Goal: Task Accomplishment & Management: Use online tool/utility

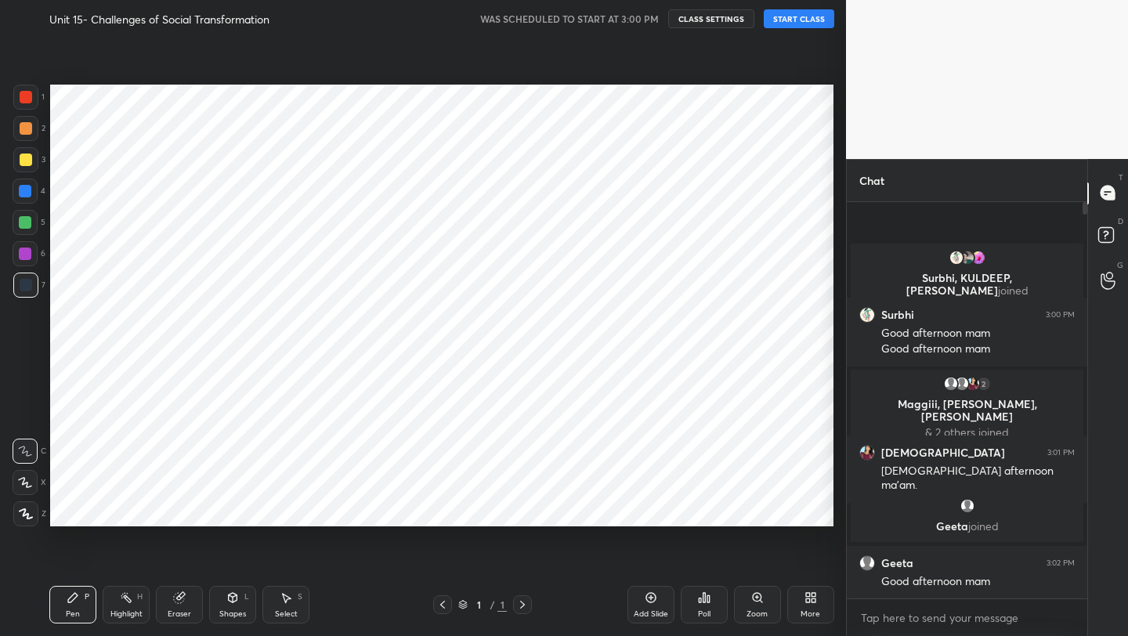
scroll to position [77826, 77578]
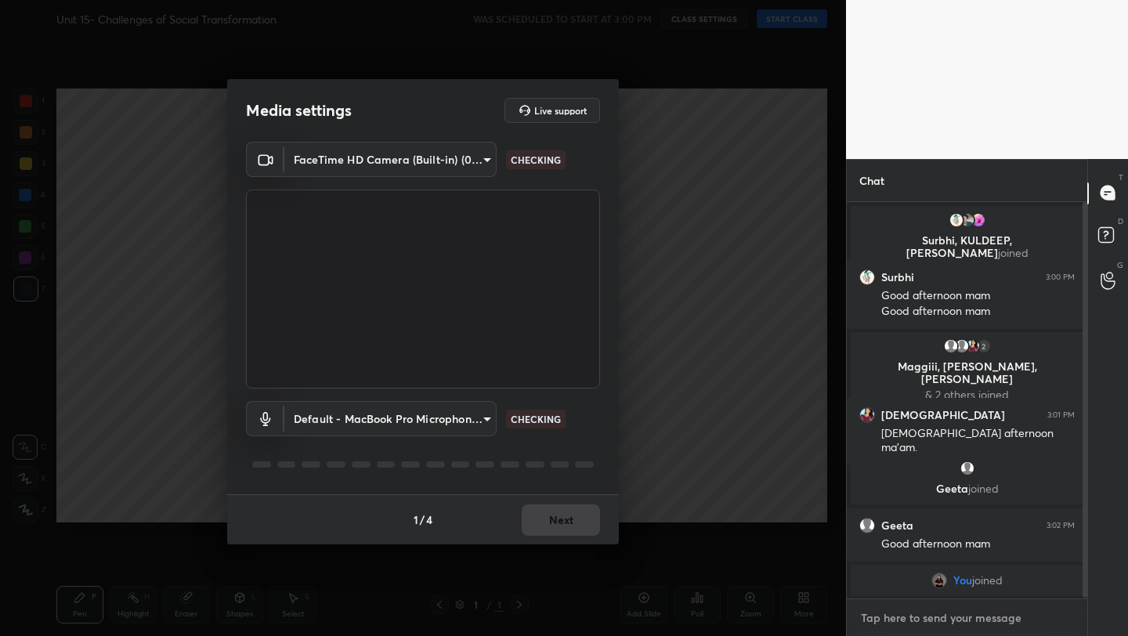
click at [909, 619] on textarea at bounding box center [967, 618] width 215 height 25
click at [552, 520] on button "Next" at bounding box center [561, 520] width 78 height 31
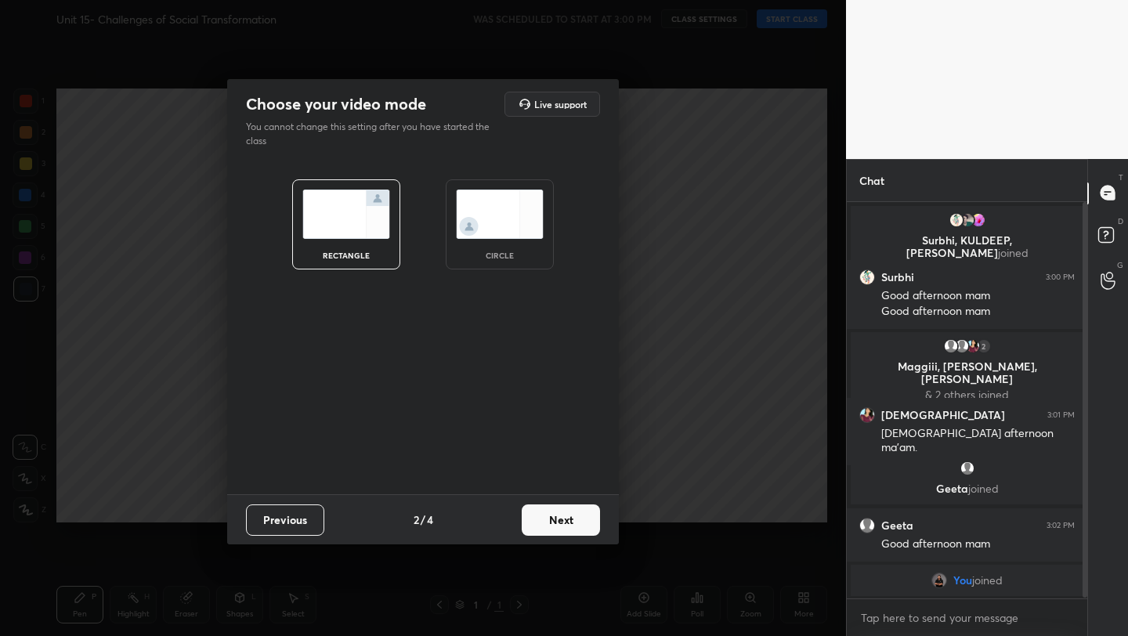
click at [552, 520] on button "Next" at bounding box center [561, 520] width 78 height 31
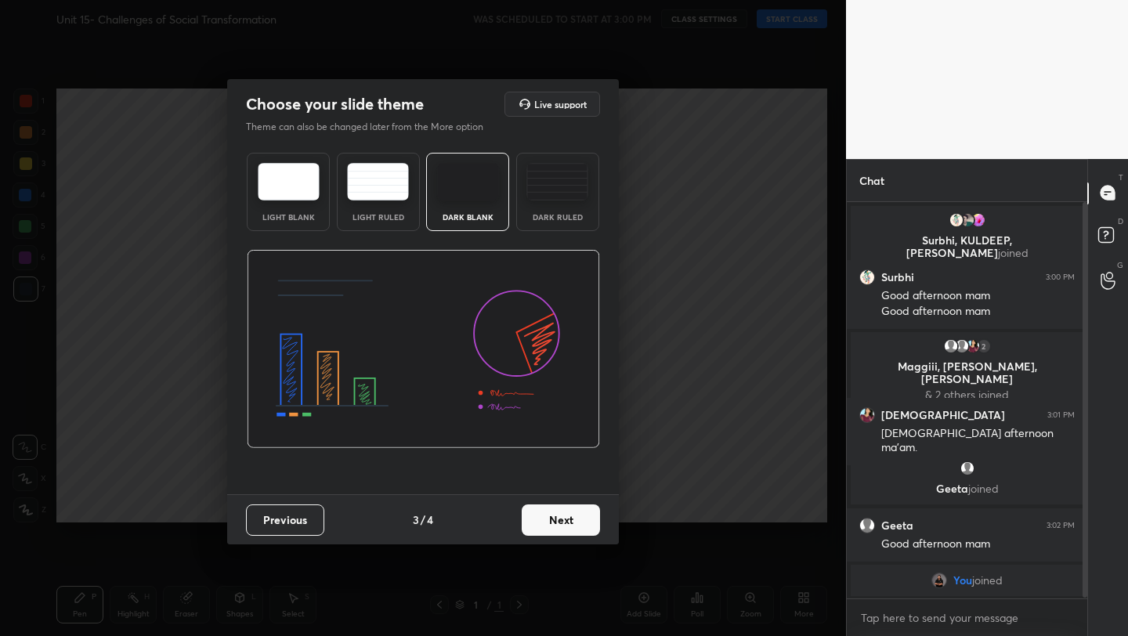
click at [552, 520] on button "Next" at bounding box center [561, 520] width 78 height 31
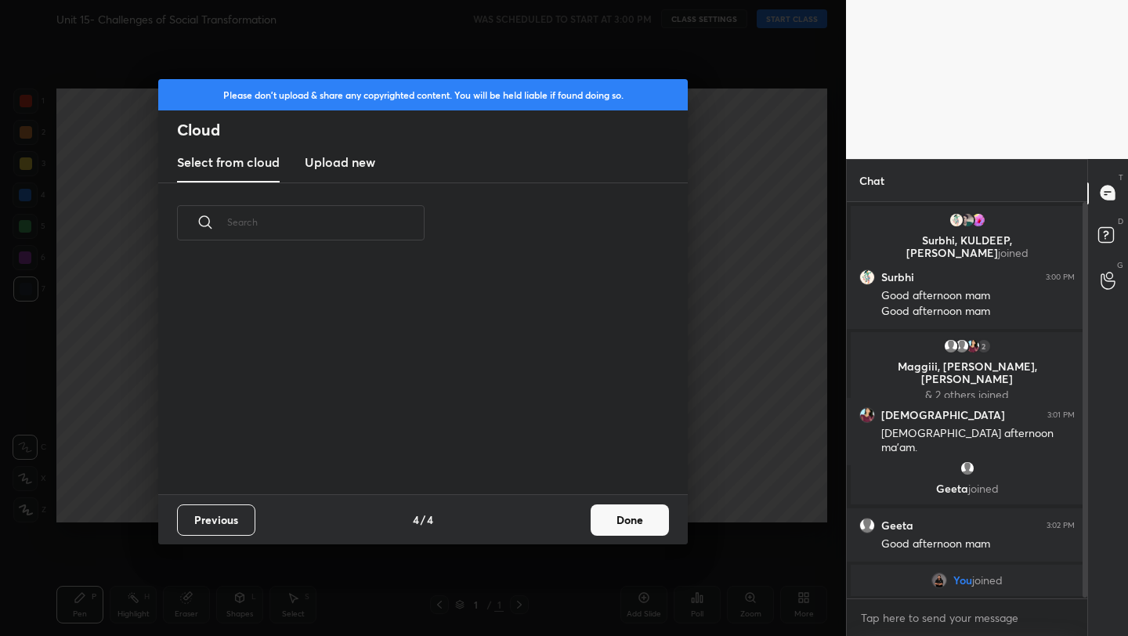
scroll to position [231, 503]
click at [324, 165] on h3 "Upload new" at bounding box center [340, 162] width 71 height 19
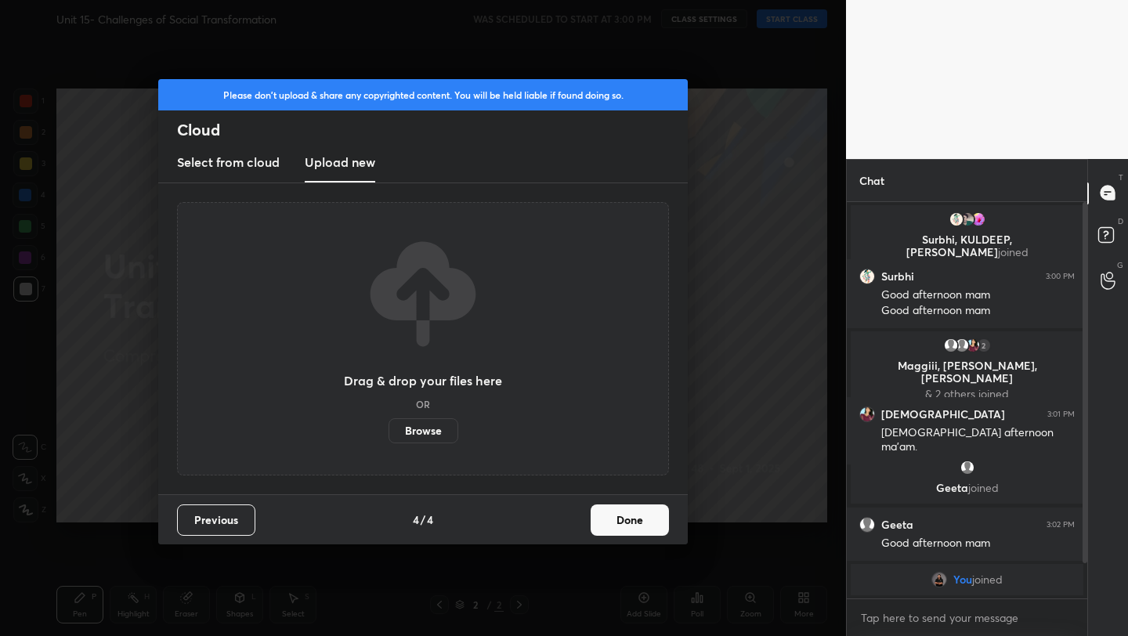
click at [411, 433] on label "Browse" at bounding box center [424, 430] width 70 height 25
click at [389, 433] on input "Browse" at bounding box center [389, 430] width 0 height 25
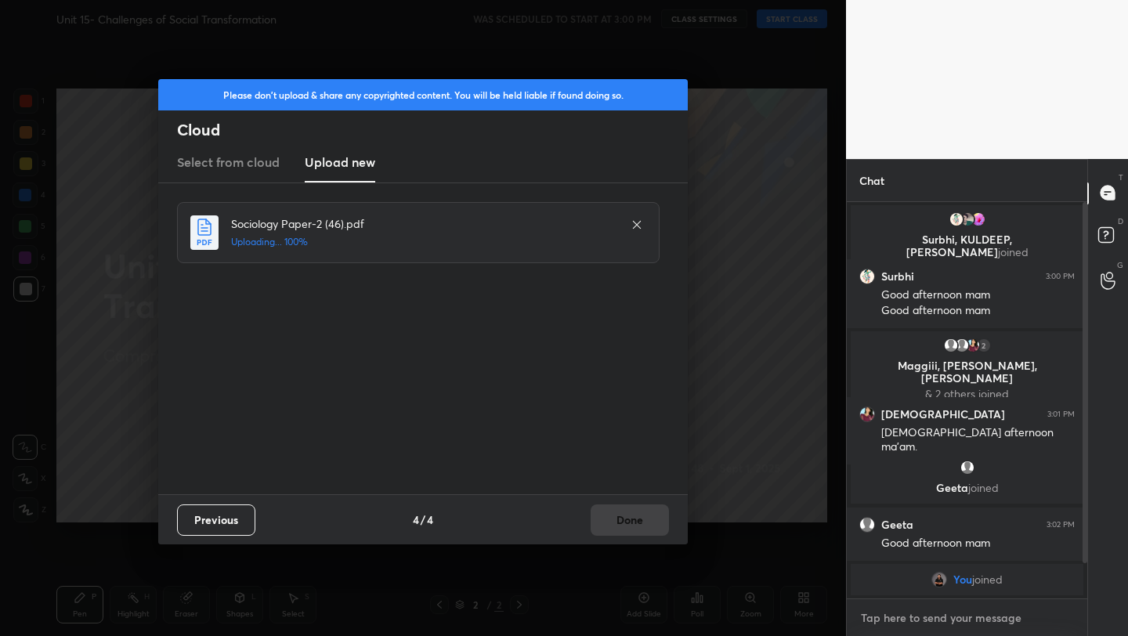
type textarea "x"
click at [889, 625] on textarea at bounding box center [967, 618] width 215 height 25
paste textarea "[URL][DOMAIN_NAME]"
type textarea "[URL][DOMAIN_NAME]"
type textarea "x"
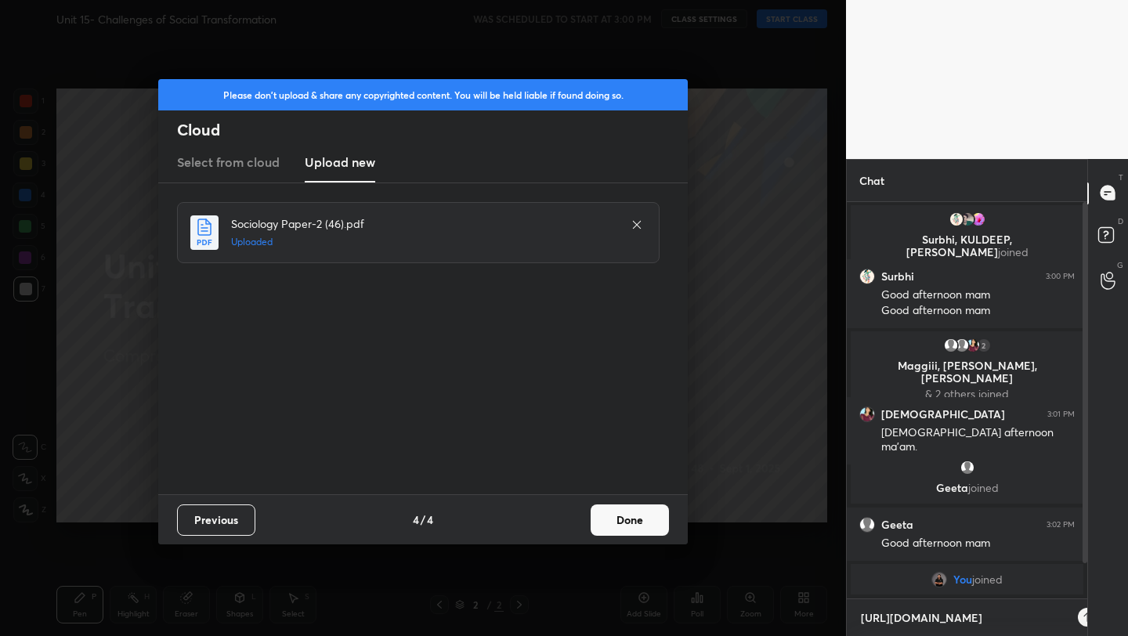
scroll to position [429, 236]
click at [632, 516] on button "Done" at bounding box center [630, 520] width 78 height 31
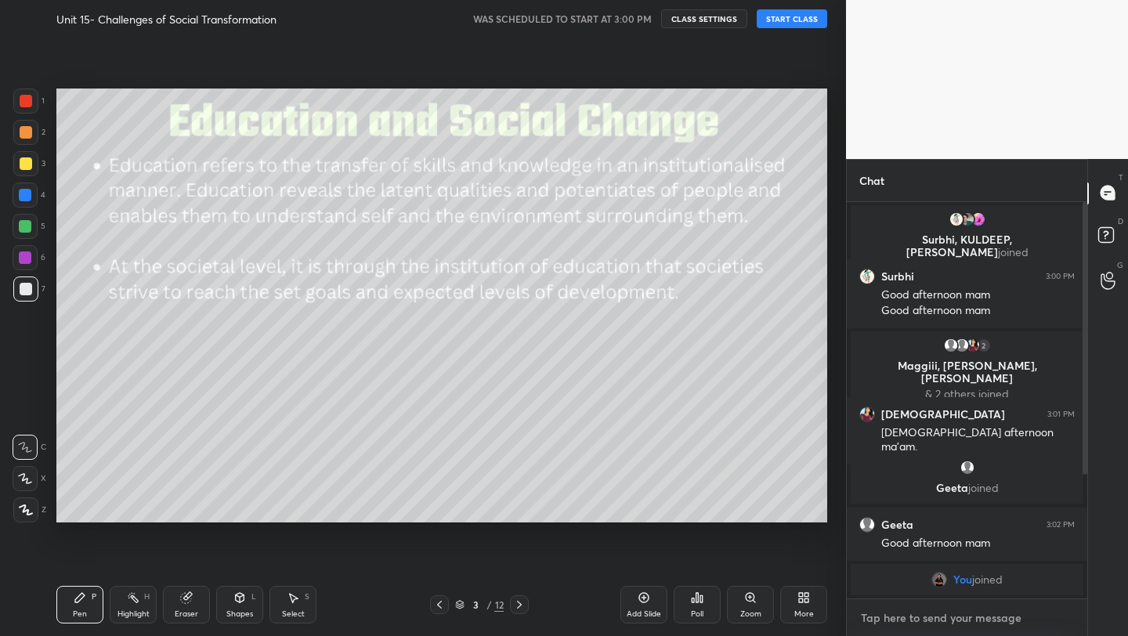
type textarea "x"
click at [873, 629] on textarea at bounding box center [967, 618] width 215 height 25
paste textarea "[URL][DOMAIN_NAME]"
type textarea "[URL][DOMAIN_NAME]"
type textarea "x"
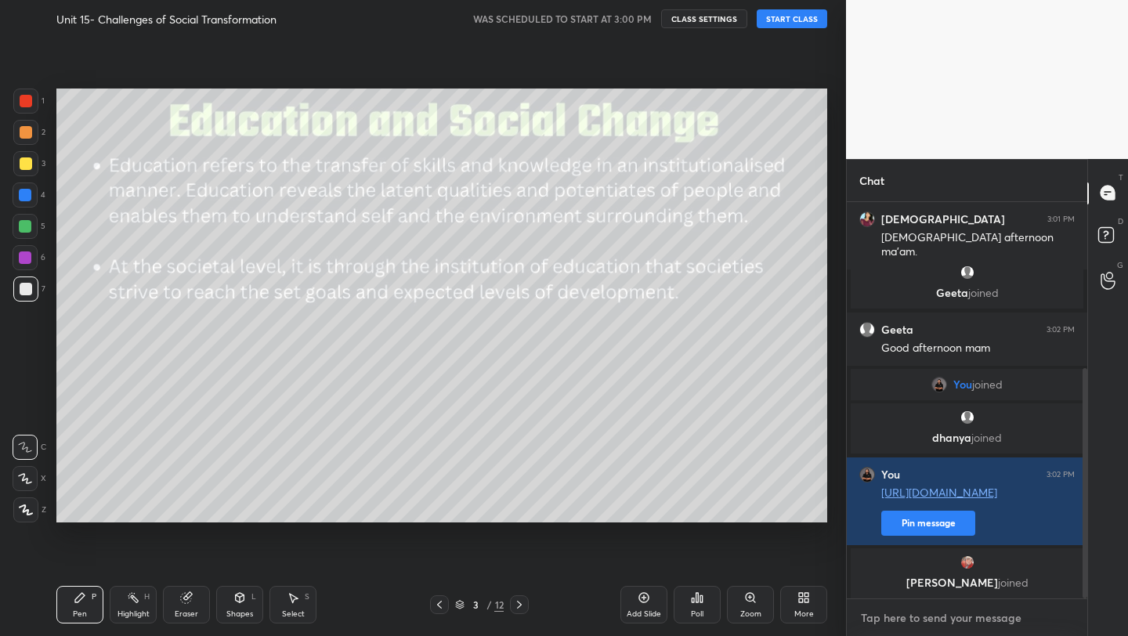
scroll to position [286, 0]
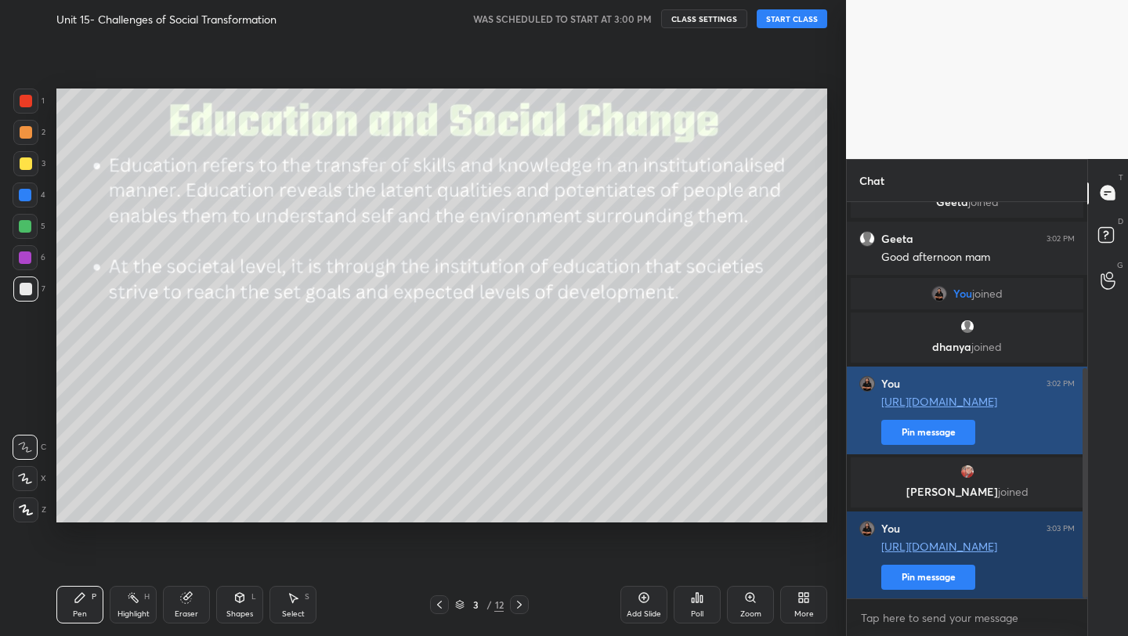
click at [922, 428] on button "Pin message" at bounding box center [929, 432] width 94 height 25
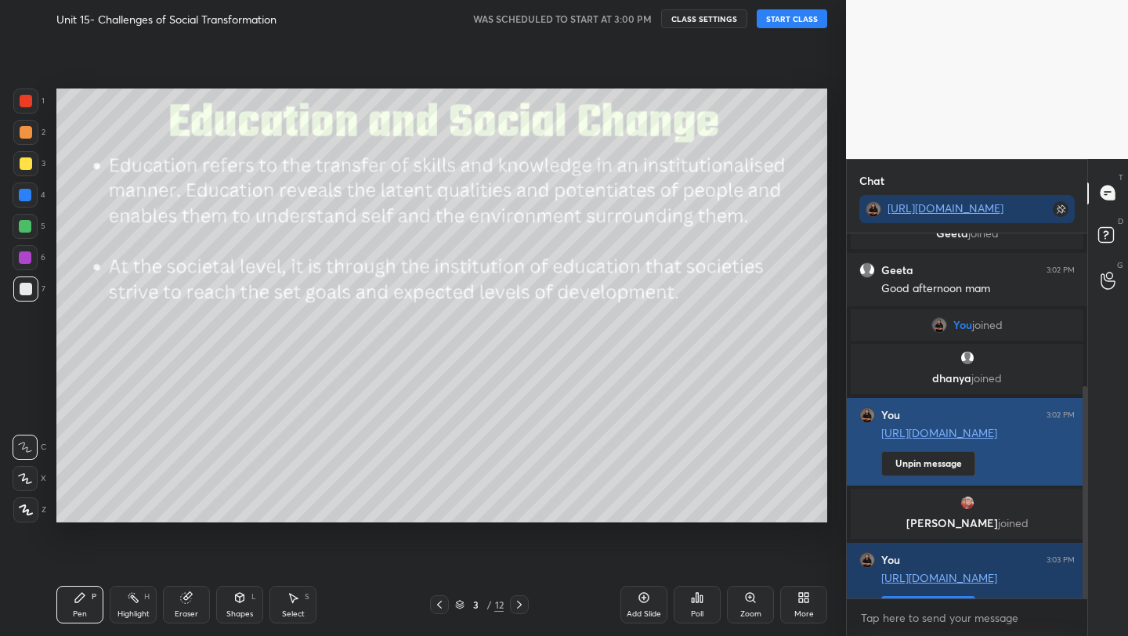
scroll to position [317, 0]
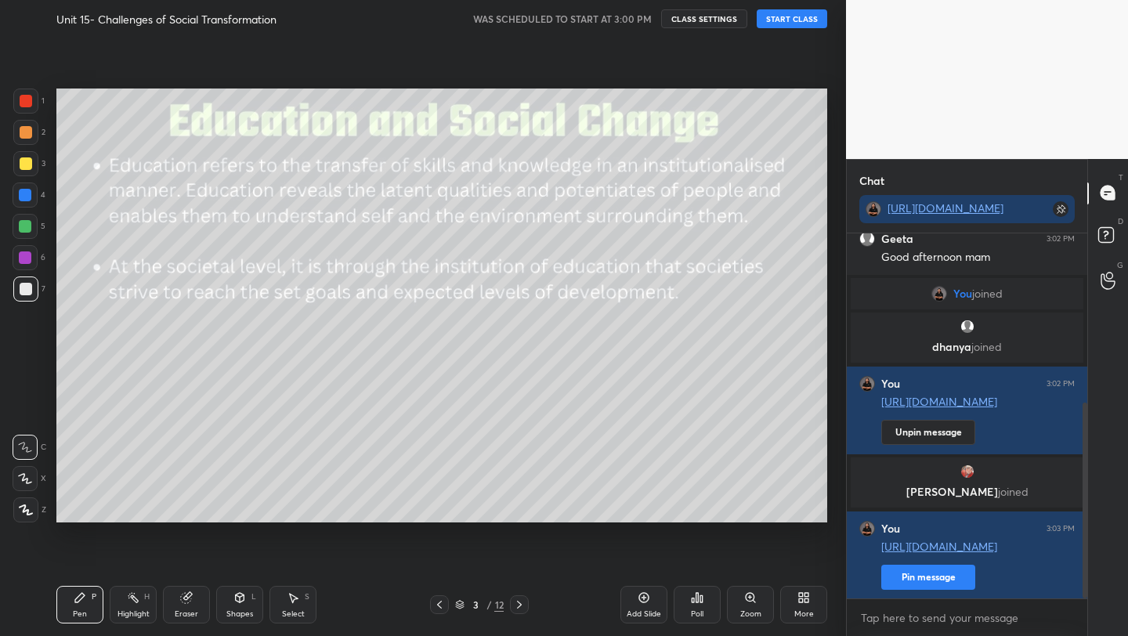
click at [791, 20] on button "START CLASS" at bounding box center [792, 18] width 71 height 19
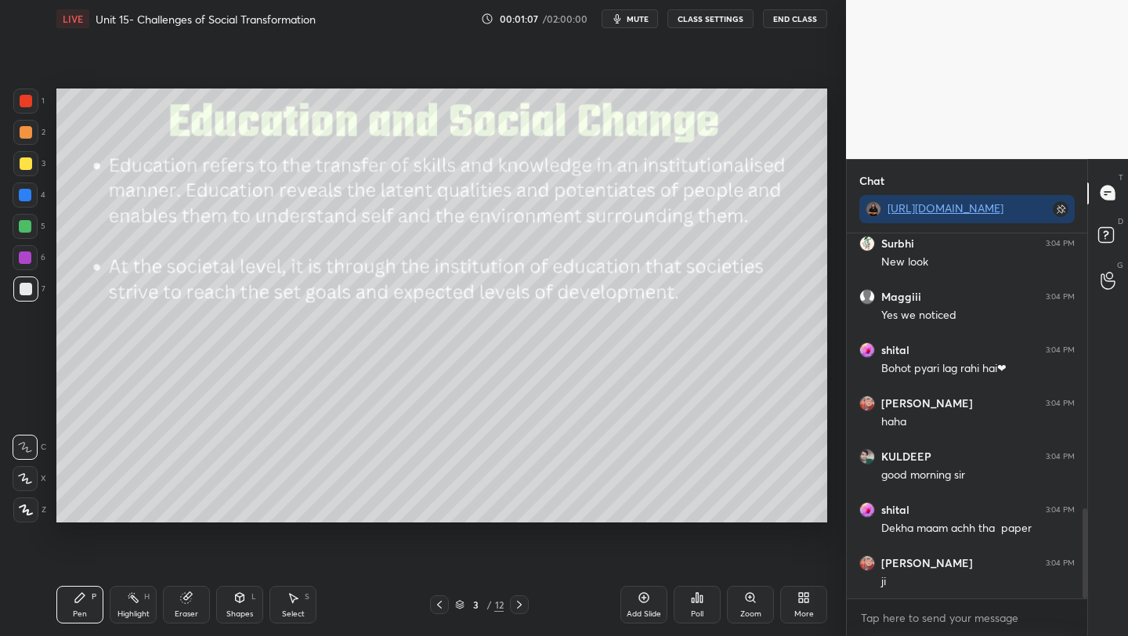
scroll to position [1121, 0]
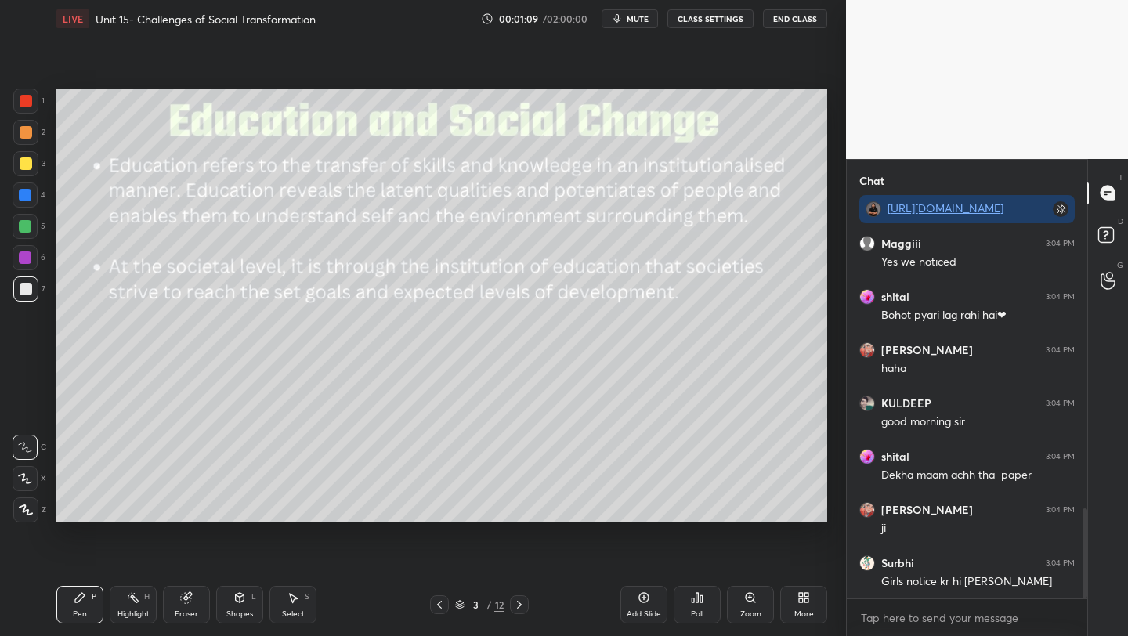
click at [639, 599] on icon at bounding box center [644, 598] width 13 height 13
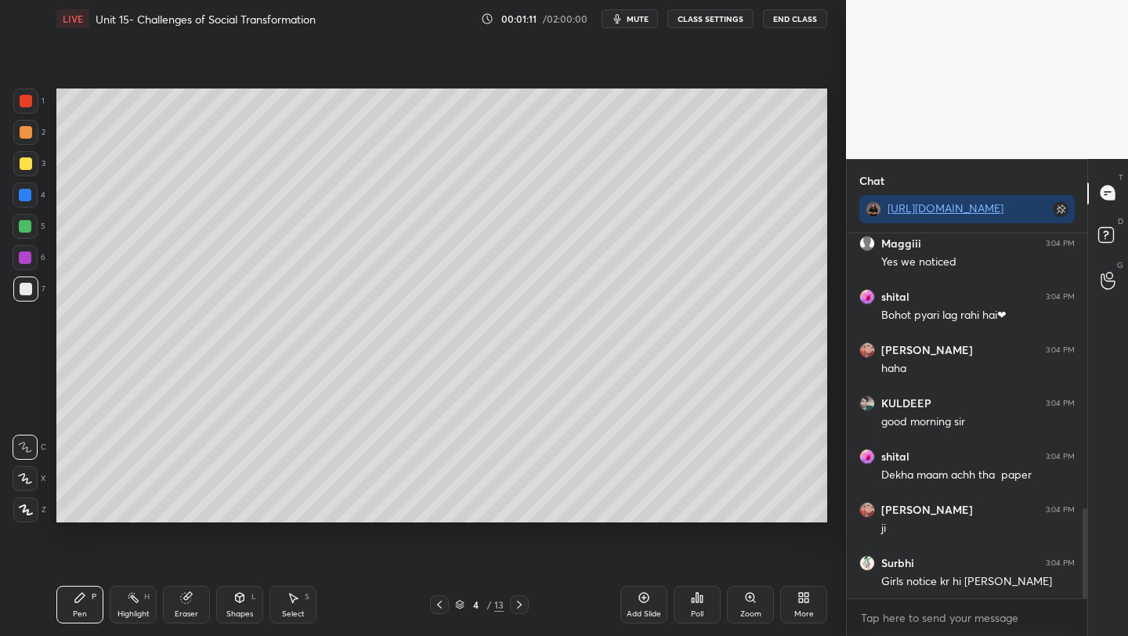
click at [25, 507] on icon at bounding box center [26, 509] width 13 height 9
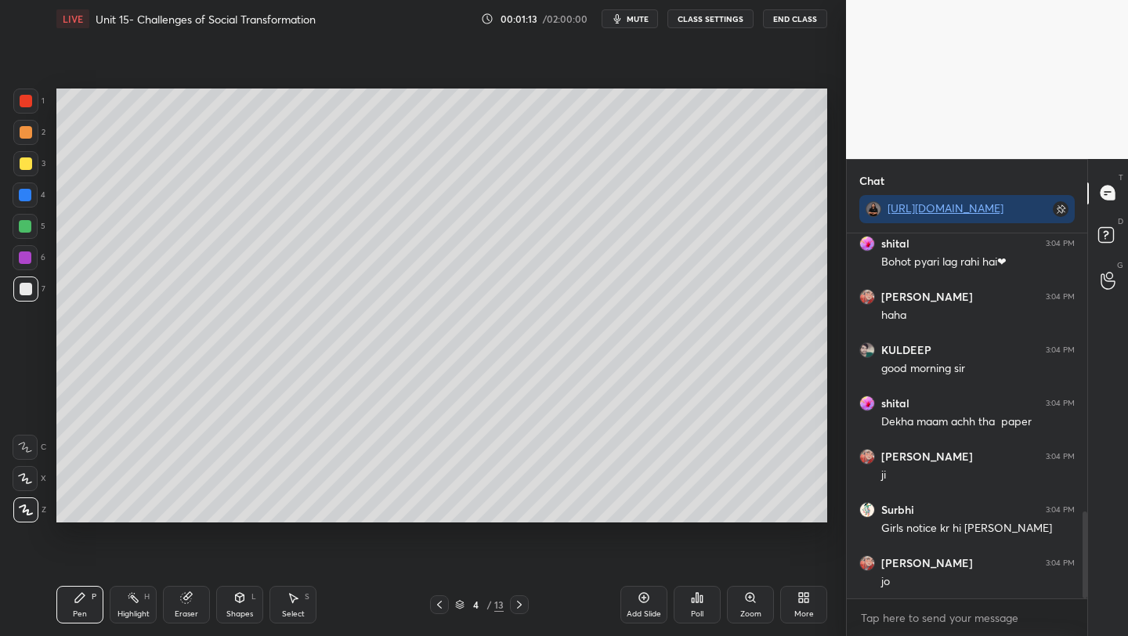
click at [20, 165] on div at bounding box center [26, 164] width 13 height 13
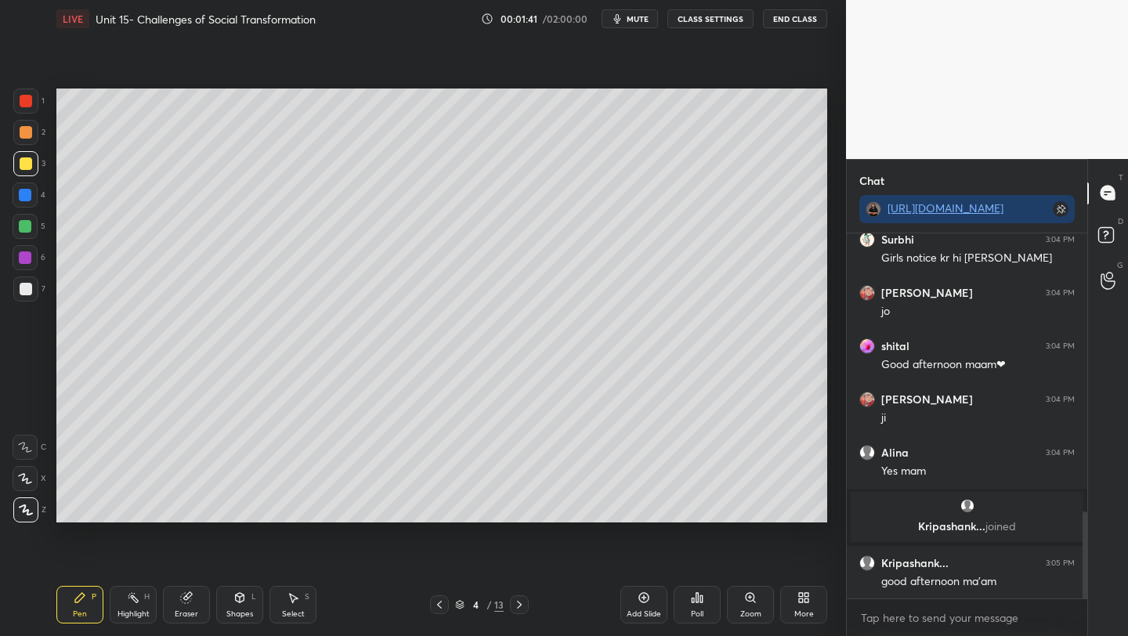
click at [24, 228] on div at bounding box center [25, 226] width 13 height 13
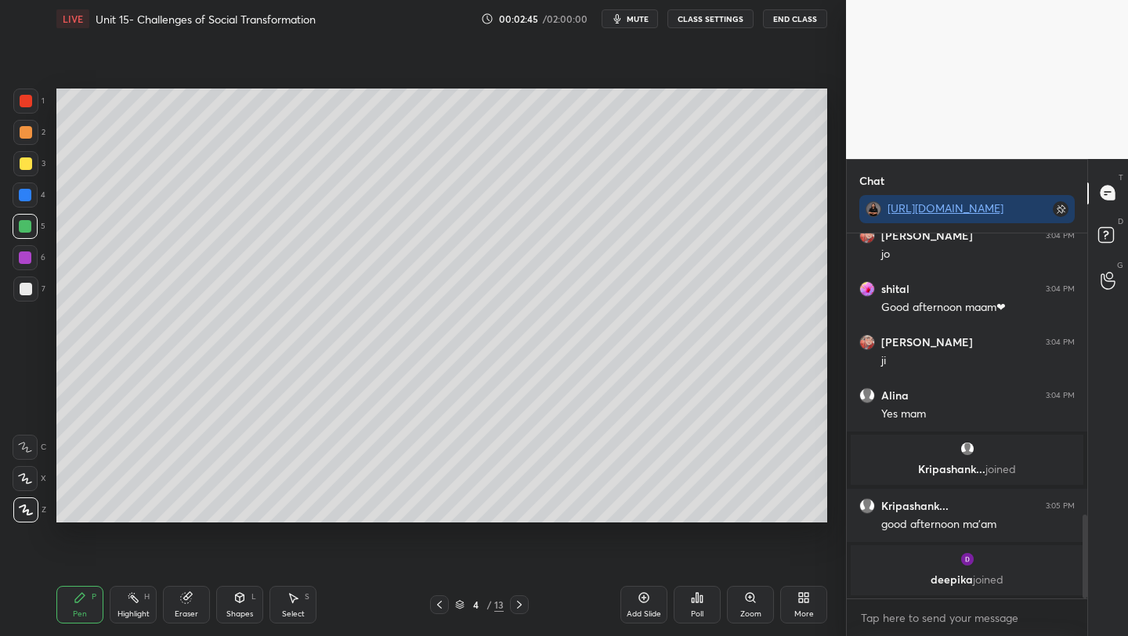
click at [1081, 585] on div at bounding box center [1082, 417] width 9 height 366
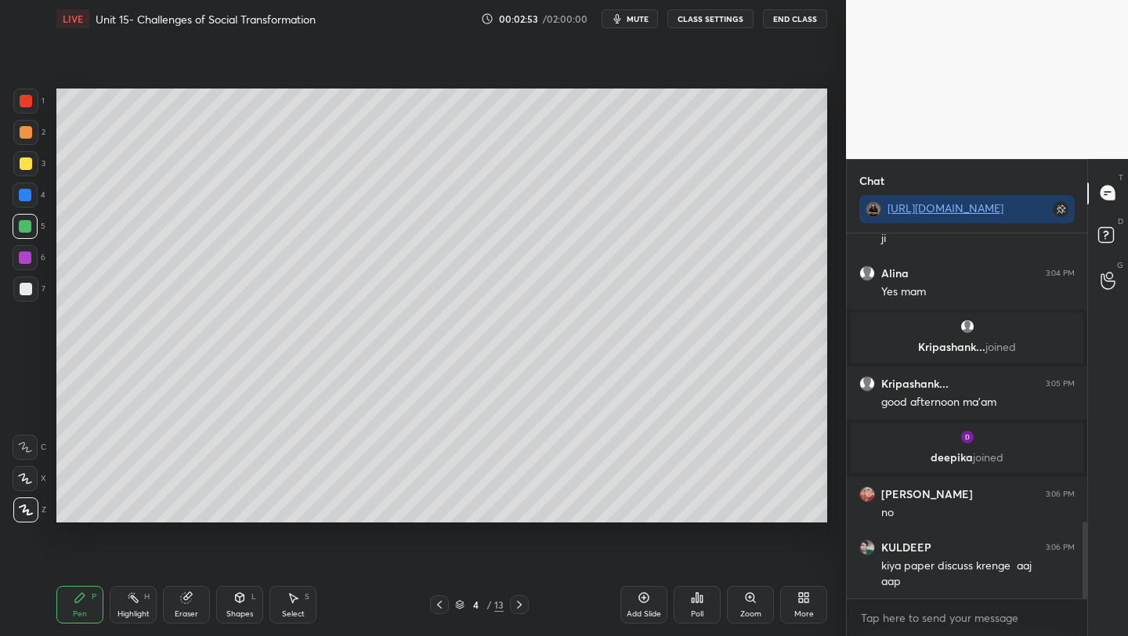
scroll to position [1378, 0]
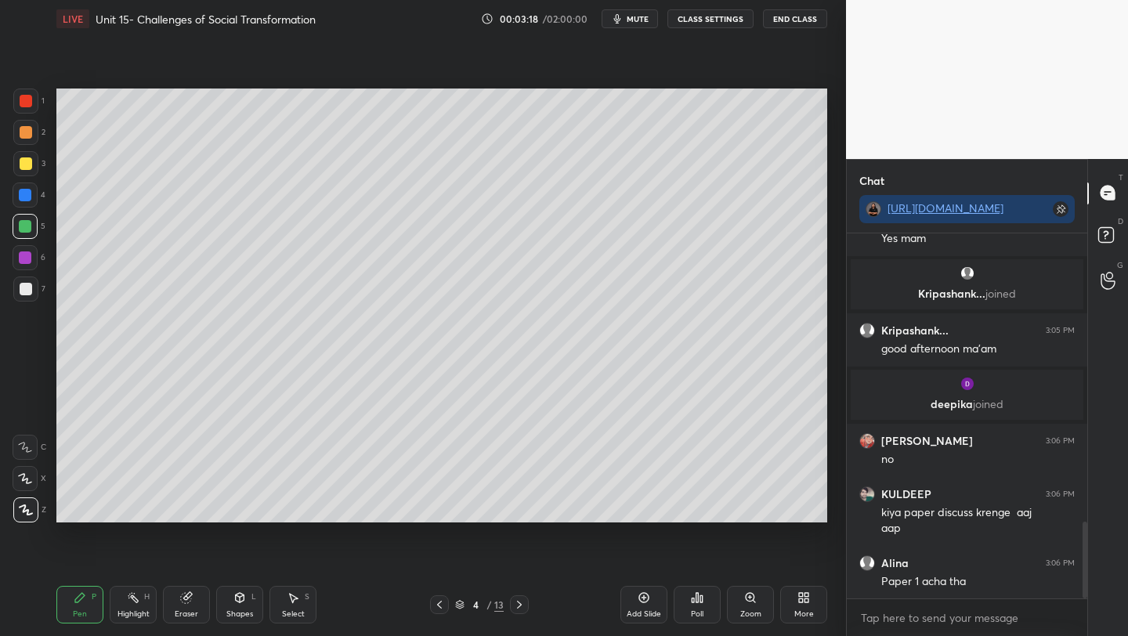
click at [24, 163] on div at bounding box center [26, 164] width 13 height 13
click at [21, 134] on div at bounding box center [26, 132] width 13 height 13
click at [699, 610] on div "Poll" at bounding box center [697, 614] width 13 height 8
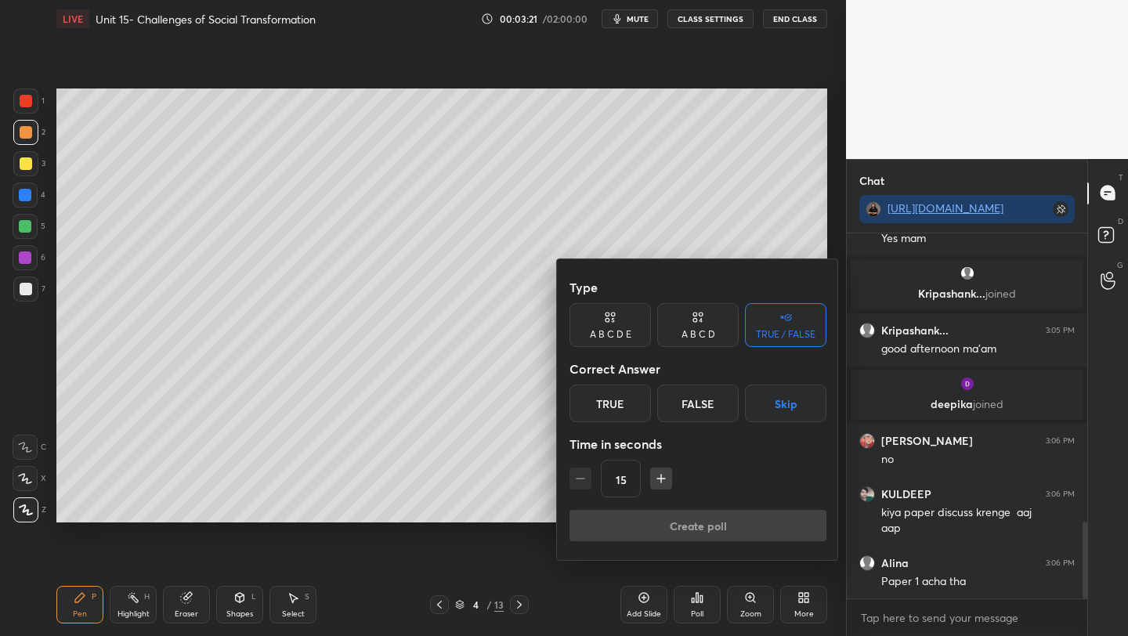
drag, startPoint x: 603, startPoint y: 407, endPoint x: 631, endPoint y: 446, distance: 47.8
click at [603, 408] on div "True" at bounding box center [610, 404] width 81 height 38
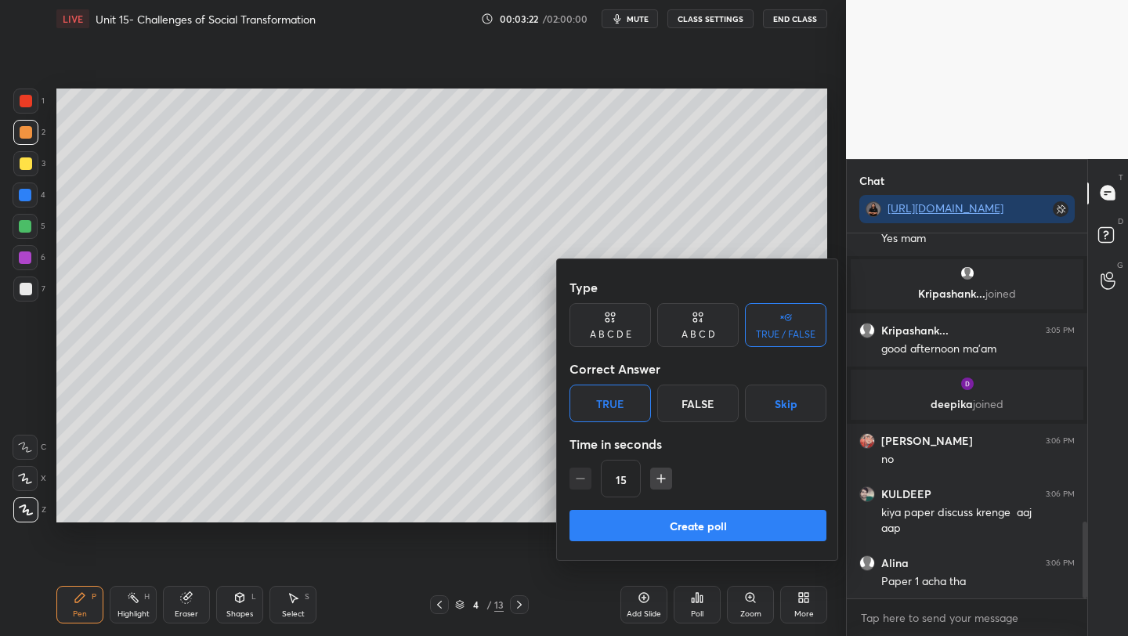
click at [696, 529] on button "Create poll" at bounding box center [698, 525] width 257 height 31
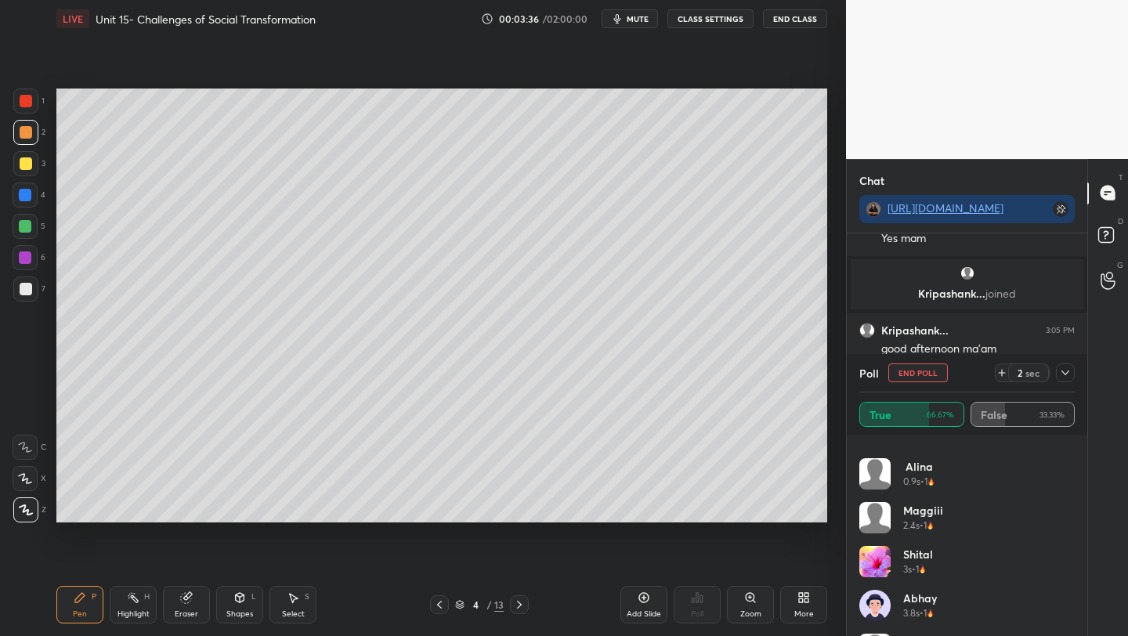
scroll to position [119, 0]
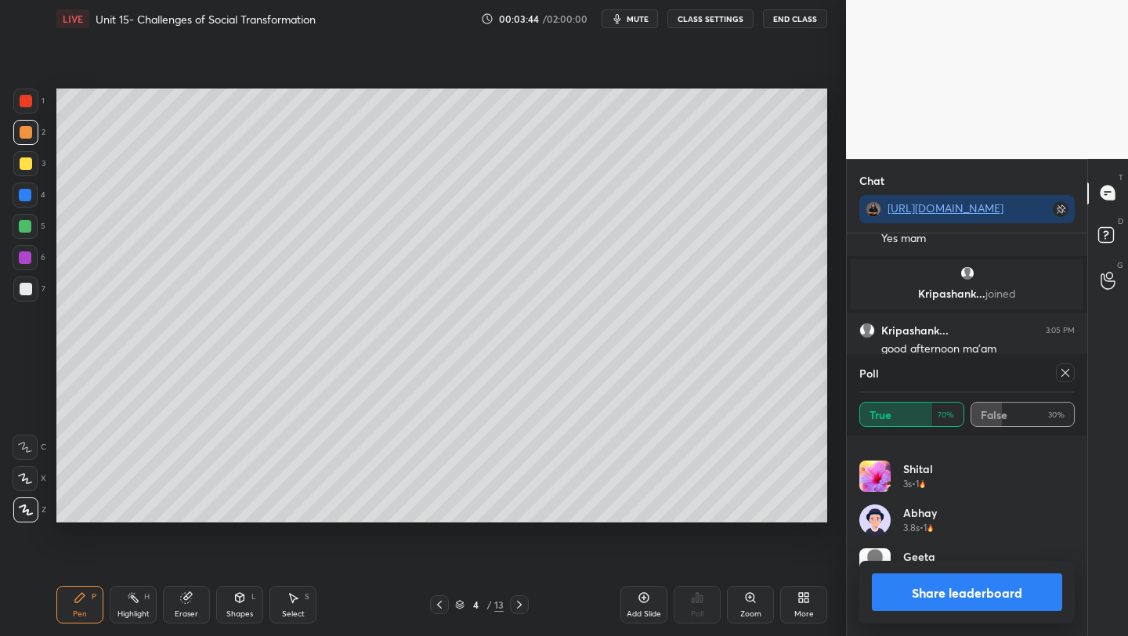
click at [1067, 376] on icon at bounding box center [1065, 373] width 13 height 13
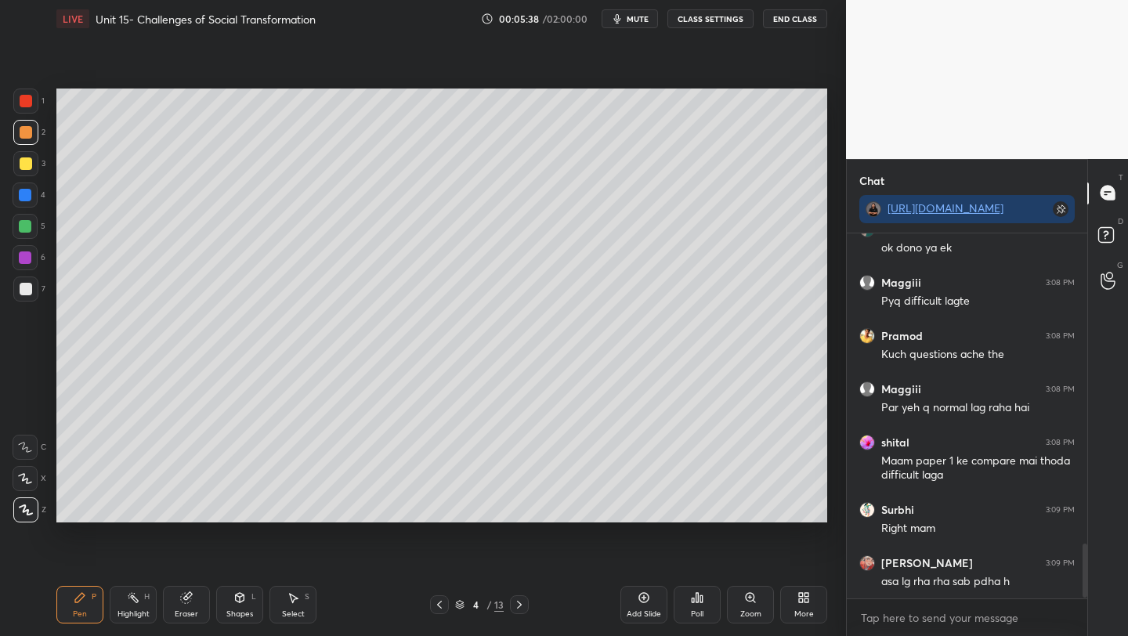
scroll to position [2142, 0]
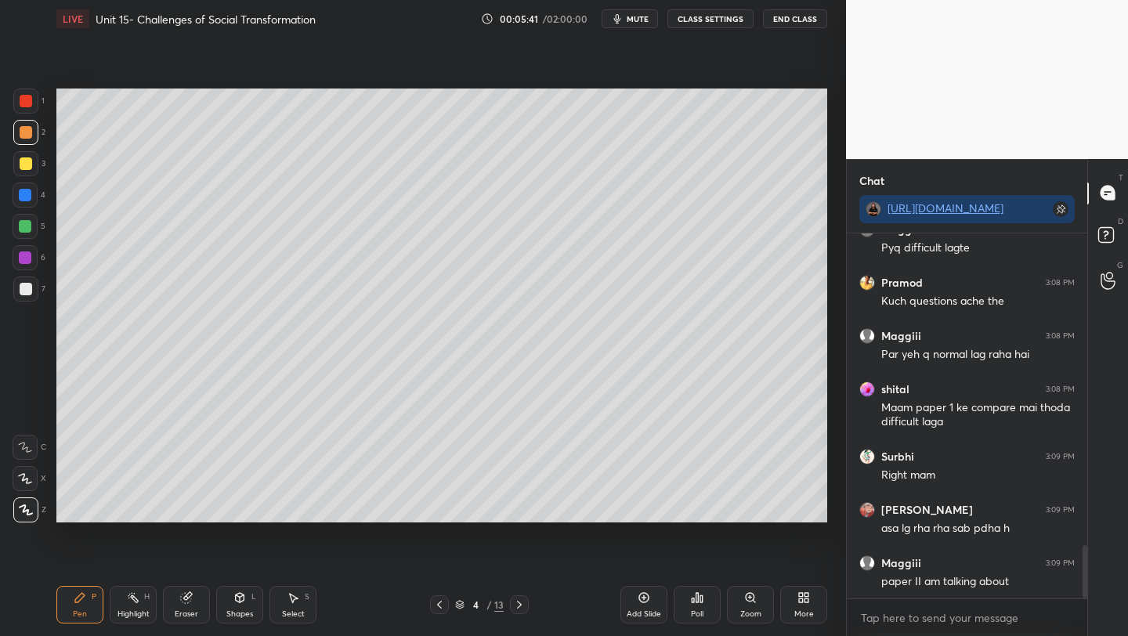
drag, startPoint x: 24, startPoint y: 198, endPoint x: 44, endPoint y: 205, distance: 21.3
click at [24, 198] on div at bounding box center [25, 195] width 13 height 13
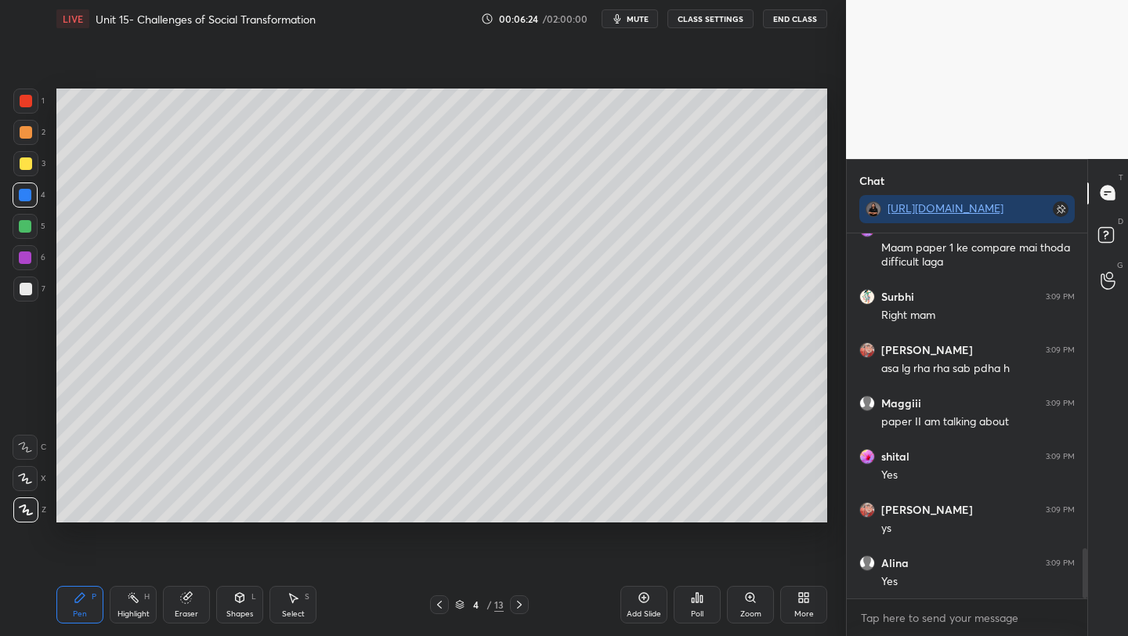
scroll to position [2355, 0]
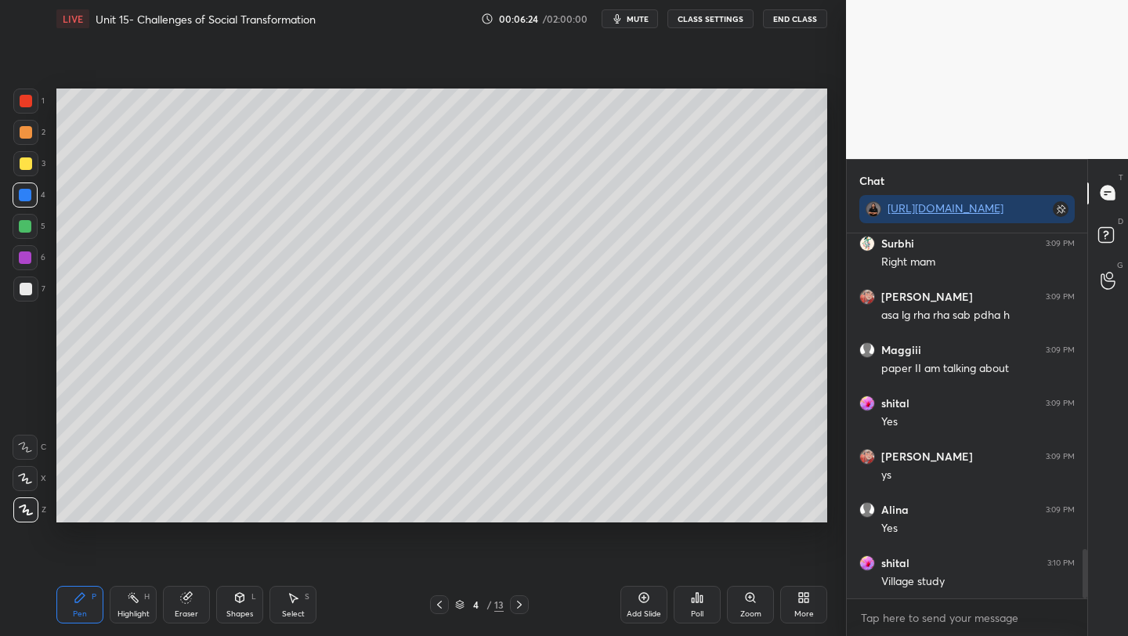
click at [24, 161] on div at bounding box center [26, 164] width 13 height 13
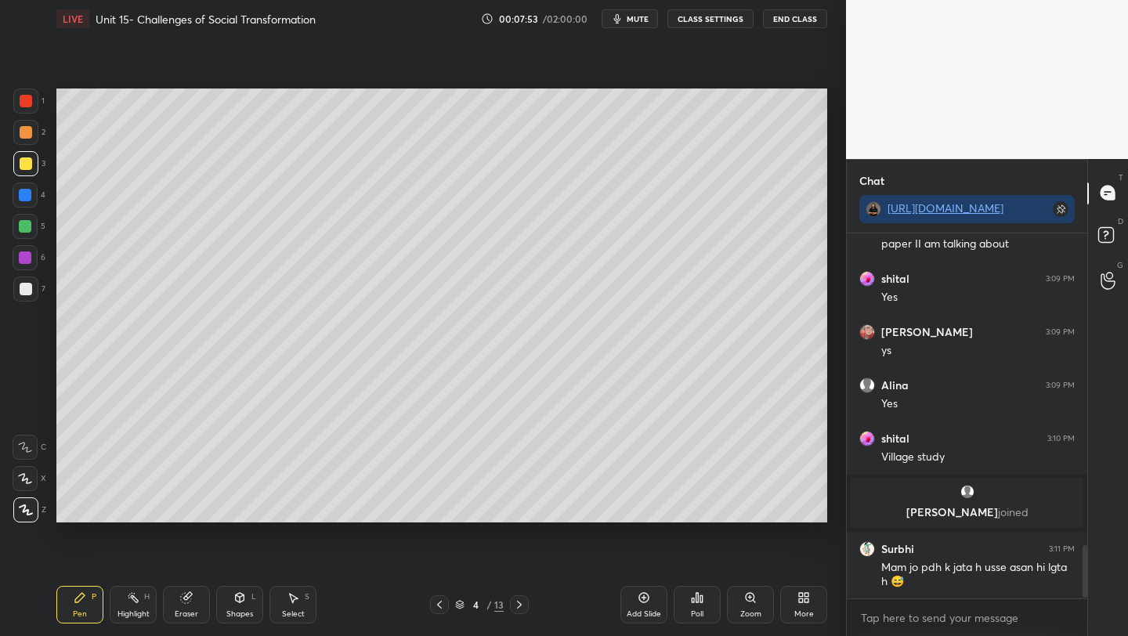
scroll to position [2217, 0]
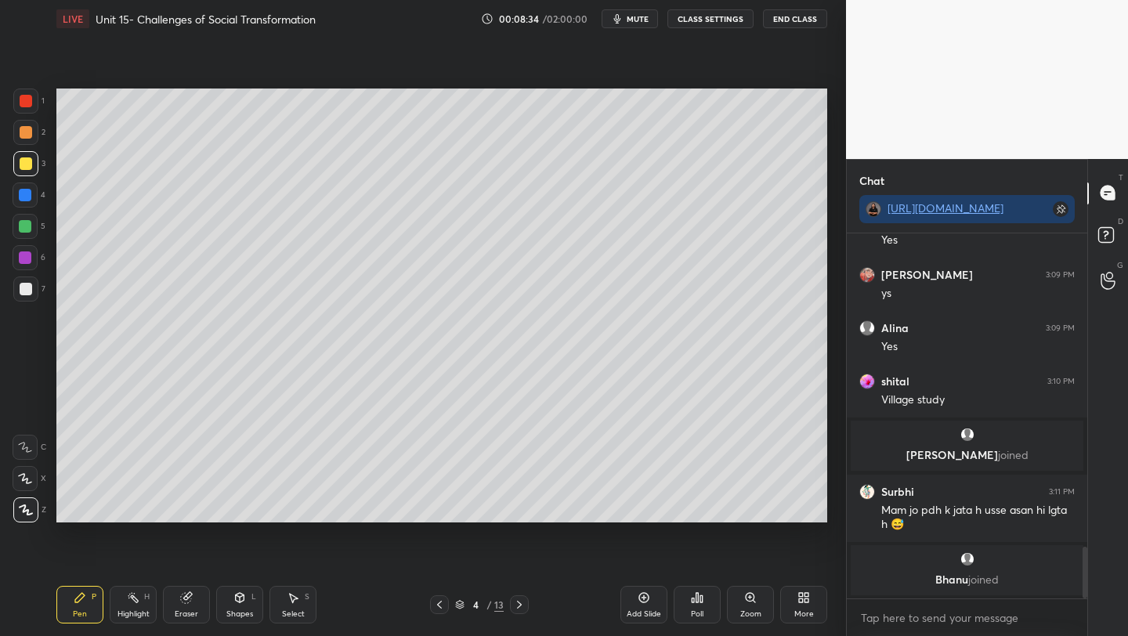
click at [639, 603] on icon at bounding box center [644, 598] width 13 height 13
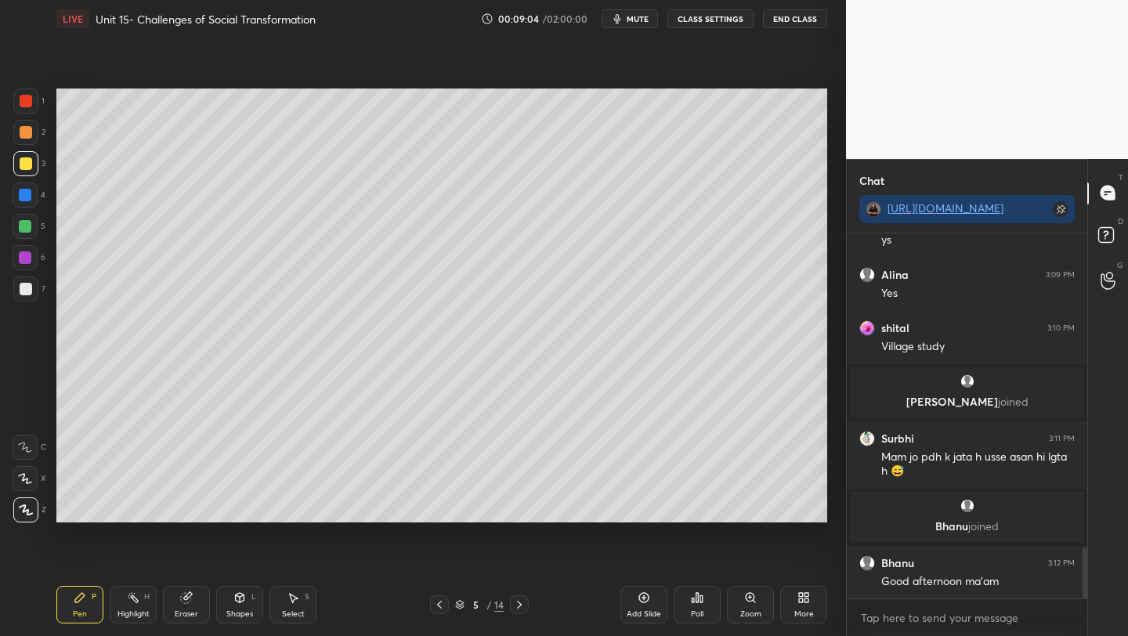
click at [25, 135] on div at bounding box center [26, 132] width 13 height 13
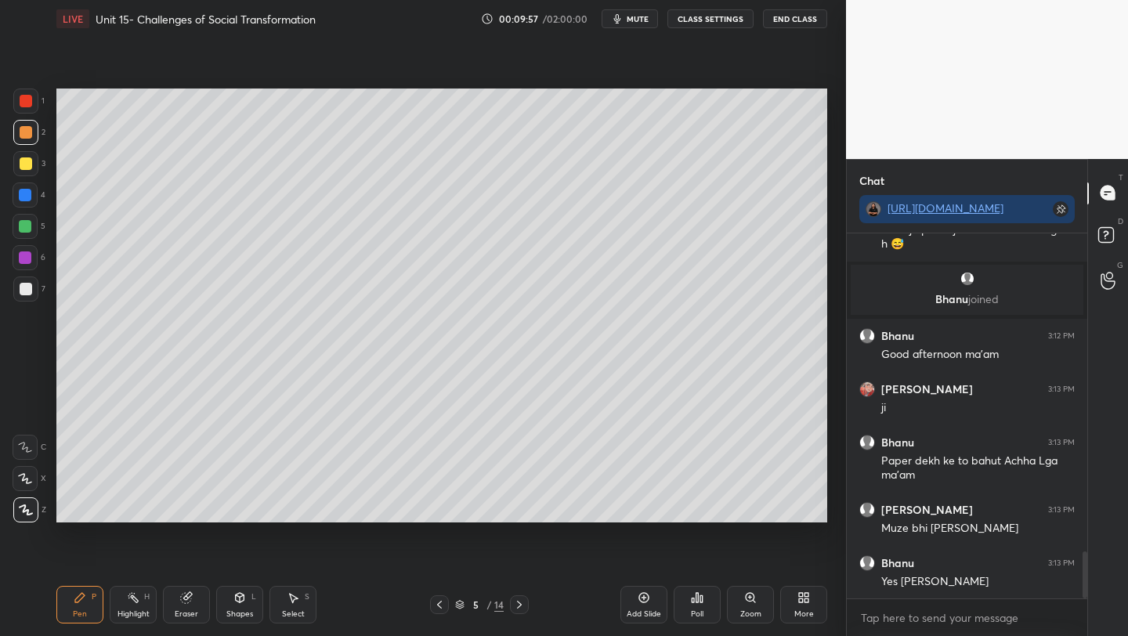
scroll to position [2621, 0]
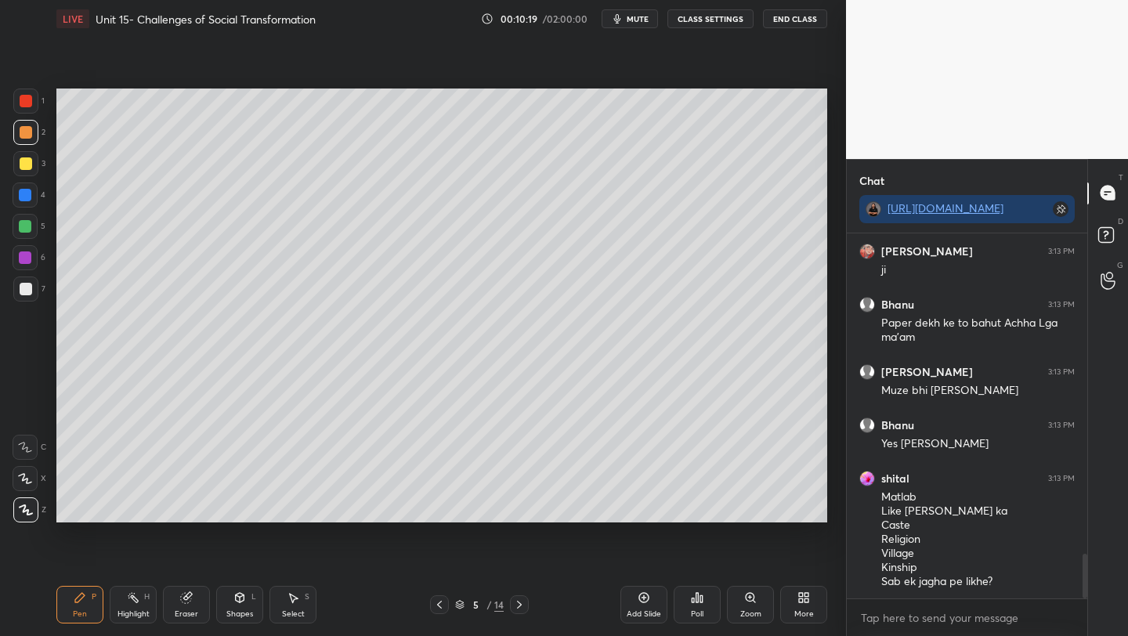
drag, startPoint x: 27, startPoint y: 289, endPoint x: 42, endPoint y: 288, distance: 14.2
click at [28, 289] on div at bounding box center [26, 289] width 13 height 13
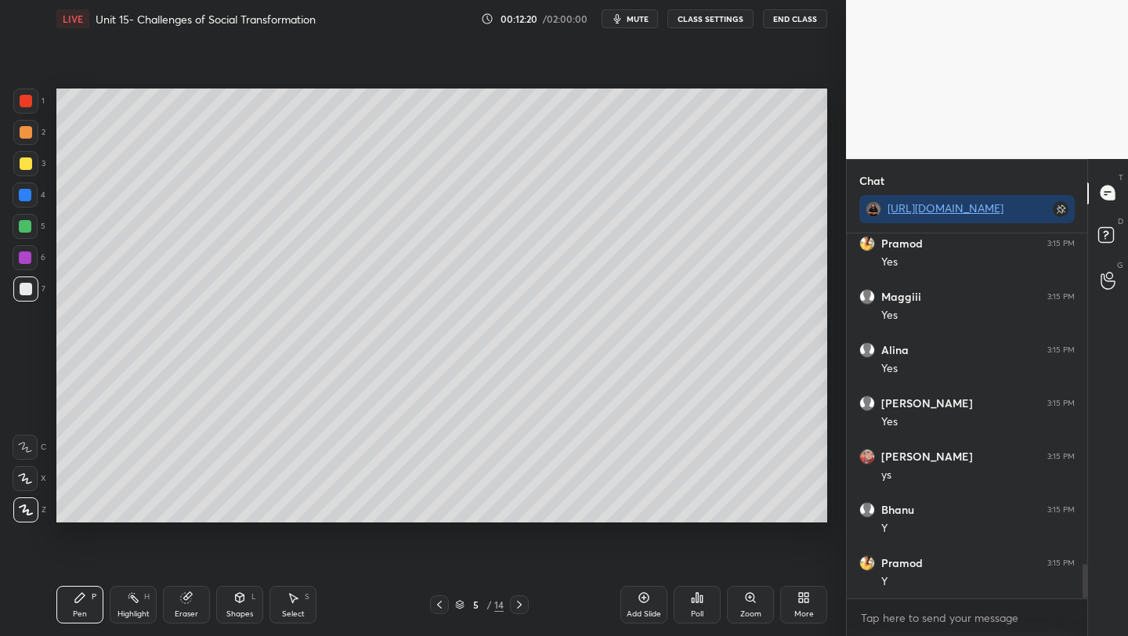
scroll to position [3573, 0]
click at [21, 166] on div at bounding box center [26, 164] width 13 height 13
click at [639, 604] on div "Add Slide" at bounding box center [644, 605] width 47 height 38
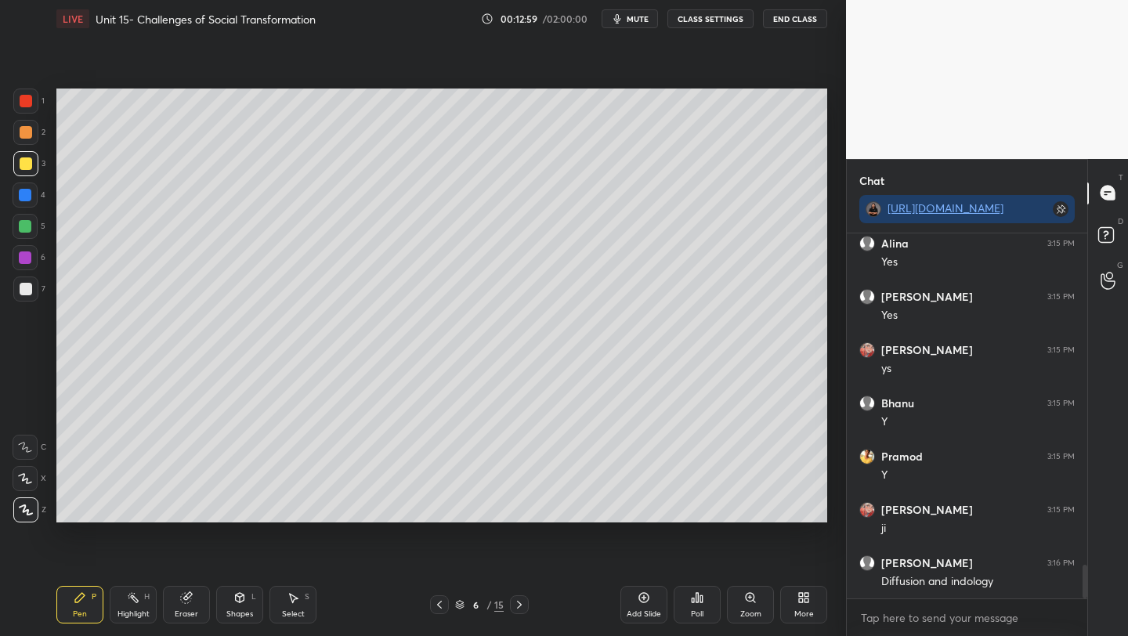
click at [23, 136] on div at bounding box center [26, 132] width 13 height 13
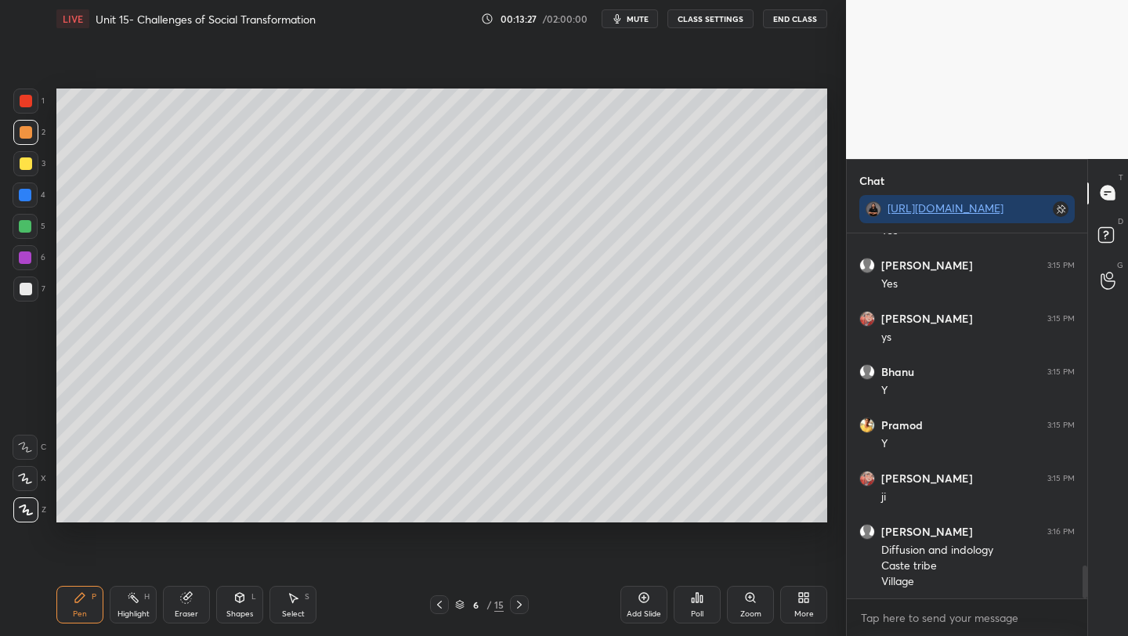
scroll to position [3710, 0]
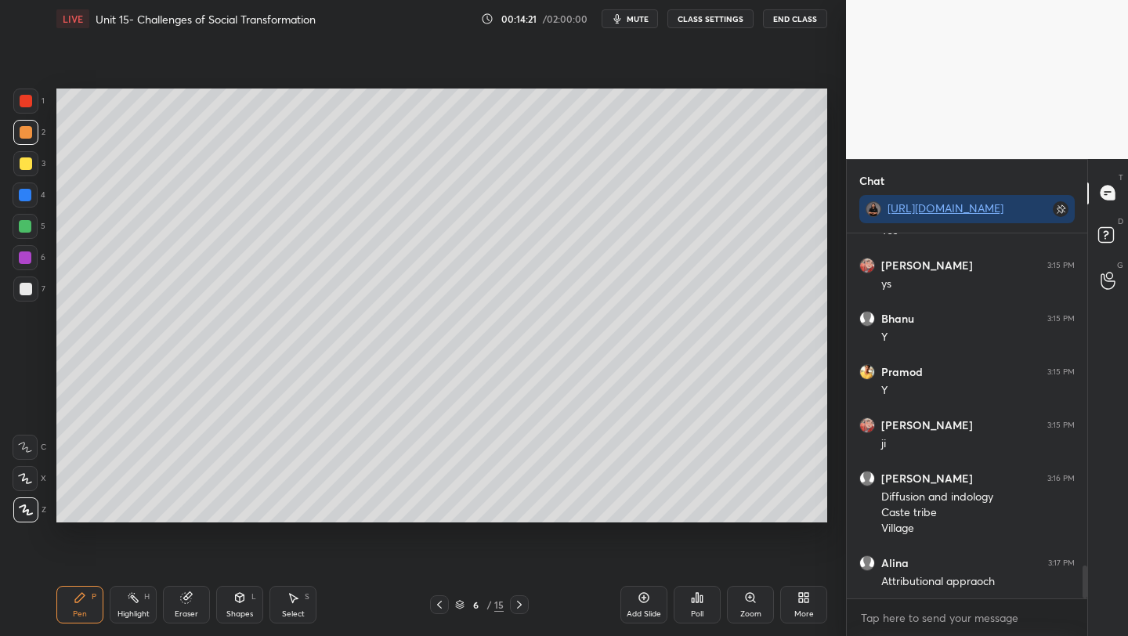
click at [24, 165] on div at bounding box center [26, 164] width 13 height 13
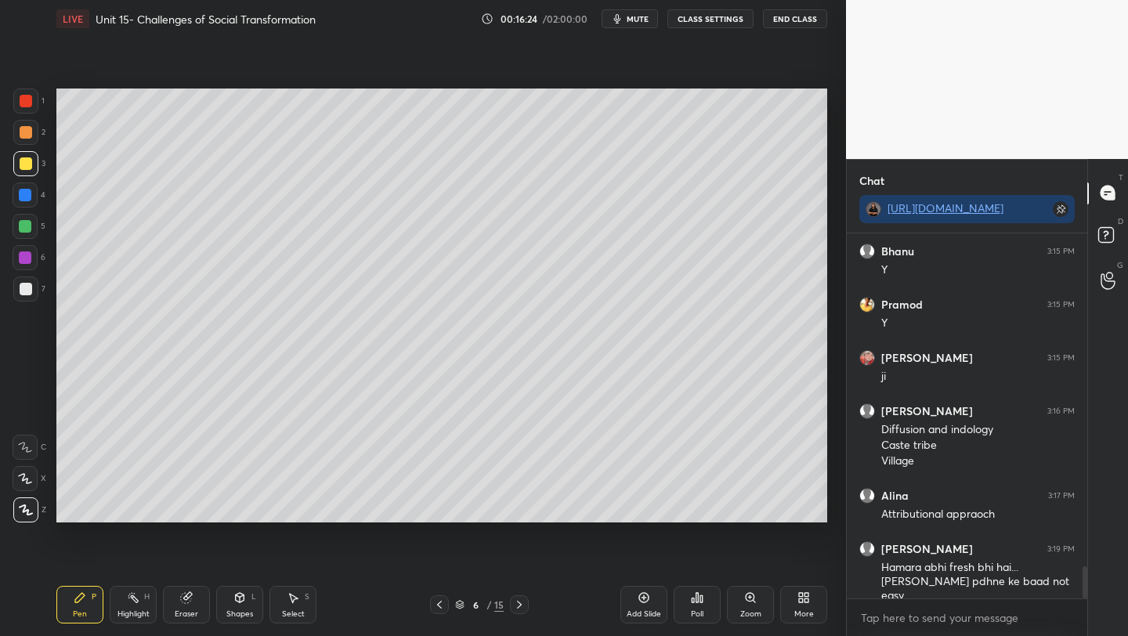
click at [21, 132] on div at bounding box center [26, 132] width 13 height 13
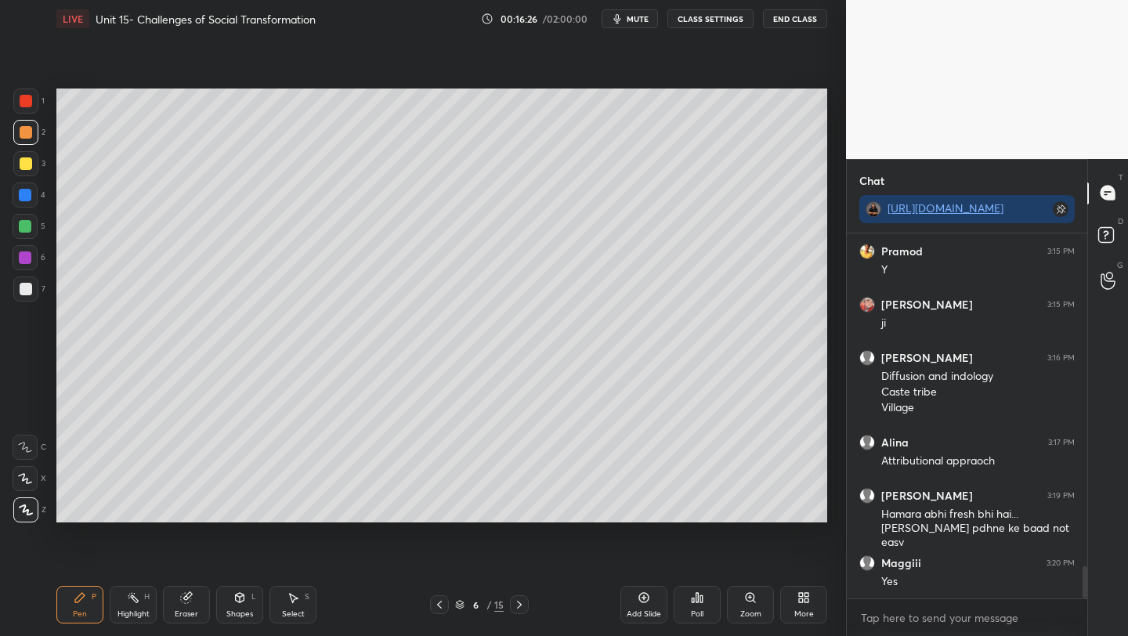
click at [24, 294] on div at bounding box center [26, 289] width 13 height 13
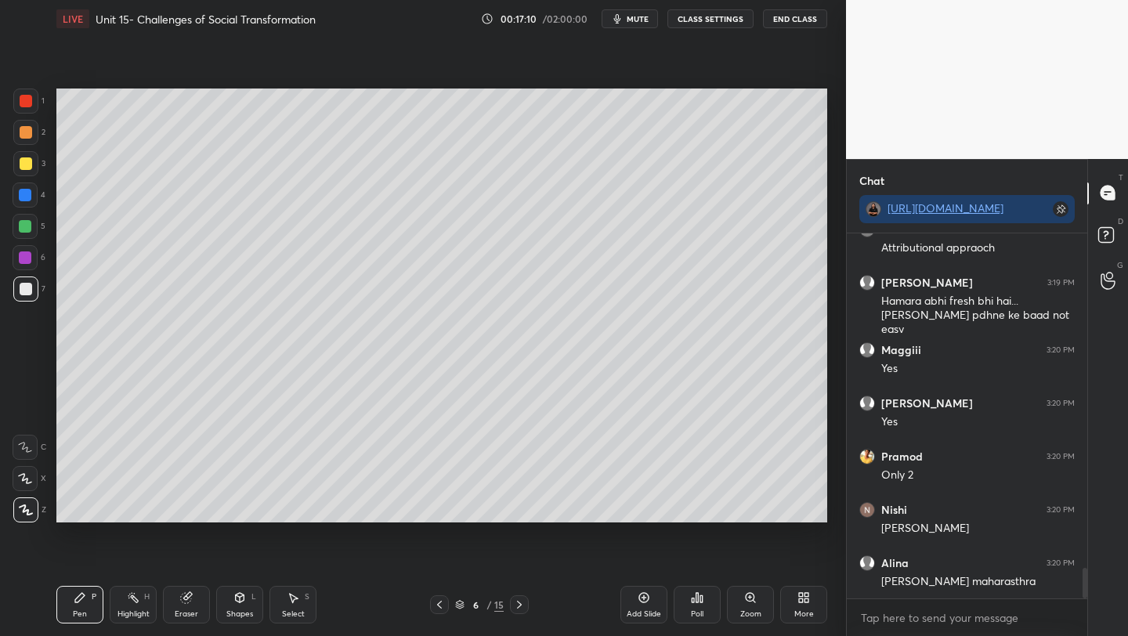
scroll to position [4098, 0]
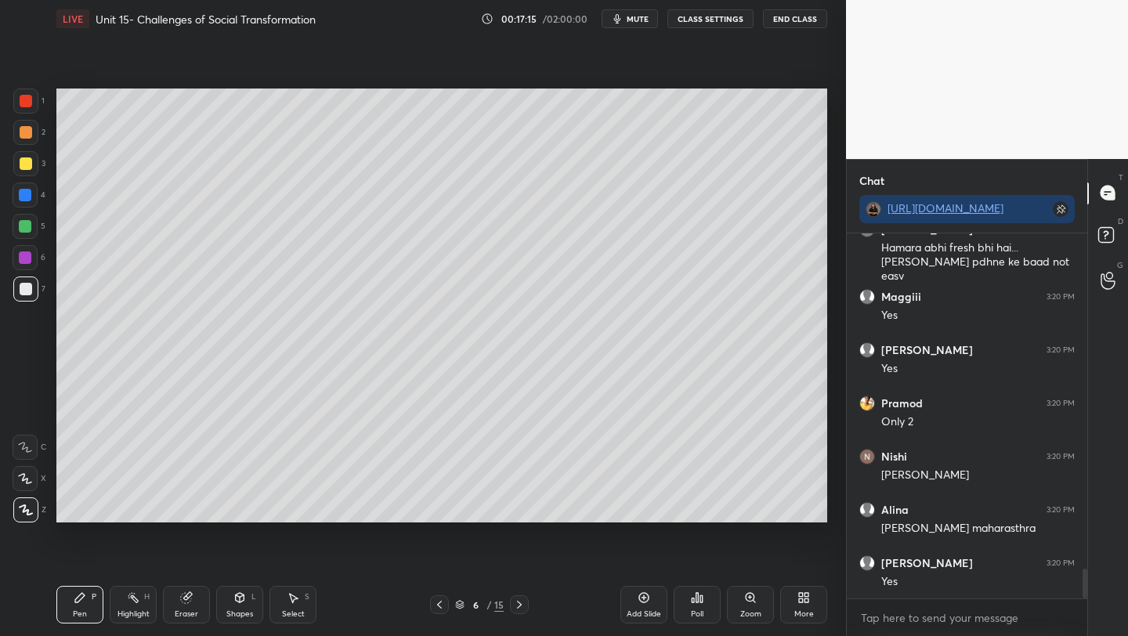
click at [28, 130] on div at bounding box center [26, 132] width 13 height 13
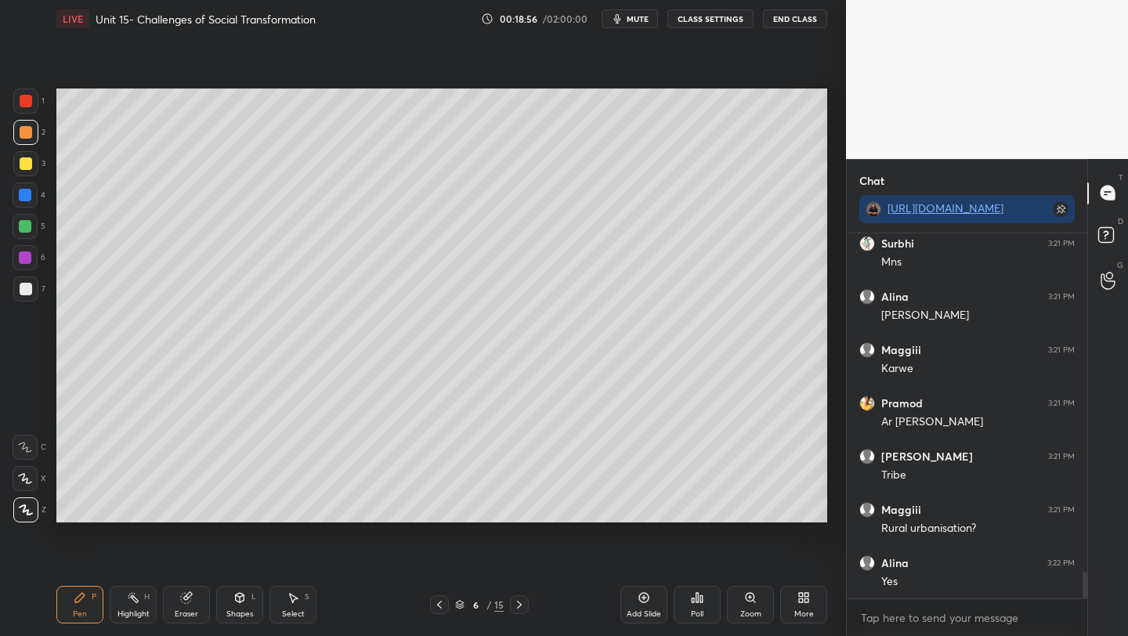
scroll to position [4699, 0]
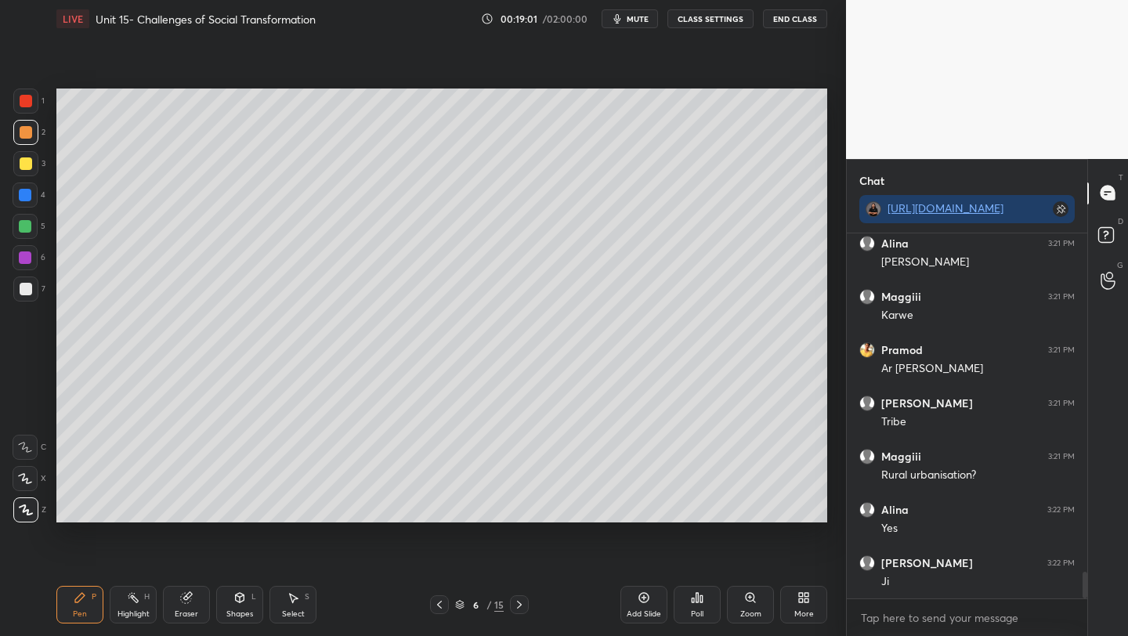
click at [440, 607] on icon at bounding box center [439, 605] width 13 height 13
click at [438, 610] on icon at bounding box center [439, 605] width 13 height 13
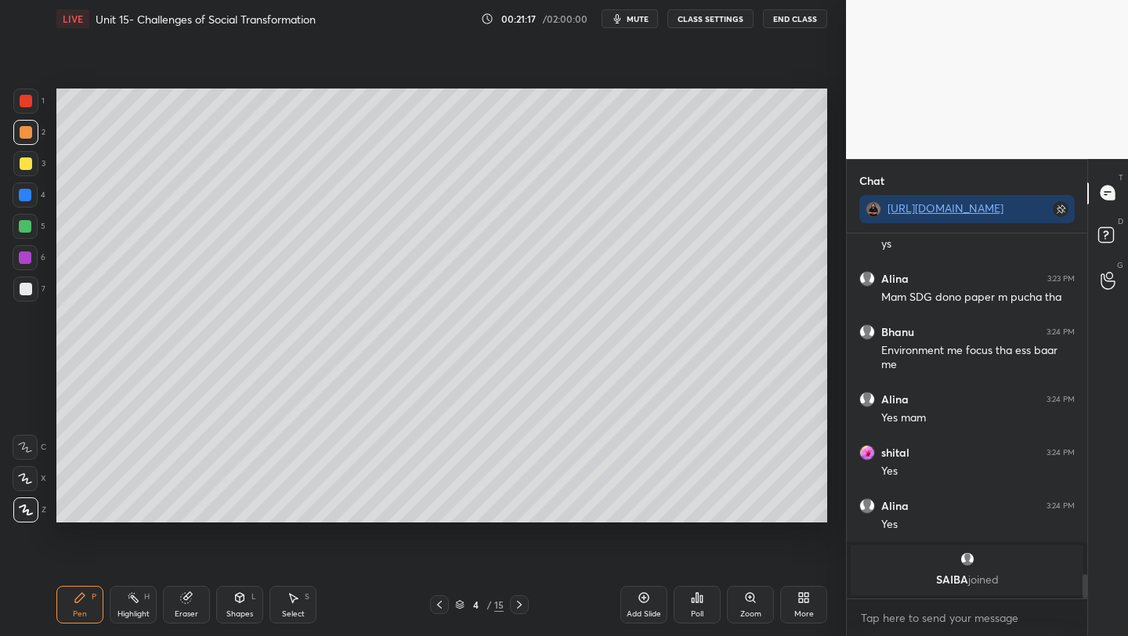
scroll to position [4128, 0]
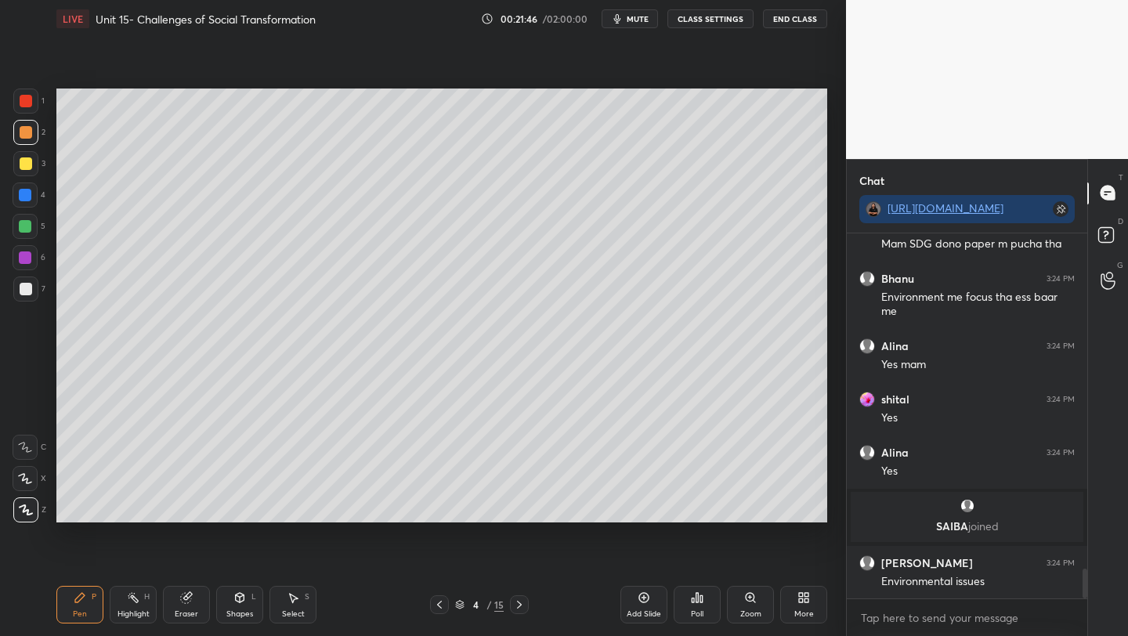
click at [24, 162] on div at bounding box center [26, 164] width 13 height 13
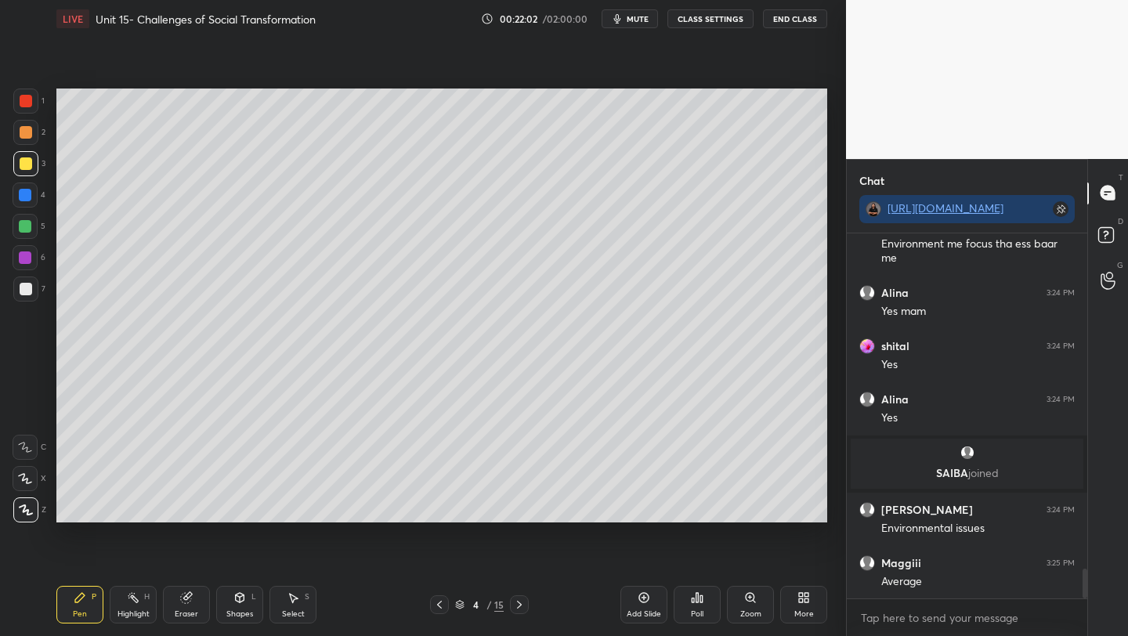
scroll to position [4235, 0]
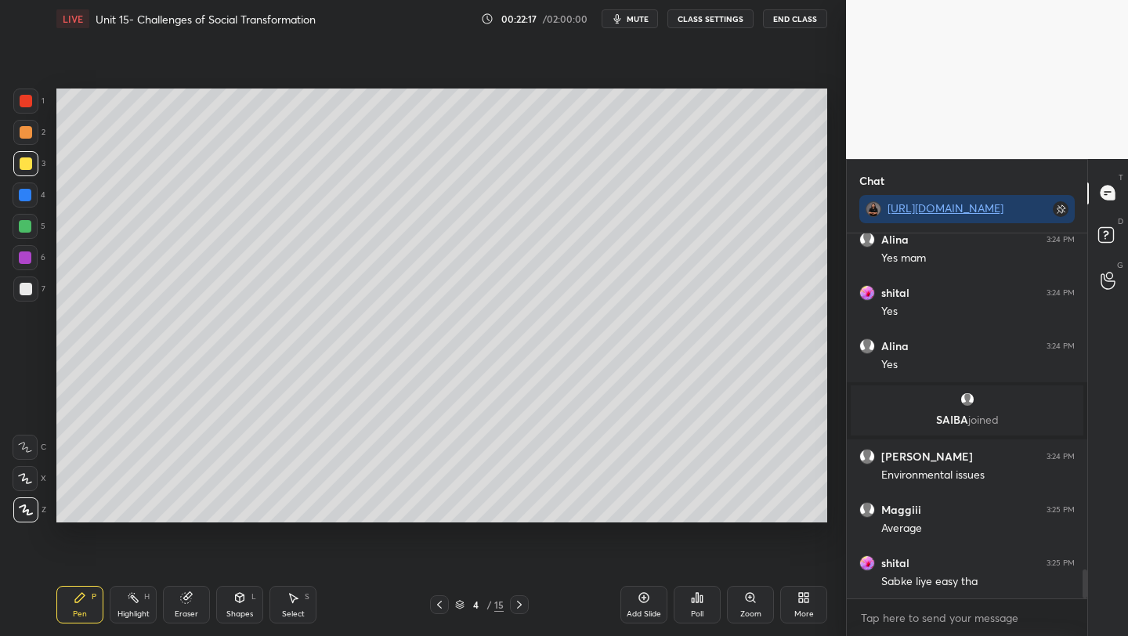
click at [522, 608] on icon at bounding box center [519, 605] width 13 height 13
click at [641, 606] on div "Add Slide" at bounding box center [644, 605] width 47 height 38
drag, startPoint x: 23, startPoint y: 99, endPoint x: 52, endPoint y: 109, distance: 30.7
click at [24, 99] on div at bounding box center [26, 101] width 13 height 13
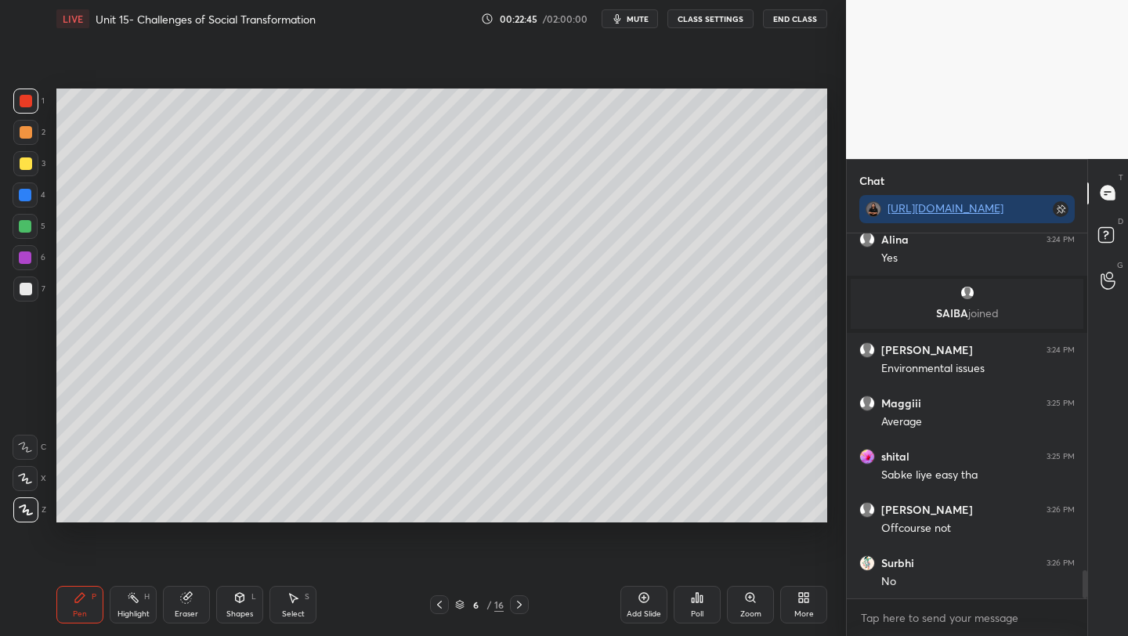
scroll to position [4395, 0]
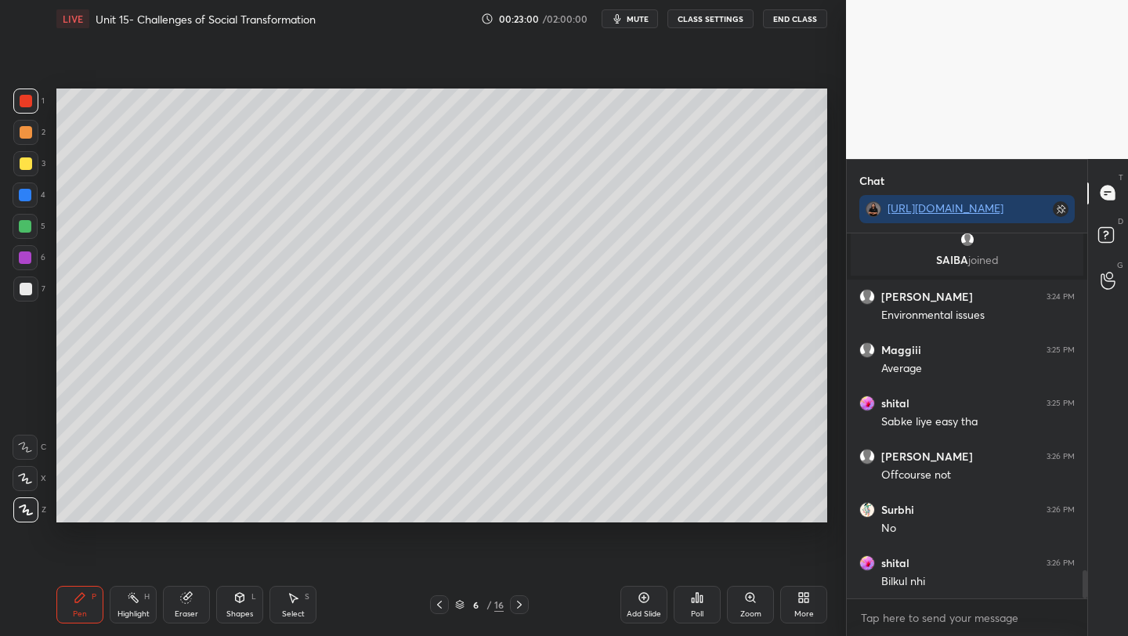
click at [27, 163] on div at bounding box center [26, 164] width 13 height 13
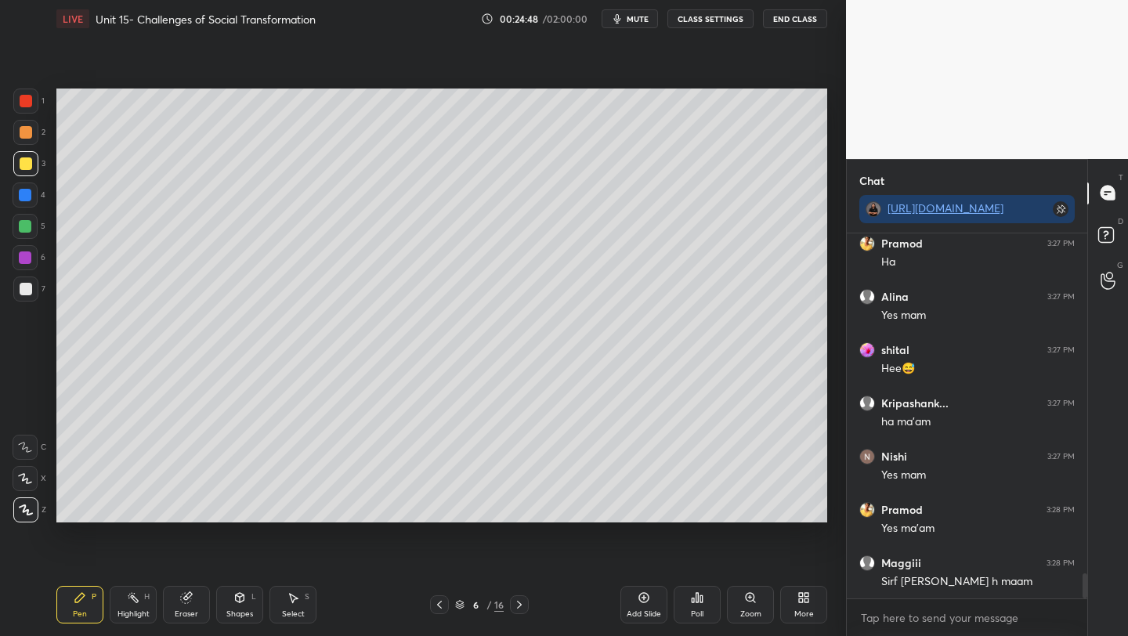
scroll to position [4981, 0]
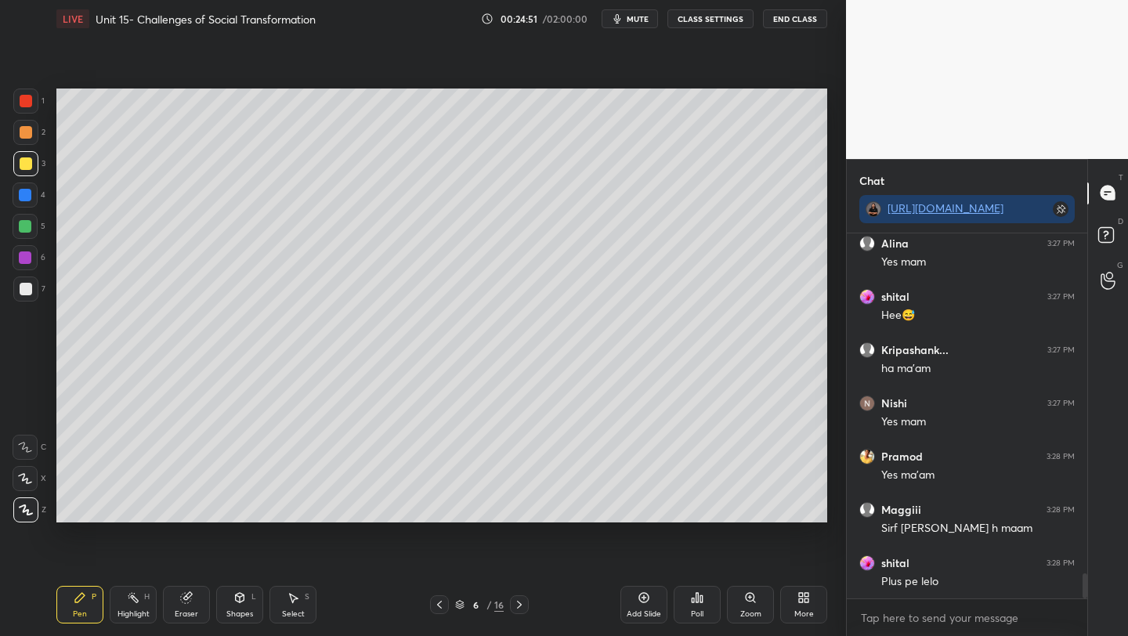
click at [439, 608] on icon at bounding box center [439, 605] width 13 height 13
click at [437, 608] on icon at bounding box center [439, 605] width 13 height 13
click at [436, 608] on icon at bounding box center [439, 605] width 13 height 13
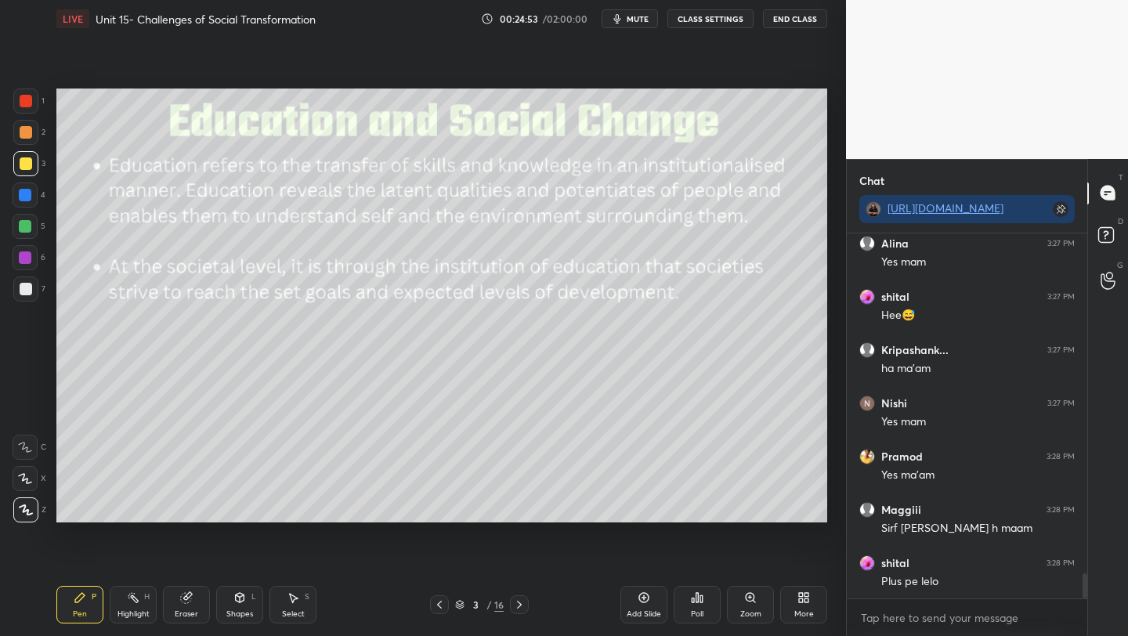
click at [436, 608] on icon at bounding box center [439, 605] width 13 height 13
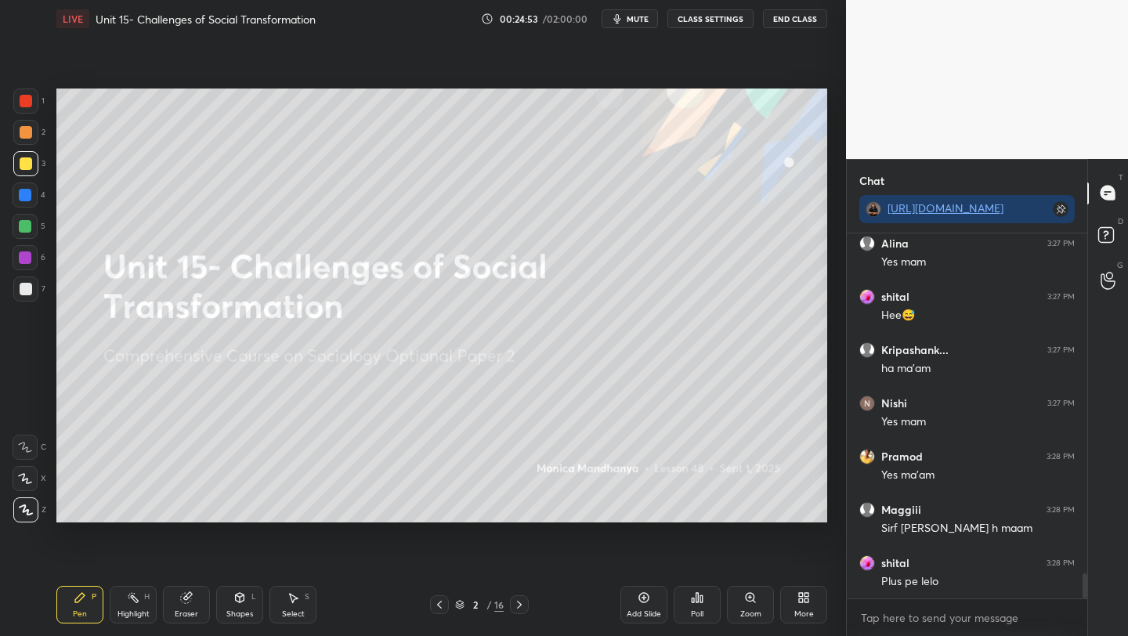
click at [436, 609] on icon at bounding box center [439, 605] width 13 height 13
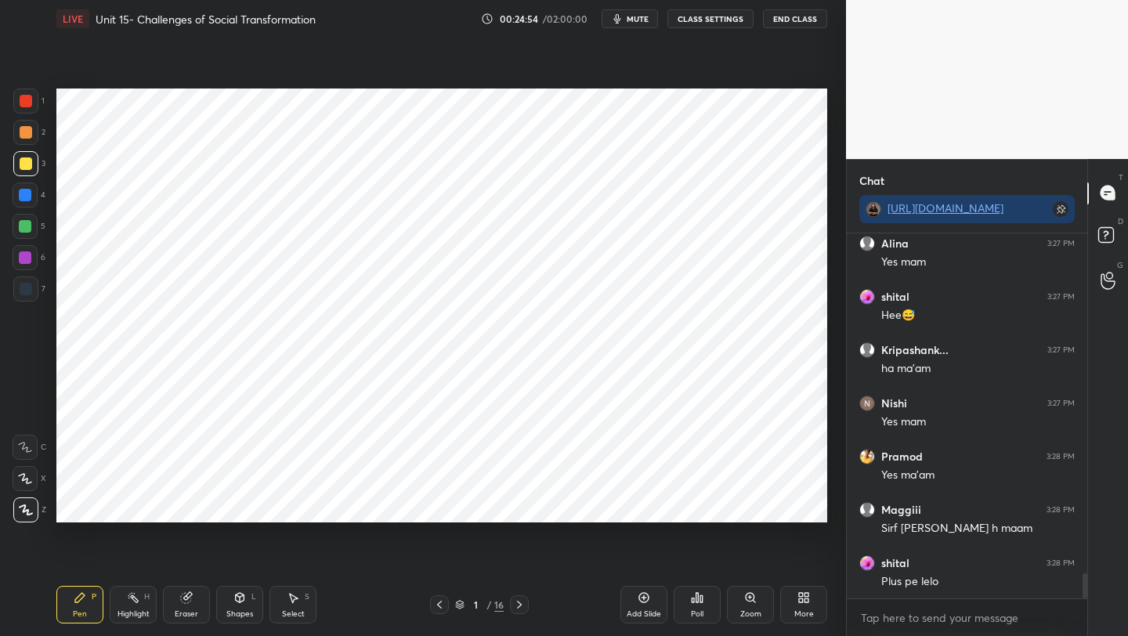
click at [518, 602] on icon at bounding box center [519, 605] width 5 height 8
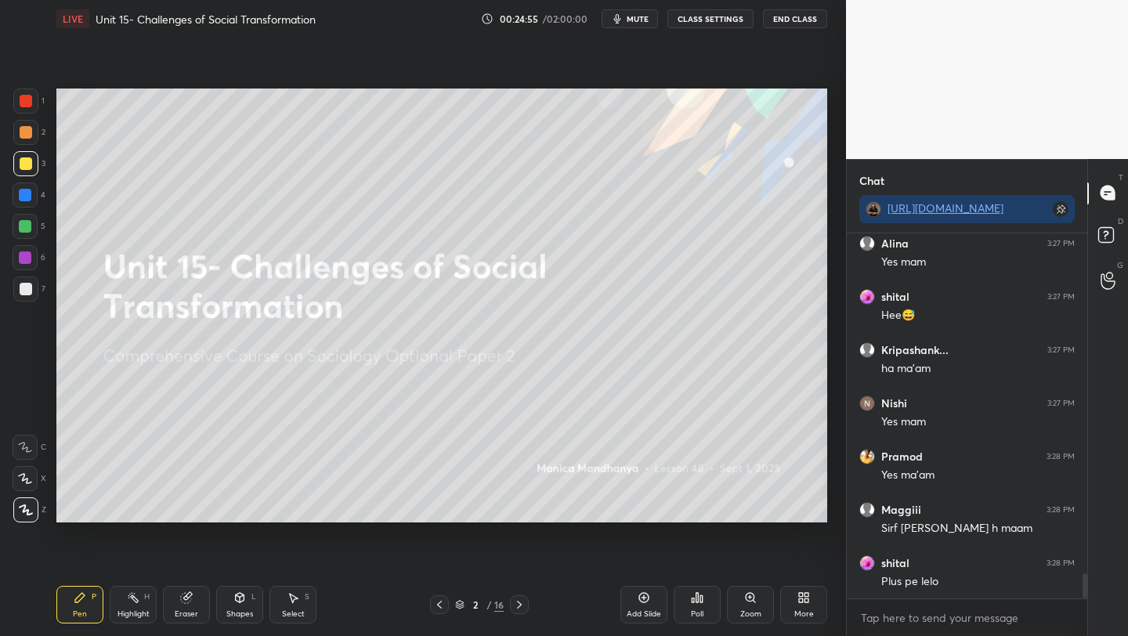
click at [519, 605] on icon at bounding box center [519, 605] width 13 height 13
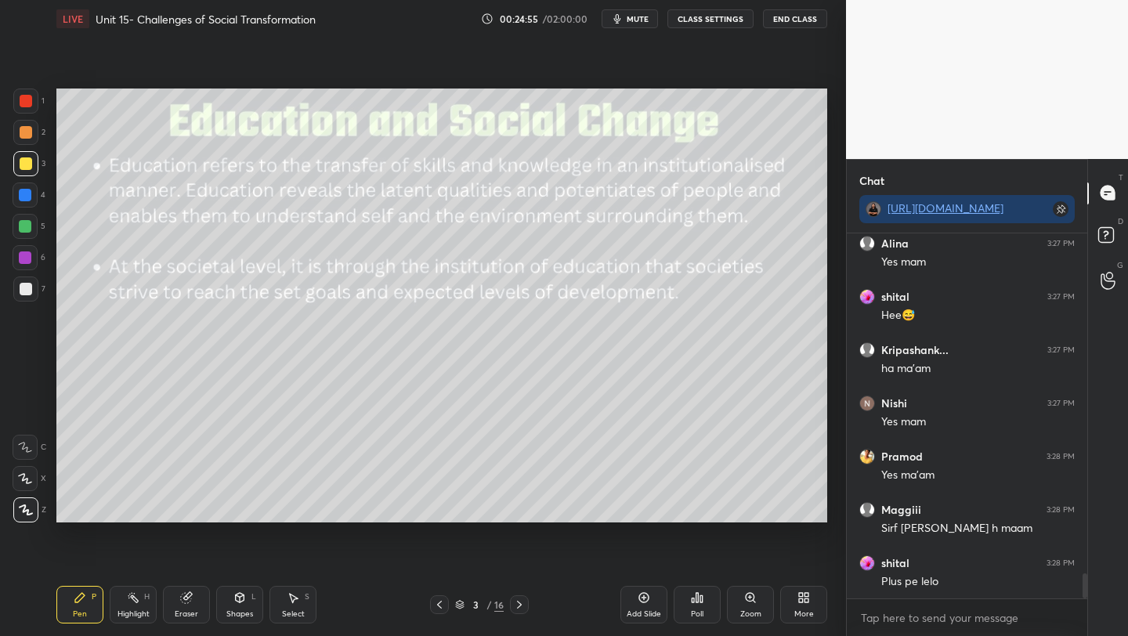
click at [520, 606] on icon at bounding box center [519, 605] width 13 height 13
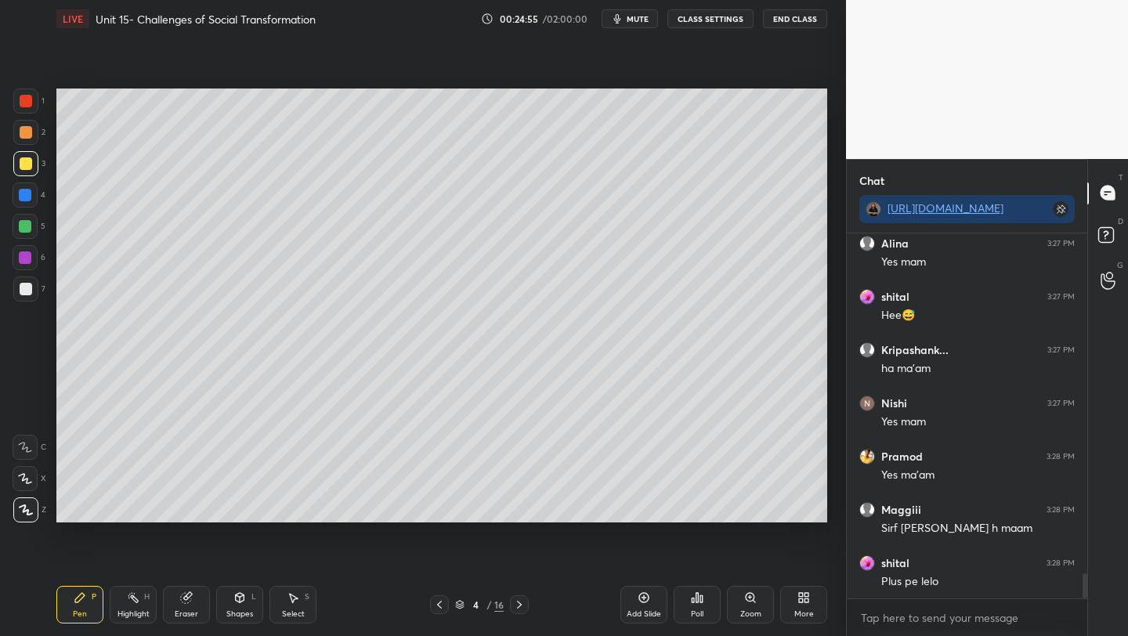
click at [520, 607] on icon at bounding box center [519, 605] width 13 height 13
click at [519, 607] on icon at bounding box center [519, 605] width 5 height 8
click at [520, 607] on icon at bounding box center [519, 605] width 5 height 8
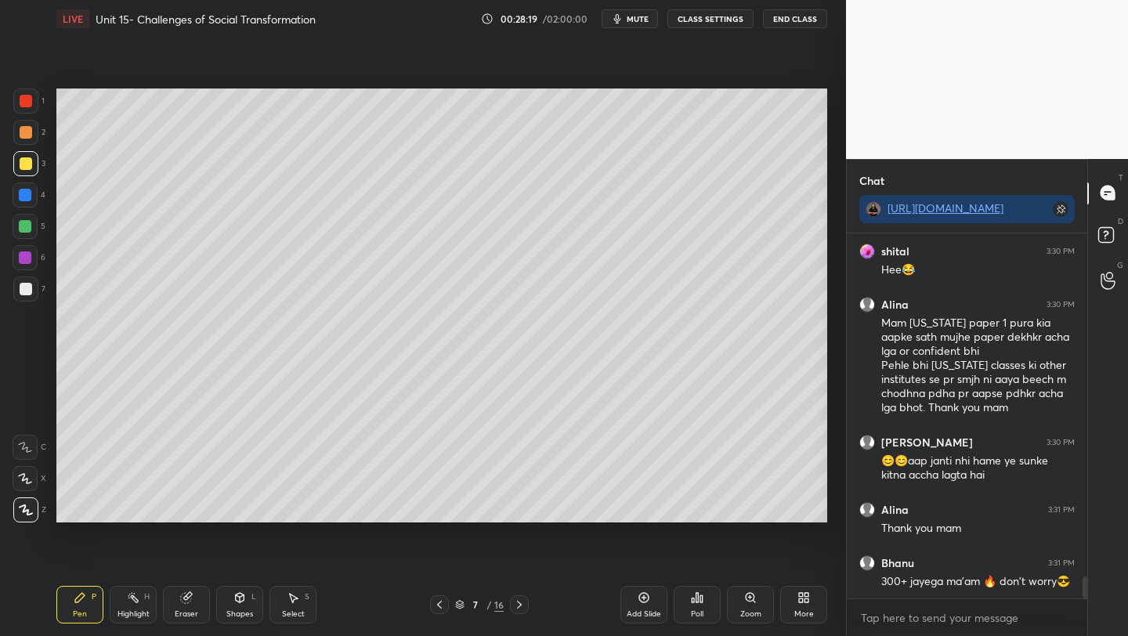
scroll to position [5686, 0]
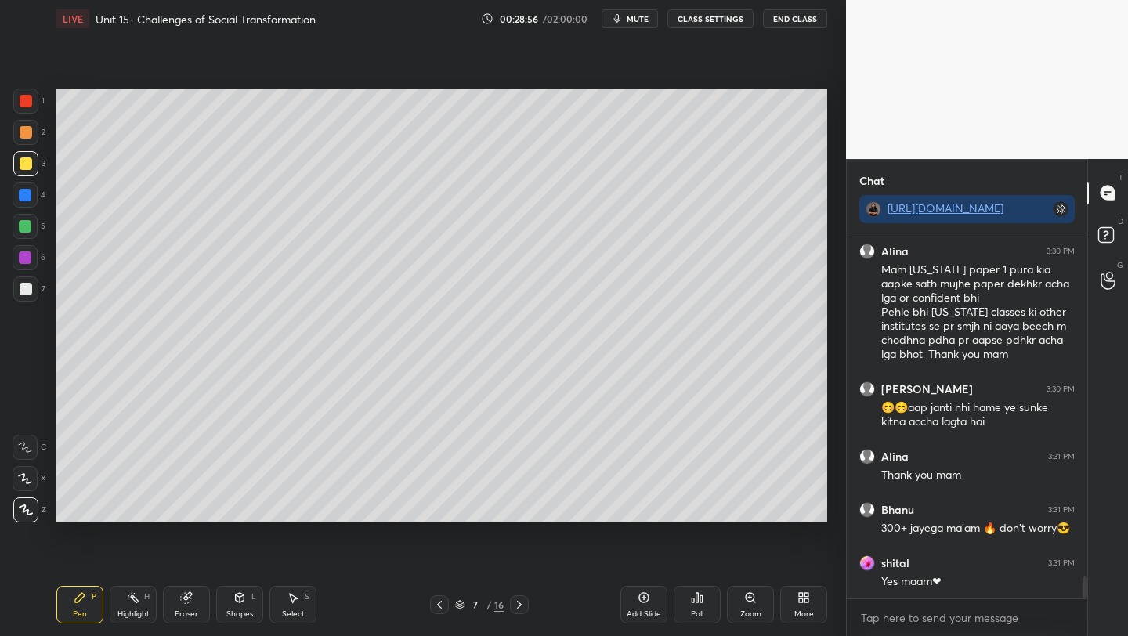
click at [518, 605] on icon at bounding box center [519, 605] width 13 height 13
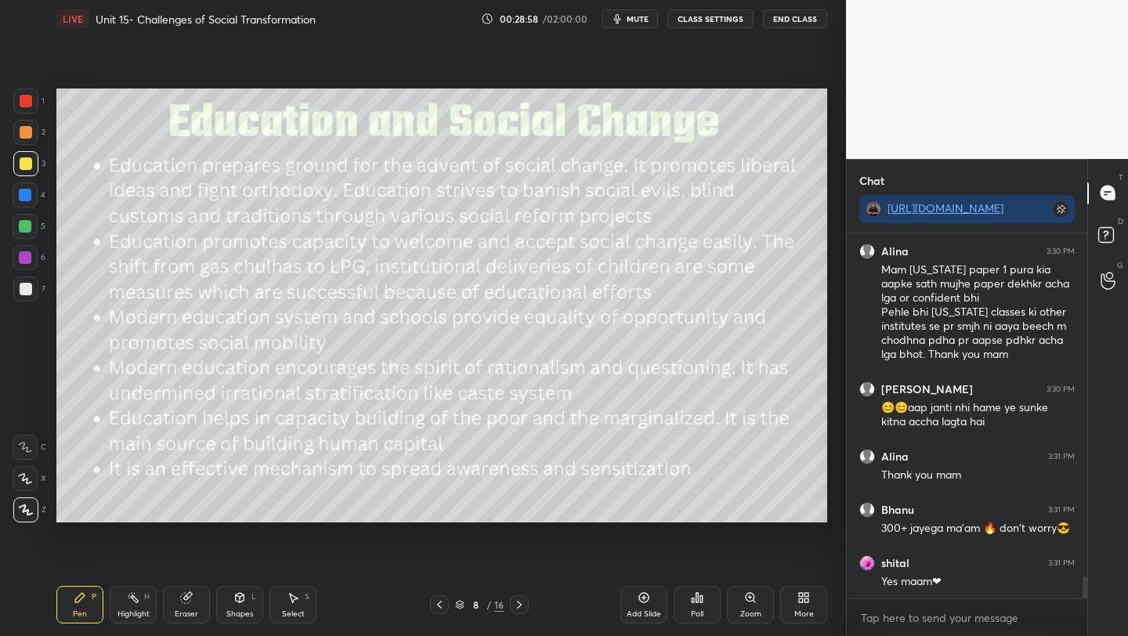
click at [437, 607] on icon at bounding box center [439, 605] width 13 height 13
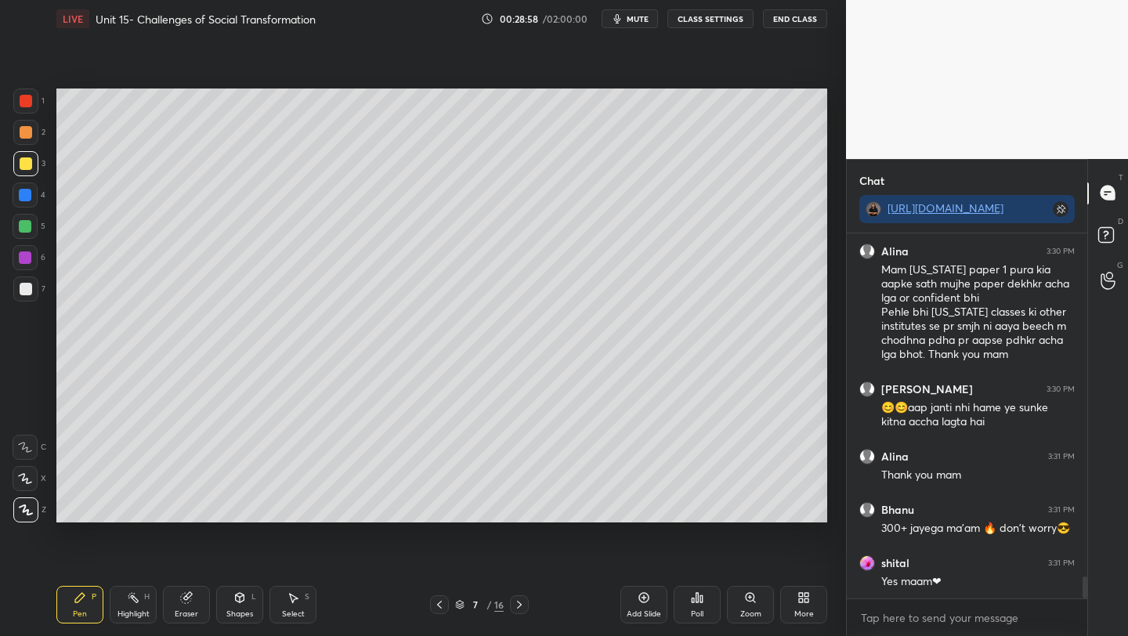
click at [440, 607] on icon at bounding box center [439, 605] width 13 height 13
click at [441, 607] on icon at bounding box center [439, 605] width 13 height 13
click at [443, 607] on icon at bounding box center [439, 605] width 13 height 13
click at [439, 607] on icon at bounding box center [439, 605] width 5 height 8
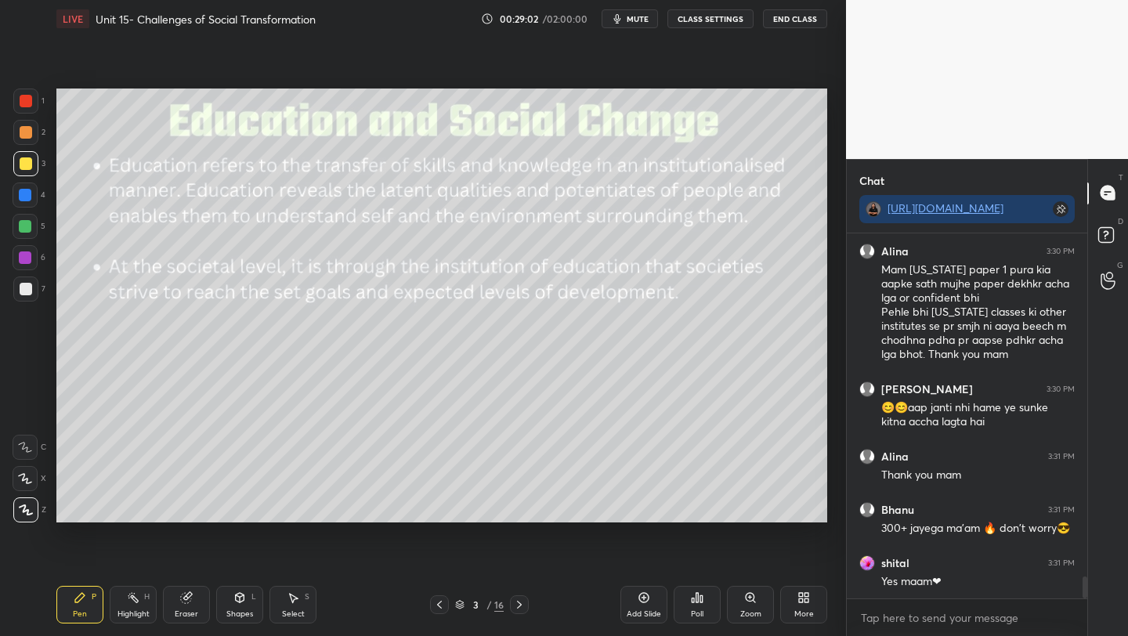
click at [433, 606] on icon at bounding box center [439, 605] width 13 height 13
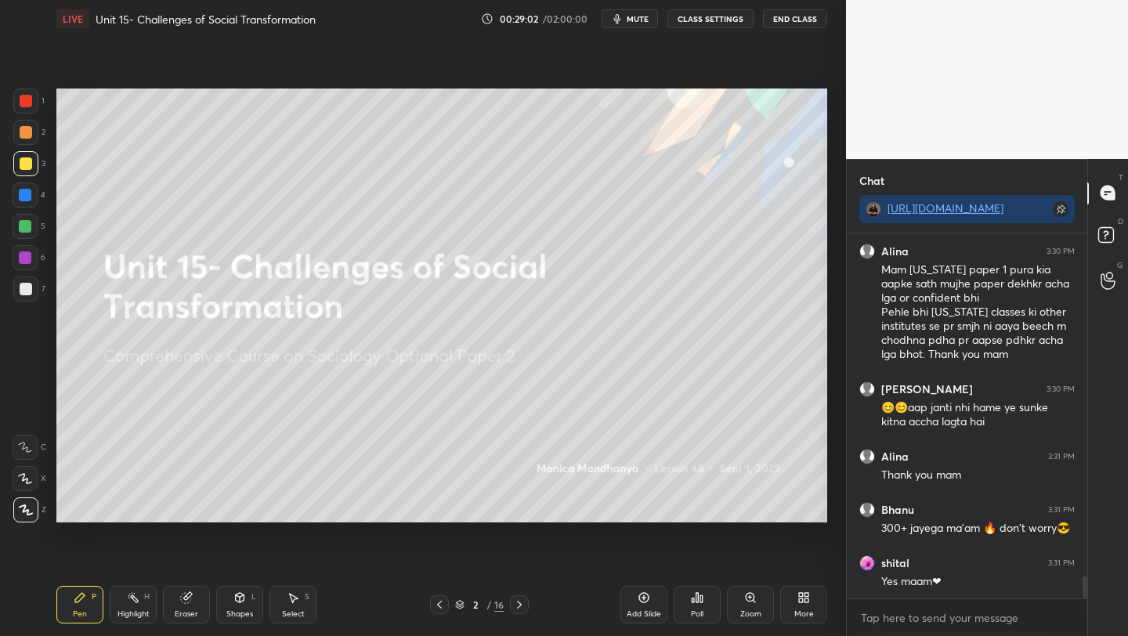
click at [542, 608] on div "2 / 16" at bounding box center [480, 605] width 282 height 19
click at [516, 606] on icon at bounding box center [519, 605] width 13 height 13
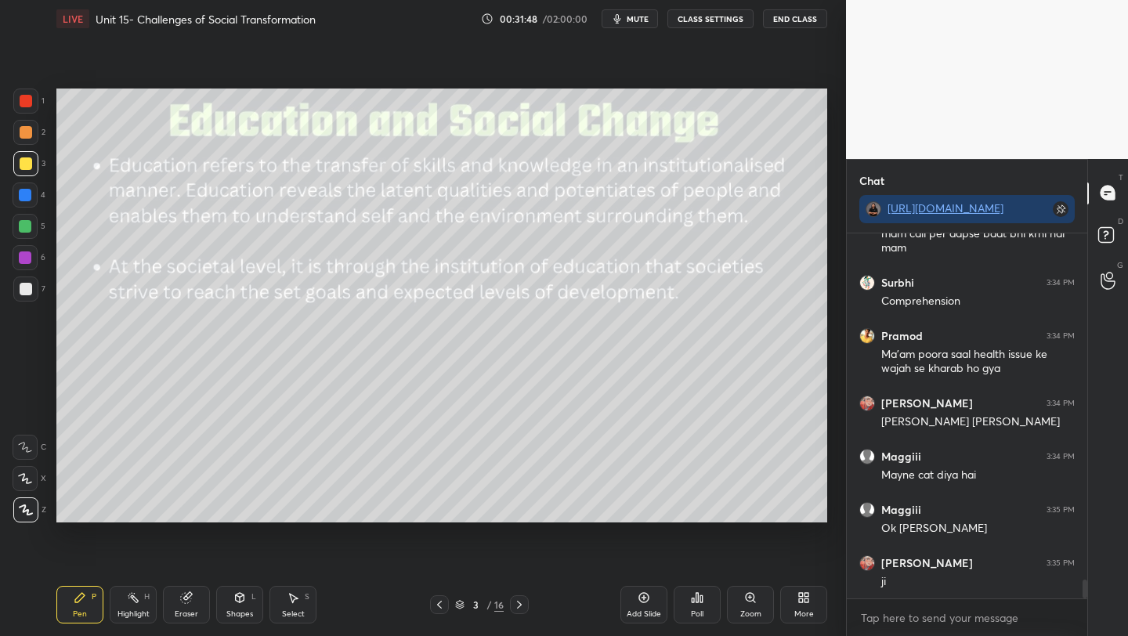
scroll to position [6747, 0]
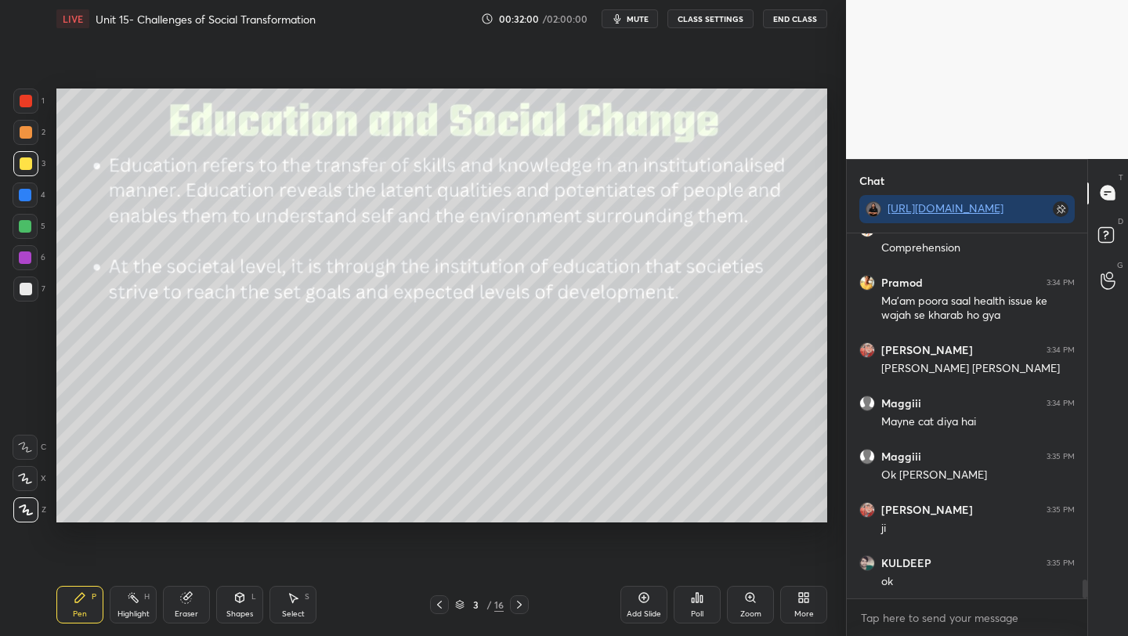
click at [639, 612] on div "Add Slide" at bounding box center [644, 614] width 34 height 8
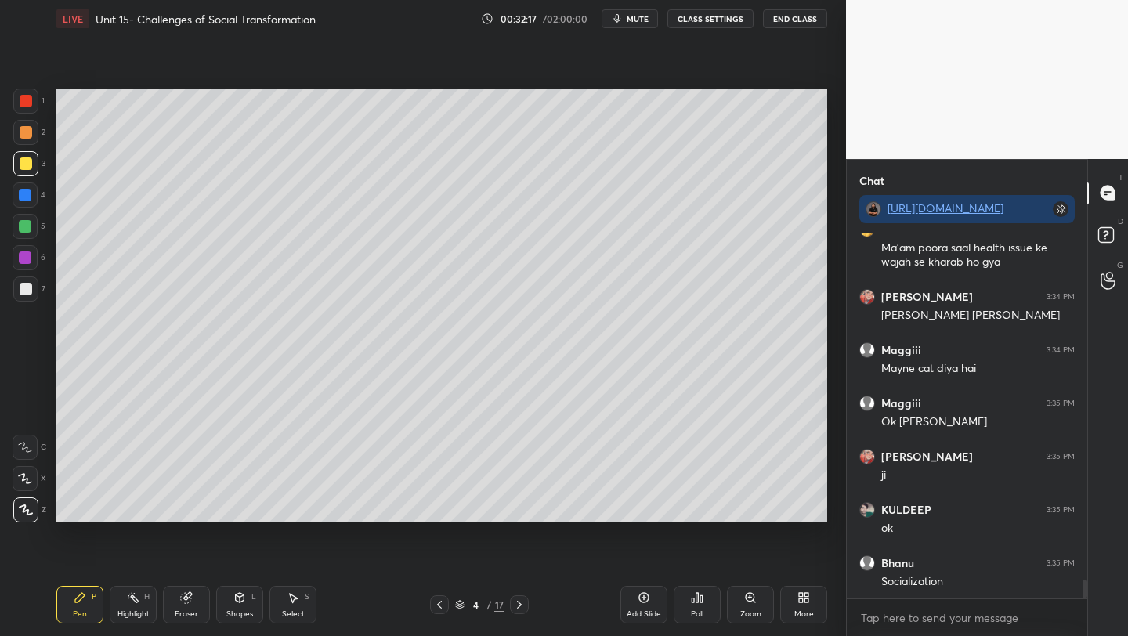
scroll to position [6854, 0]
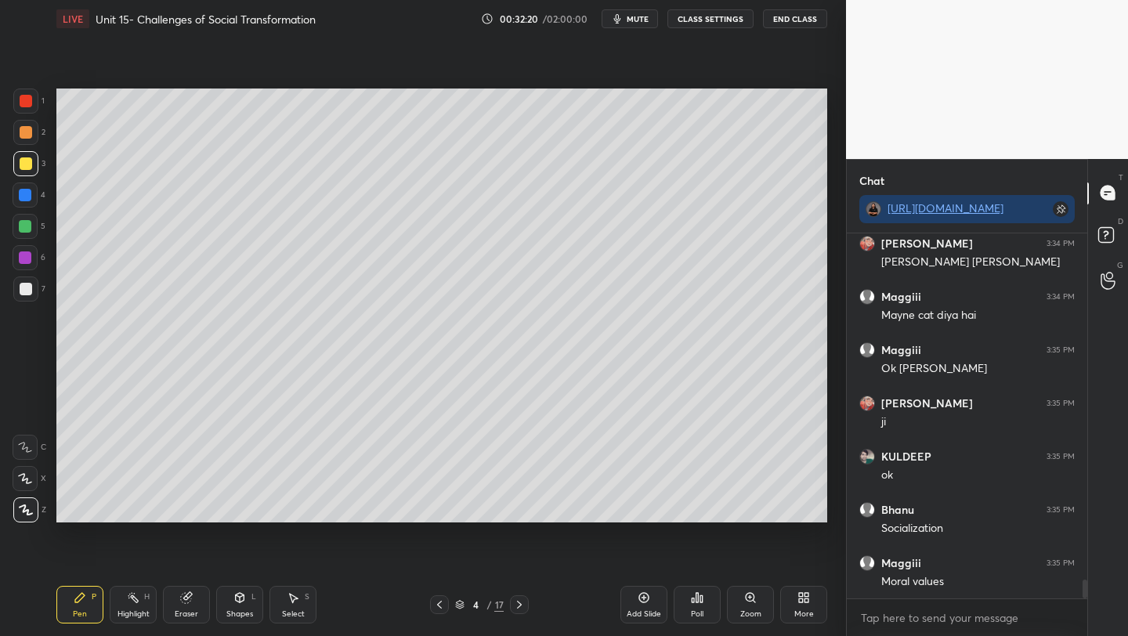
click at [20, 282] on div at bounding box center [25, 289] width 25 height 25
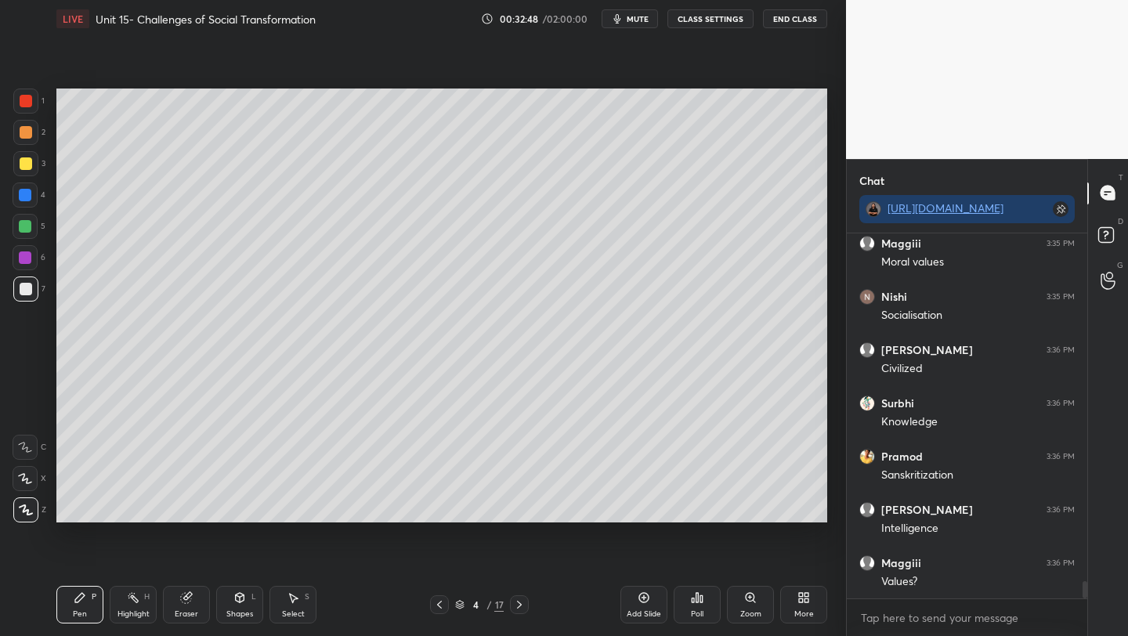
scroll to position [7227, 0]
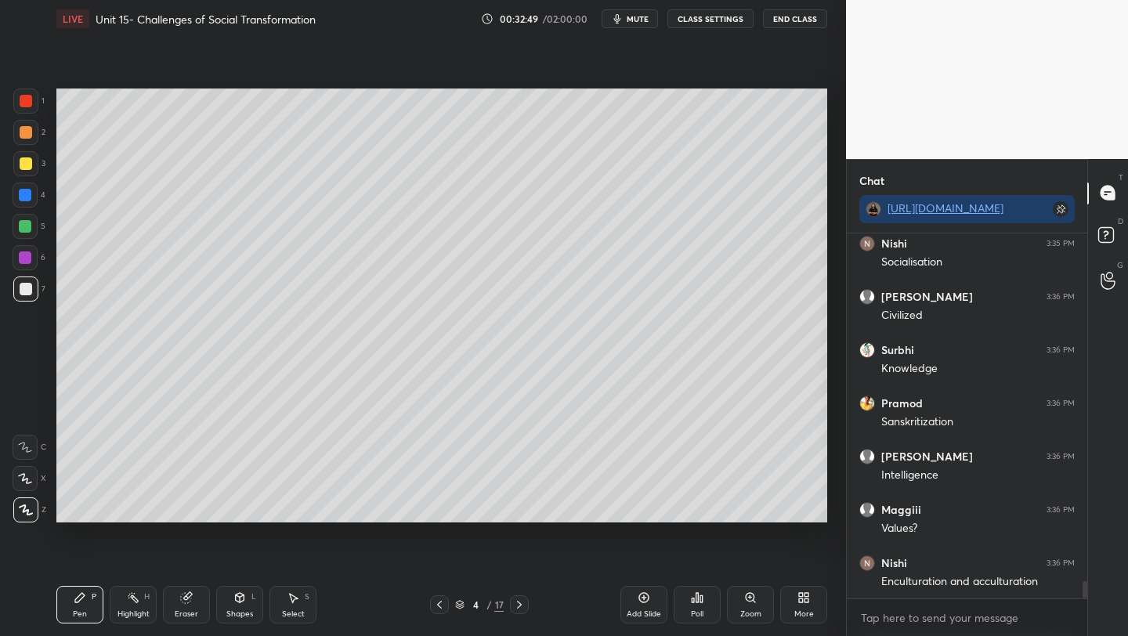
click at [27, 168] on div at bounding box center [26, 164] width 13 height 13
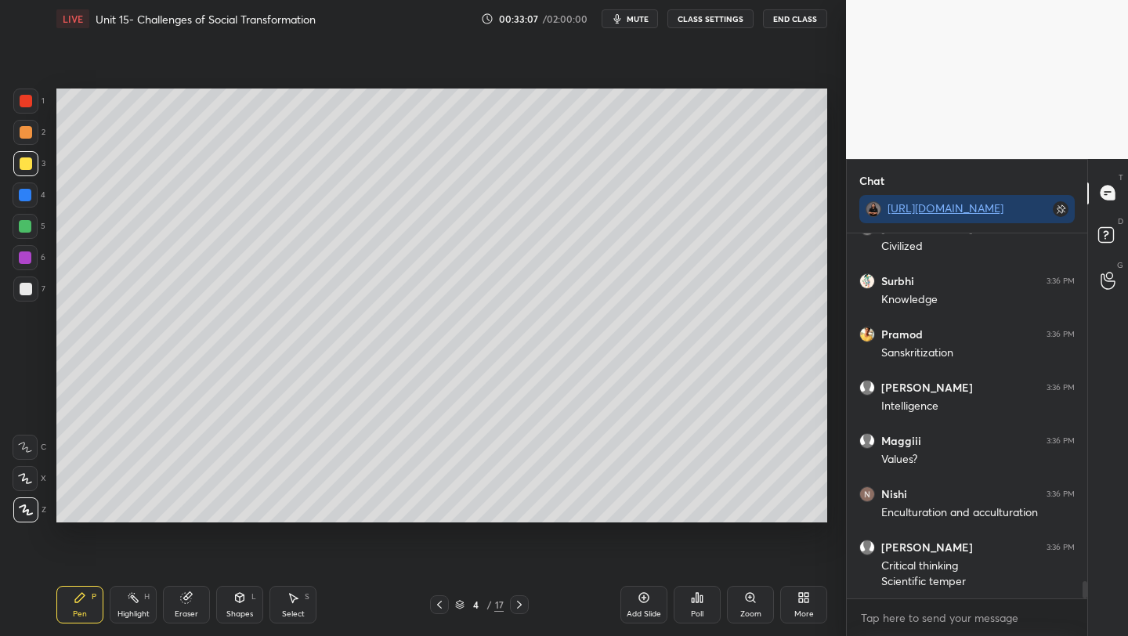
scroll to position [7349, 0]
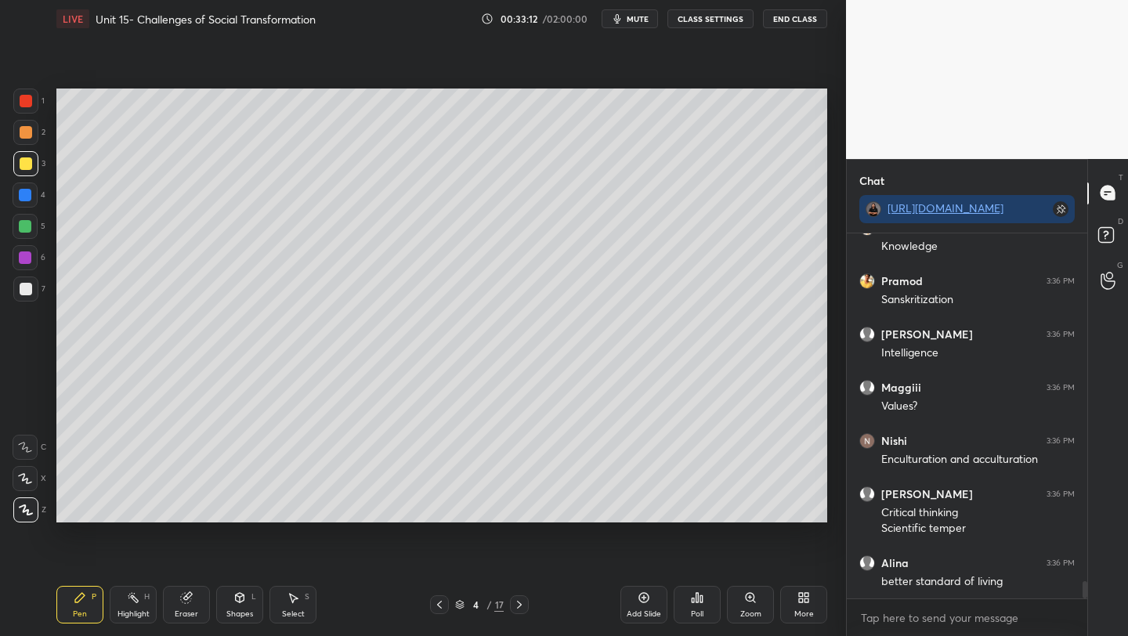
click at [24, 162] on div at bounding box center [26, 164] width 13 height 13
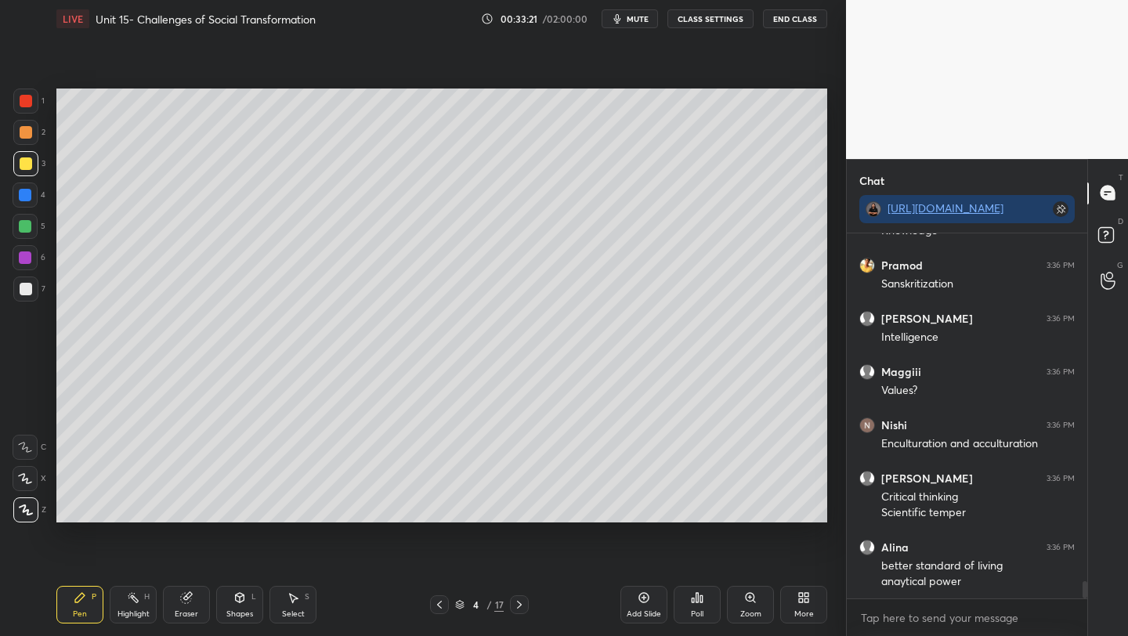
click at [21, 284] on div at bounding box center [26, 289] width 13 height 13
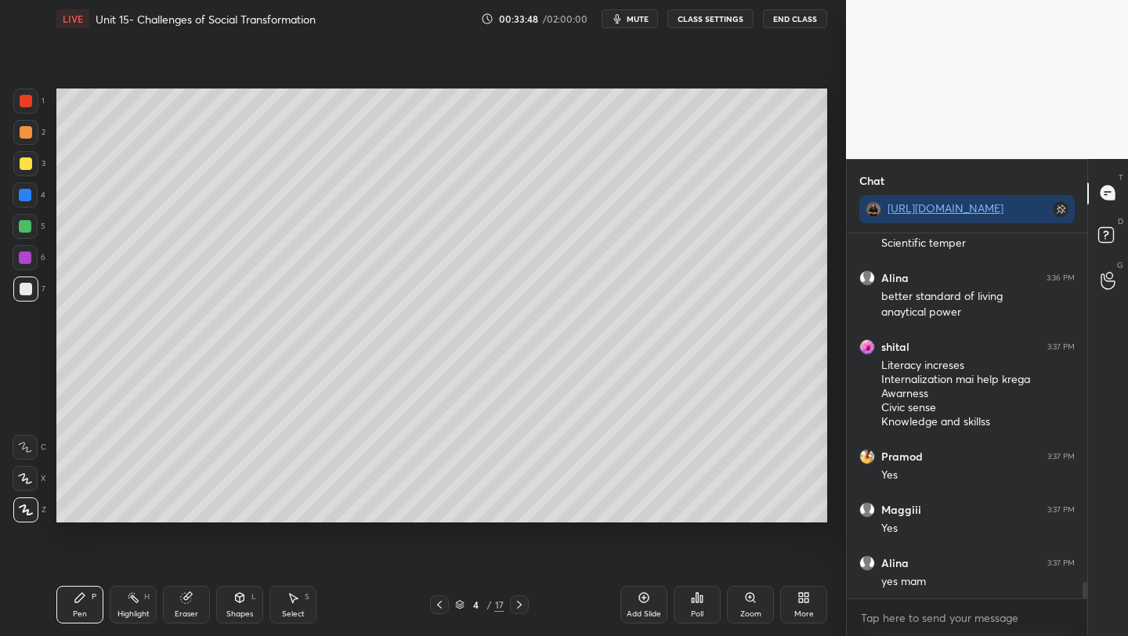
scroll to position [7687, 0]
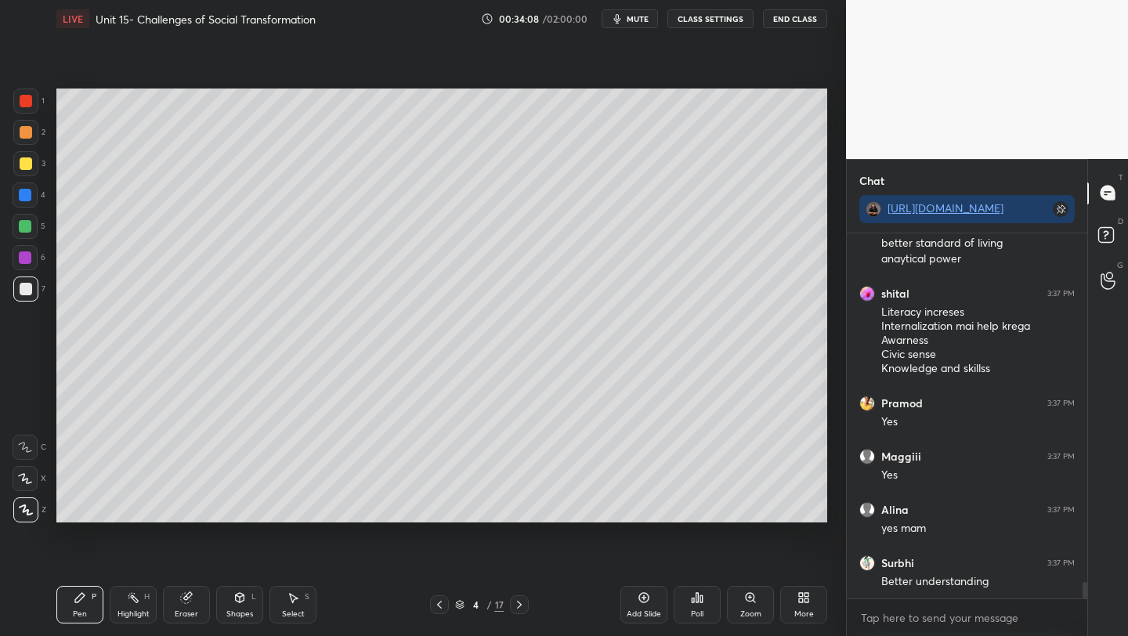
drag, startPoint x: 24, startPoint y: 169, endPoint x: 31, endPoint y: 176, distance: 8.9
click at [25, 169] on div at bounding box center [26, 164] width 13 height 13
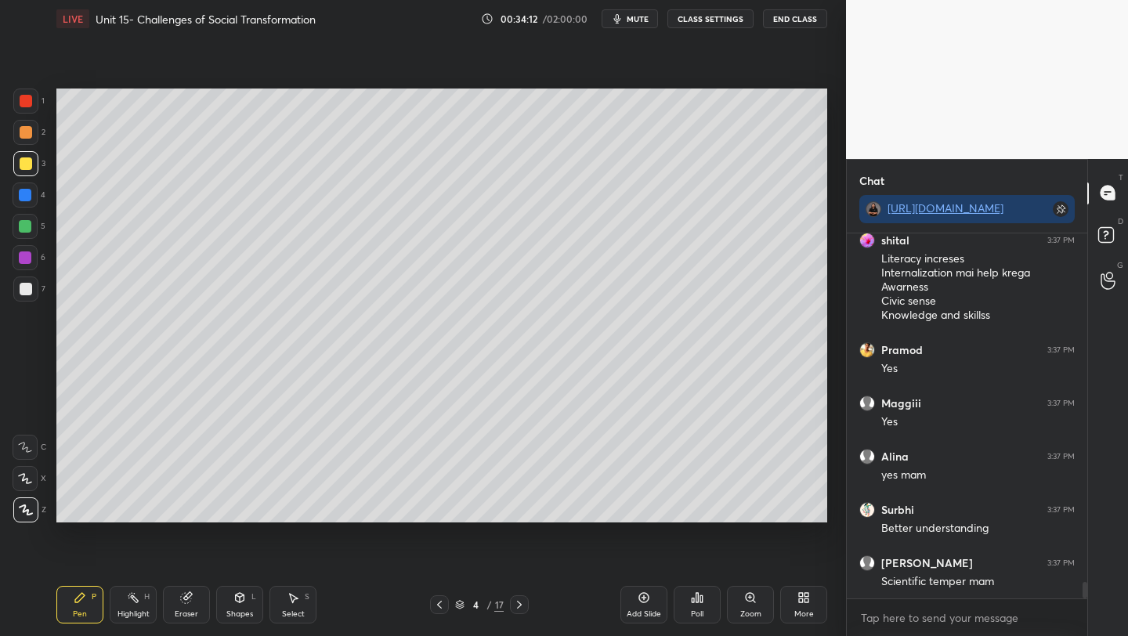
drag, startPoint x: 25, startPoint y: 288, endPoint x: 29, endPoint y: 306, distance: 19.2
click at [26, 288] on div at bounding box center [26, 289] width 13 height 13
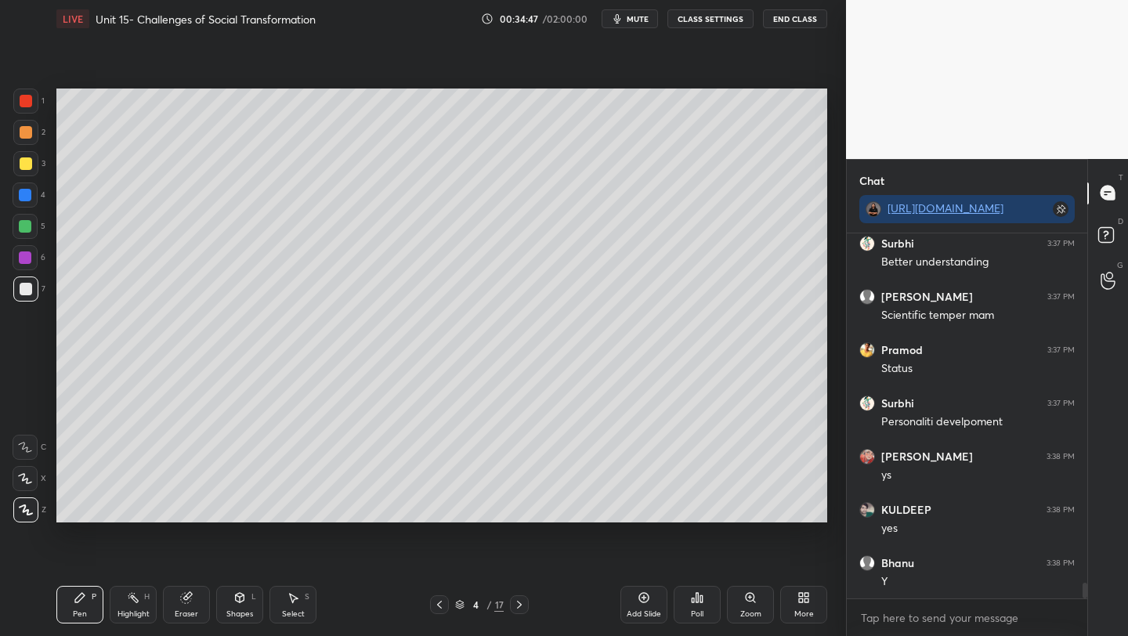
scroll to position [8023, 0]
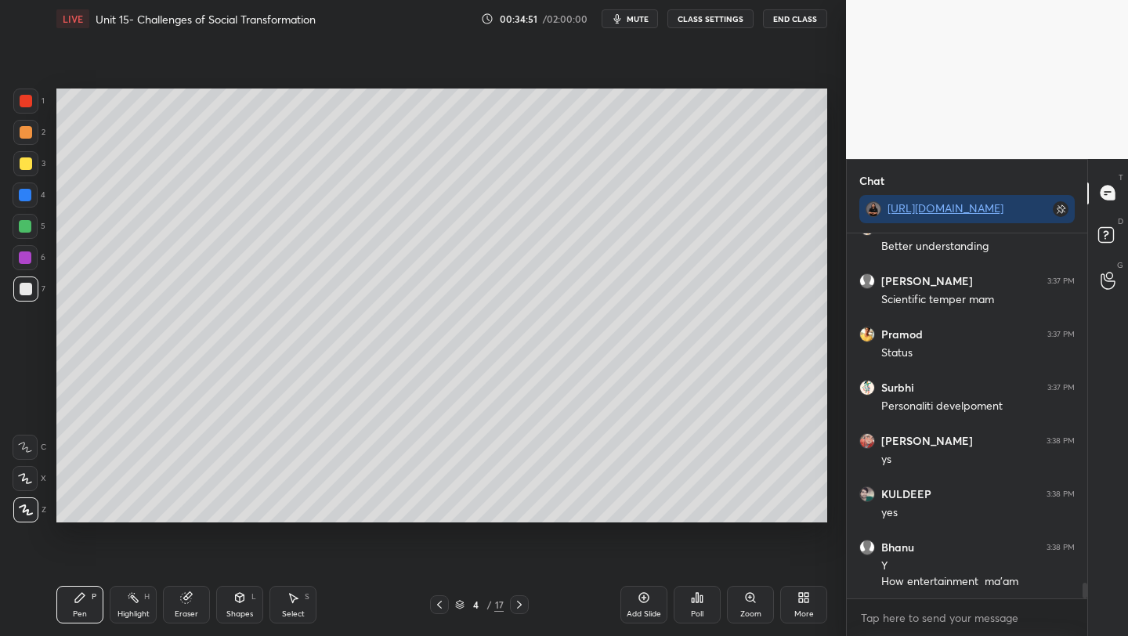
drag, startPoint x: 20, startPoint y: 159, endPoint x: 30, endPoint y: 161, distance: 9.7
click at [21, 159] on div at bounding box center [26, 164] width 13 height 13
click at [24, 283] on div at bounding box center [26, 289] width 13 height 13
drag, startPoint x: 28, startPoint y: 159, endPoint x: 53, endPoint y: 179, distance: 31.8
click at [28, 159] on div at bounding box center [26, 164] width 13 height 13
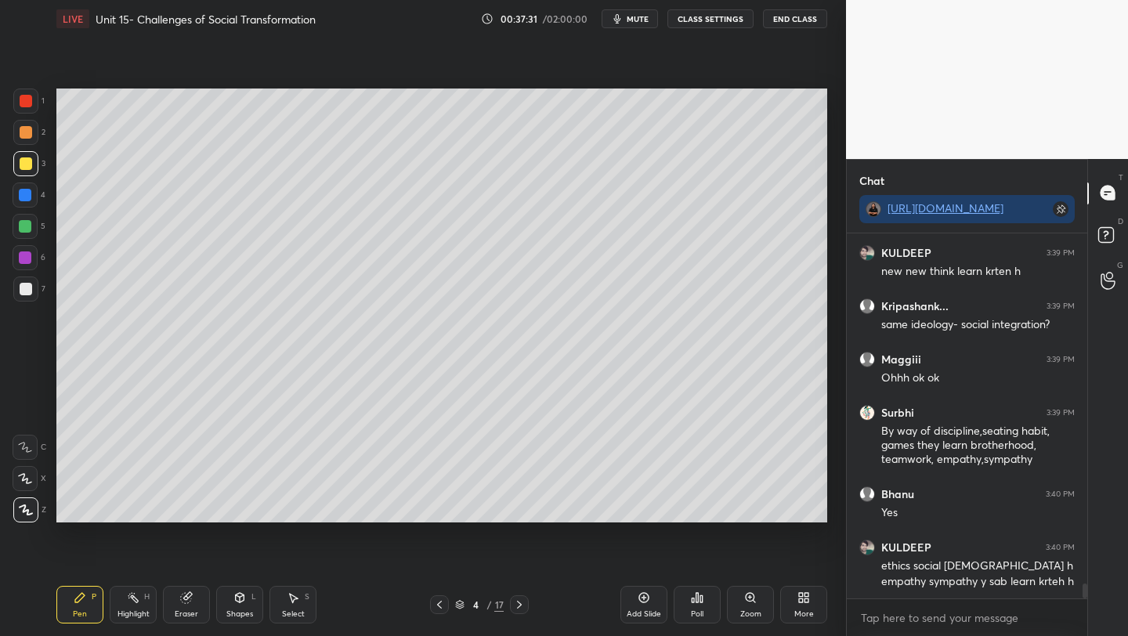
scroll to position [8653, 0]
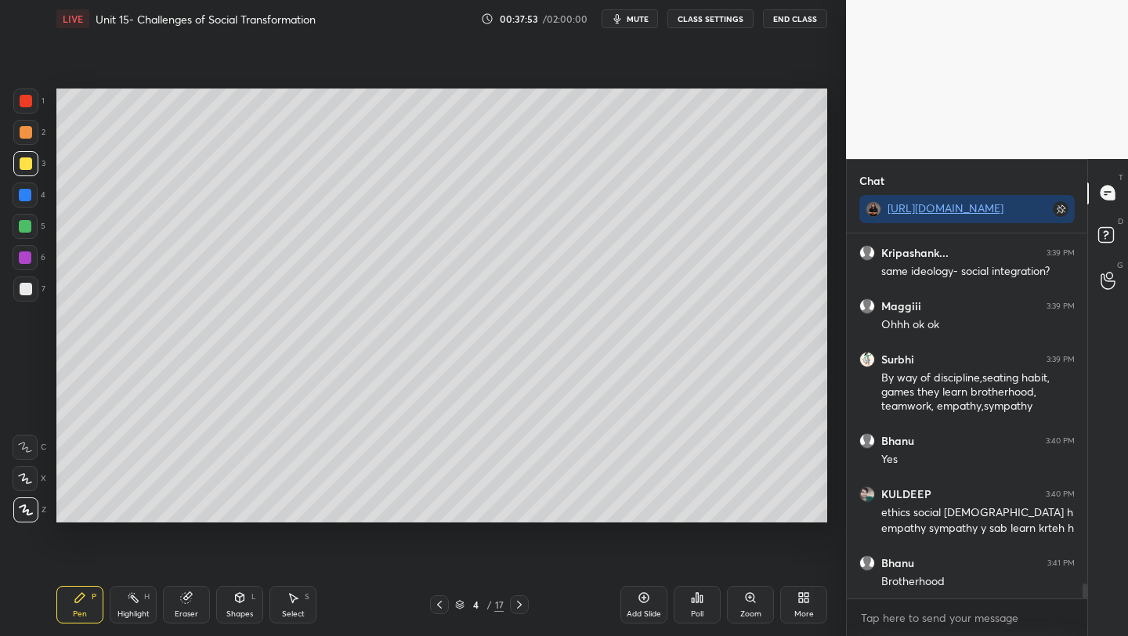
click at [21, 196] on div at bounding box center [25, 195] width 13 height 13
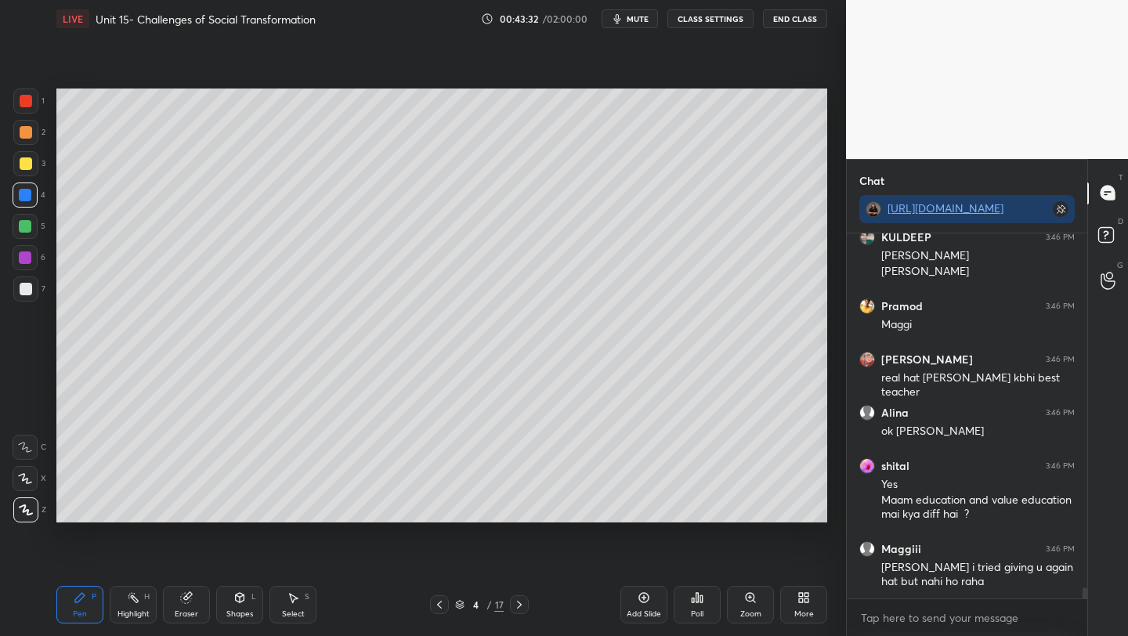
scroll to position [11458, 0]
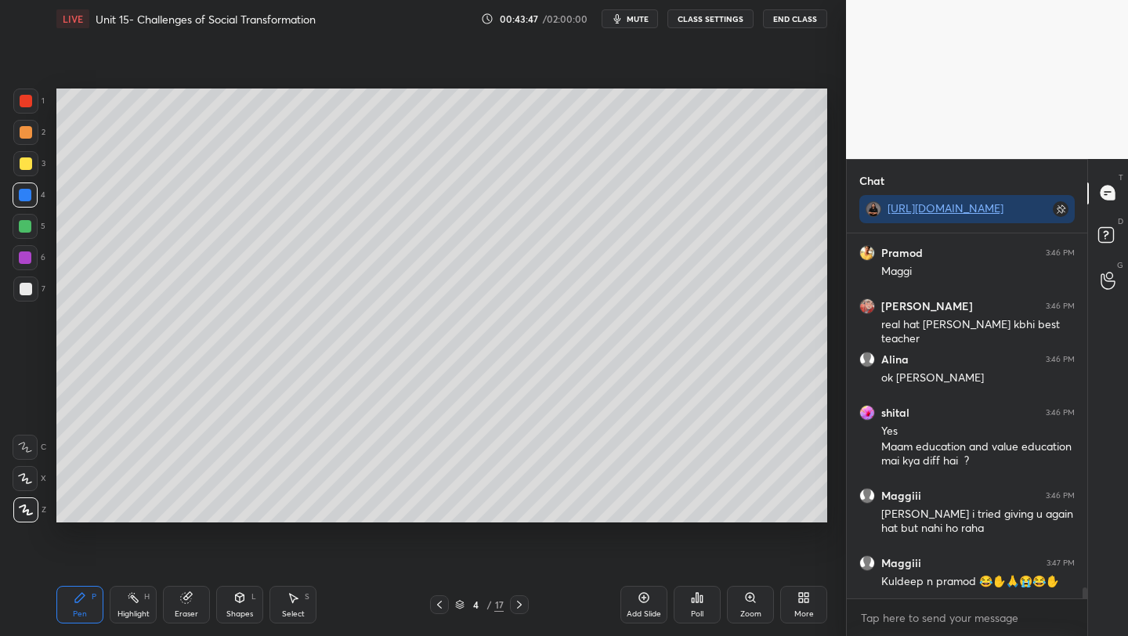
click at [645, 610] on div "Add Slide" at bounding box center [644, 614] width 34 height 8
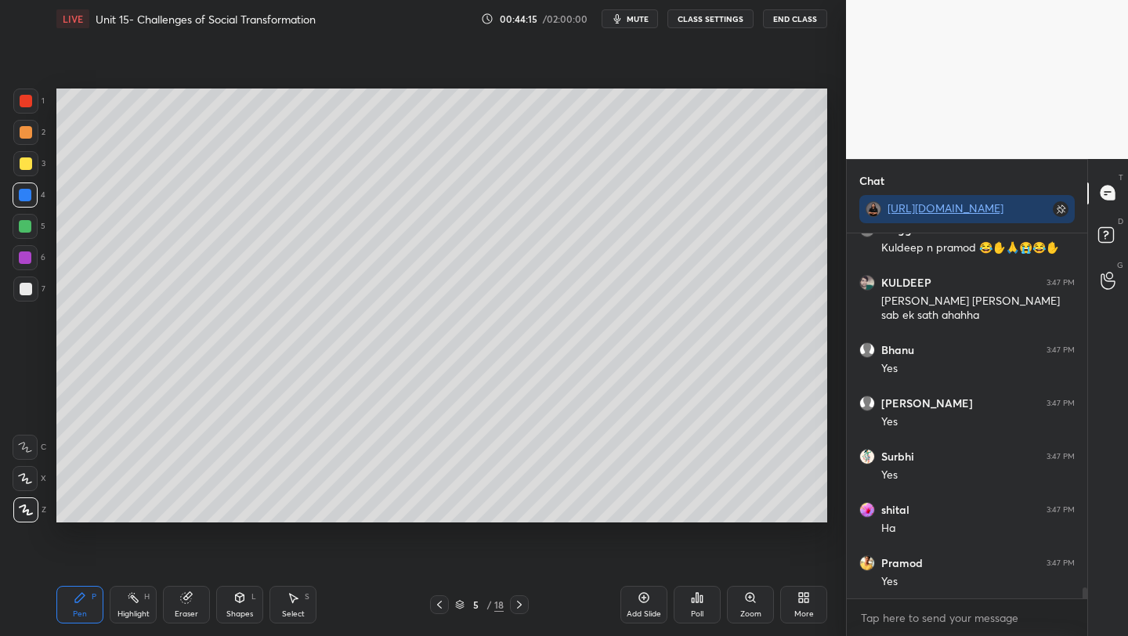
scroll to position [11845, 0]
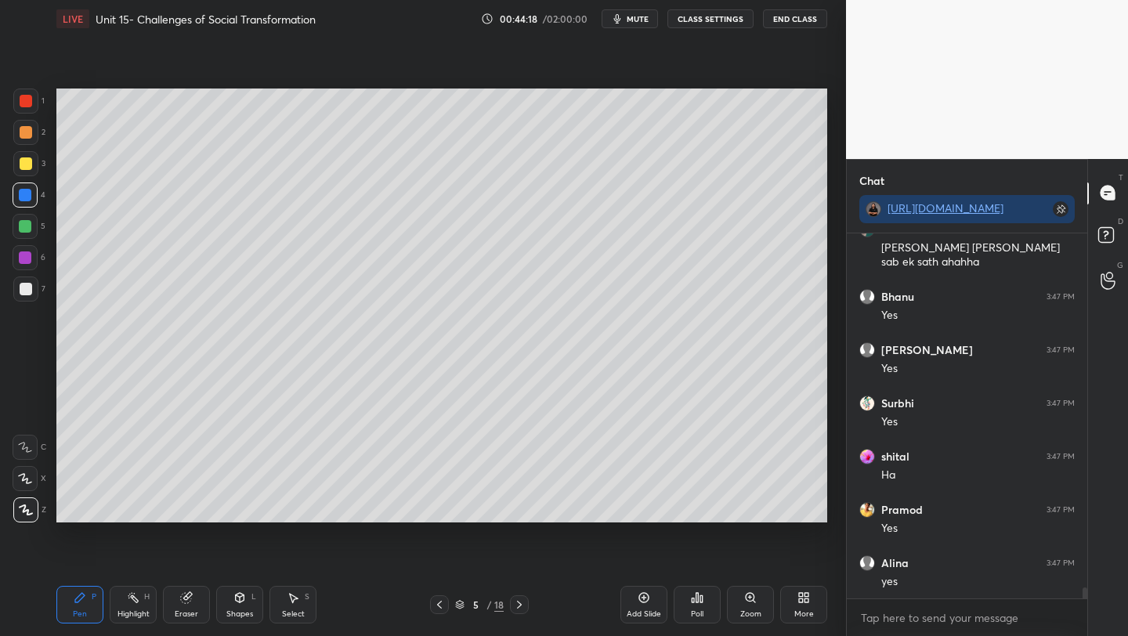
drag, startPoint x: 27, startPoint y: 288, endPoint x: 46, endPoint y: 292, distance: 20.0
click at [27, 288] on div at bounding box center [26, 289] width 13 height 13
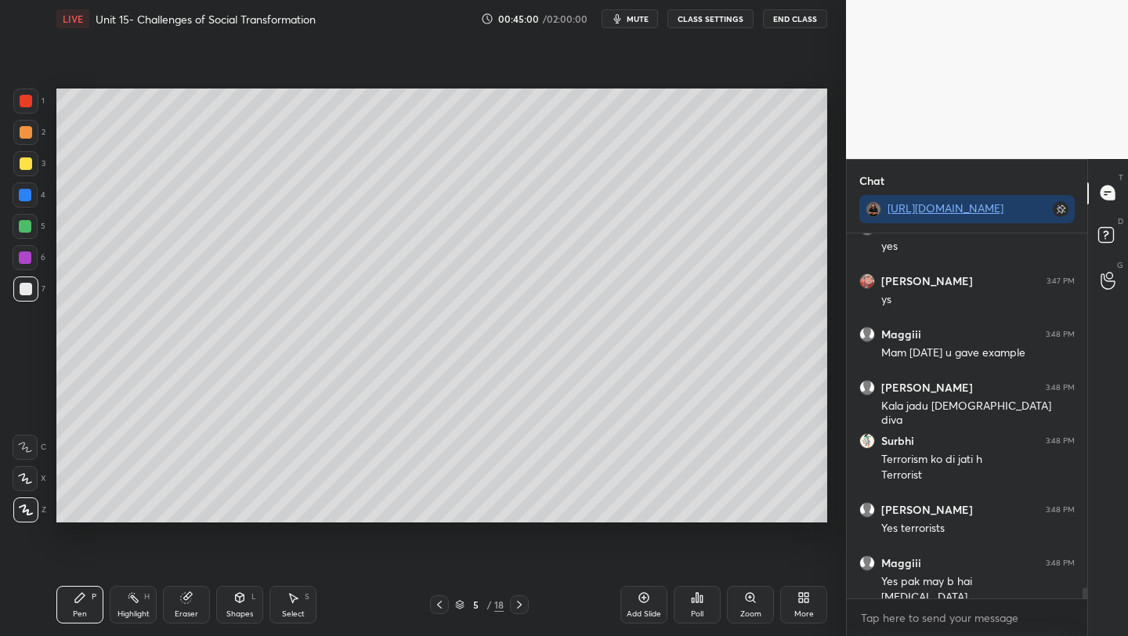
scroll to position [12196, 0]
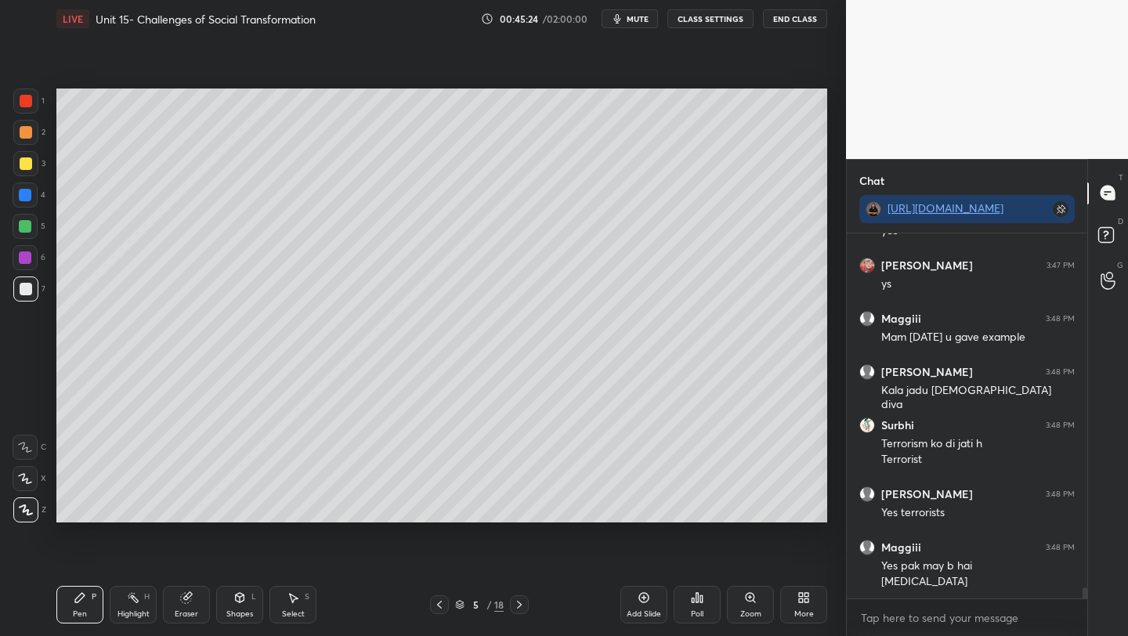
click at [561, 532] on div "Setting up your live class Poll for secs No correct answer Start poll" at bounding box center [442, 306] width 784 height 536
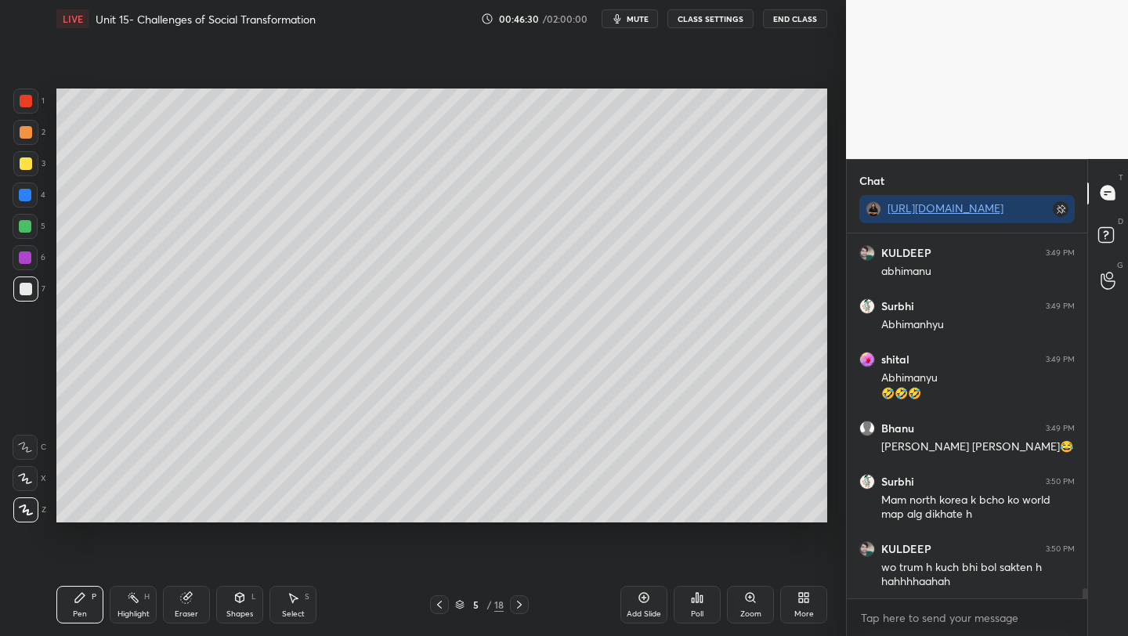
scroll to position [12803, 0]
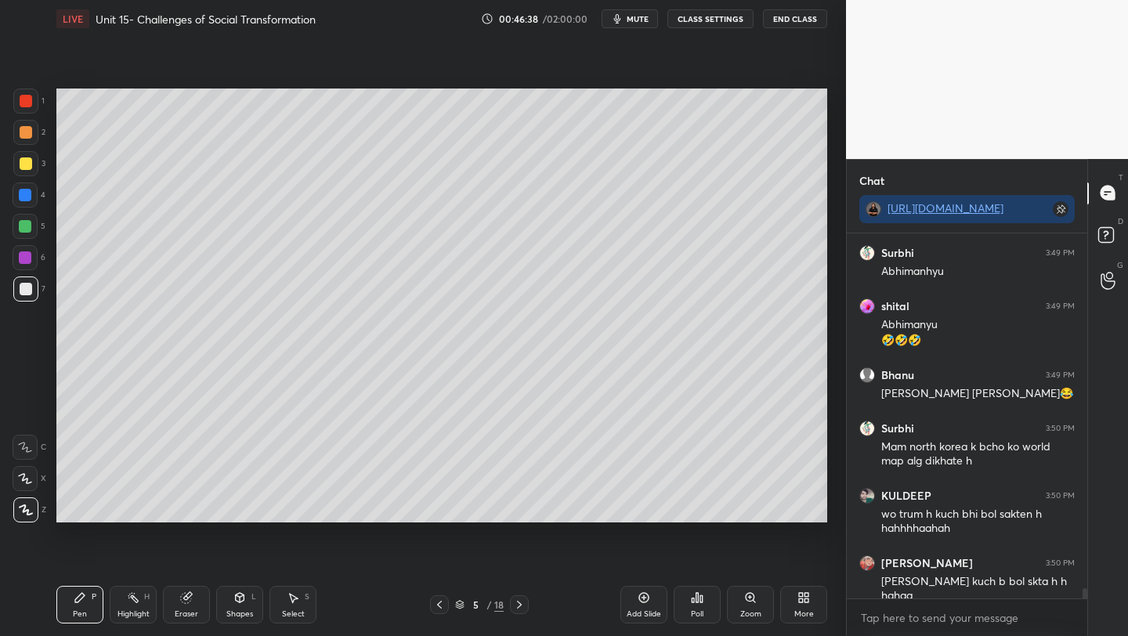
click at [23, 169] on div at bounding box center [26, 164] width 13 height 13
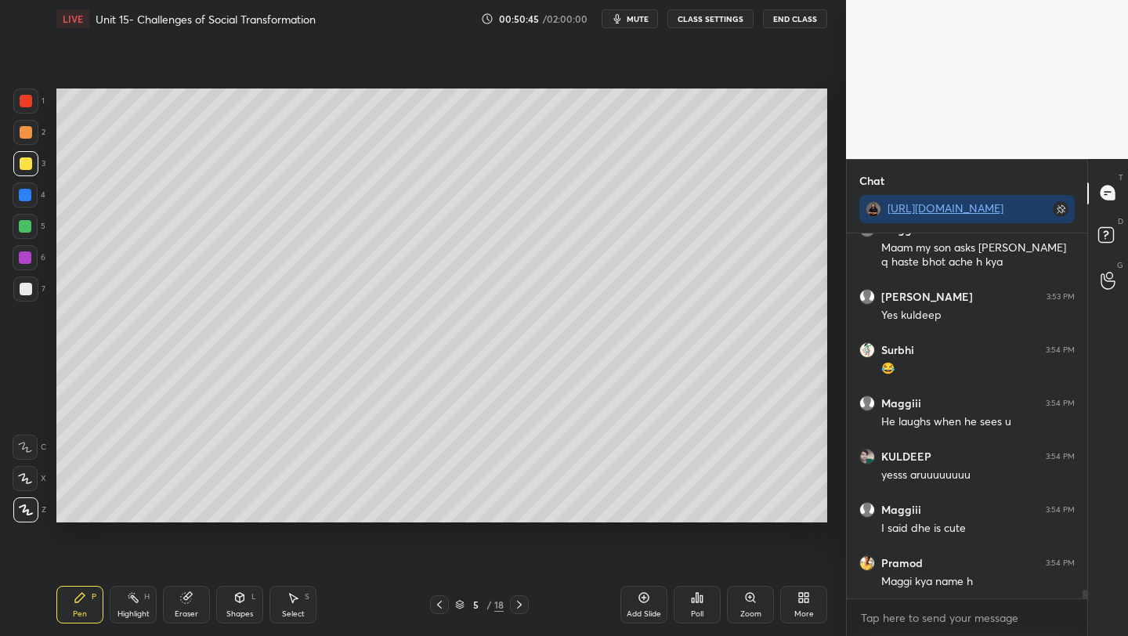
scroll to position [15039, 0]
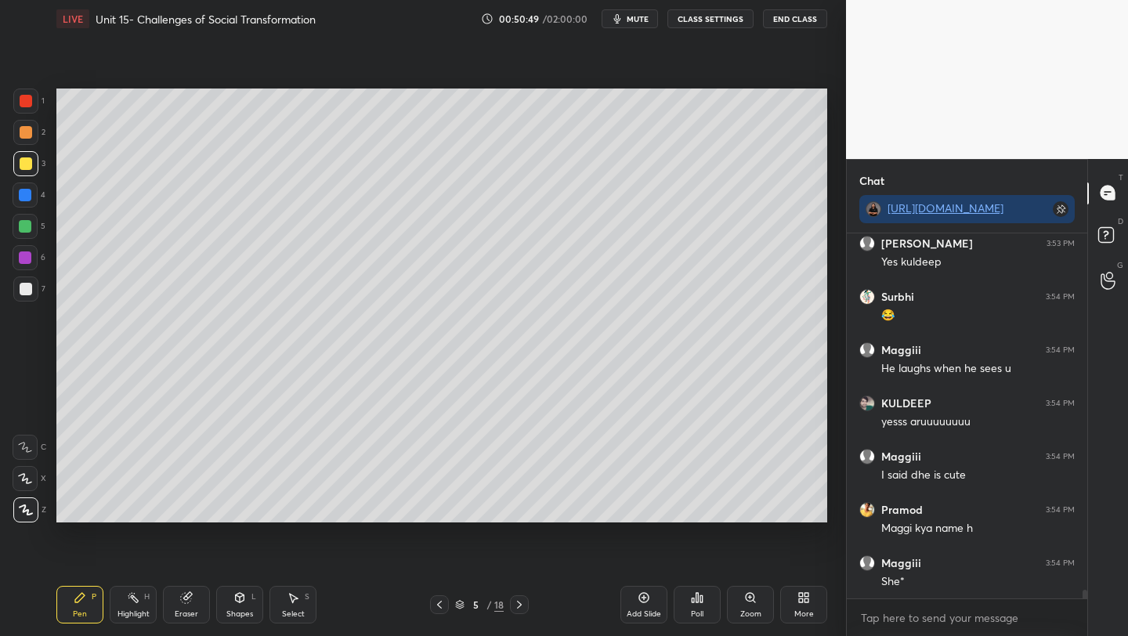
click at [434, 604] on icon at bounding box center [439, 605] width 13 height 13
click at [517, 603] on icon at bounding box center [519, 605] width 13 height 13
click at [436, 603] on icon at bounding box center [439, 605] width 13 height 13
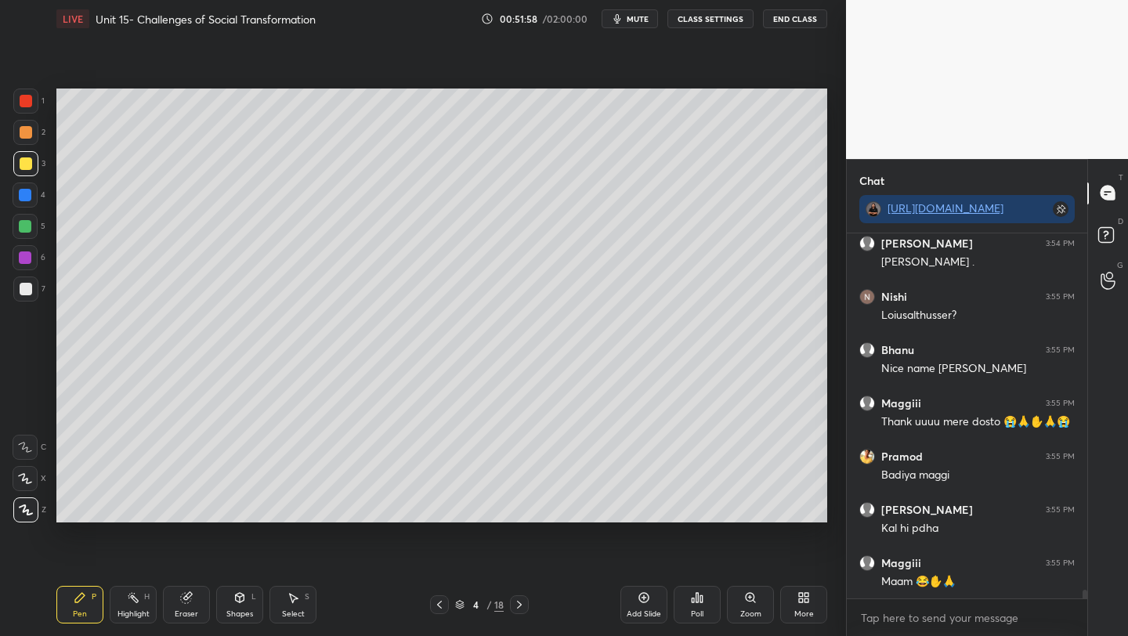
scroll to position [15641, 0]
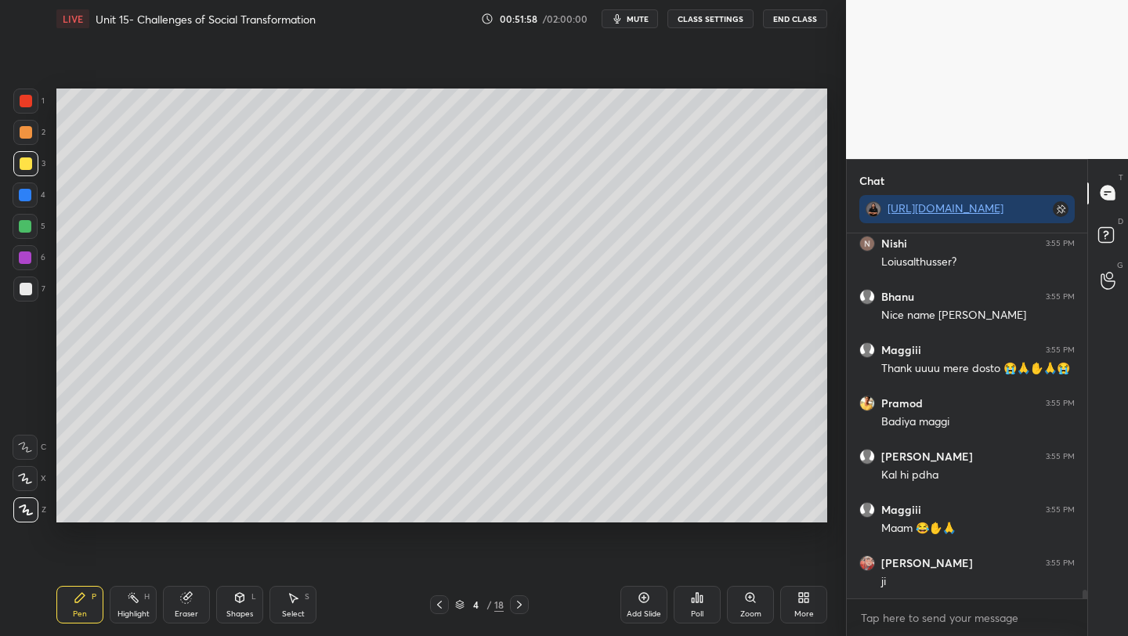
click at [637, 610] on div "Add Slide" at bounding box center [644, 614] width 34 height 8
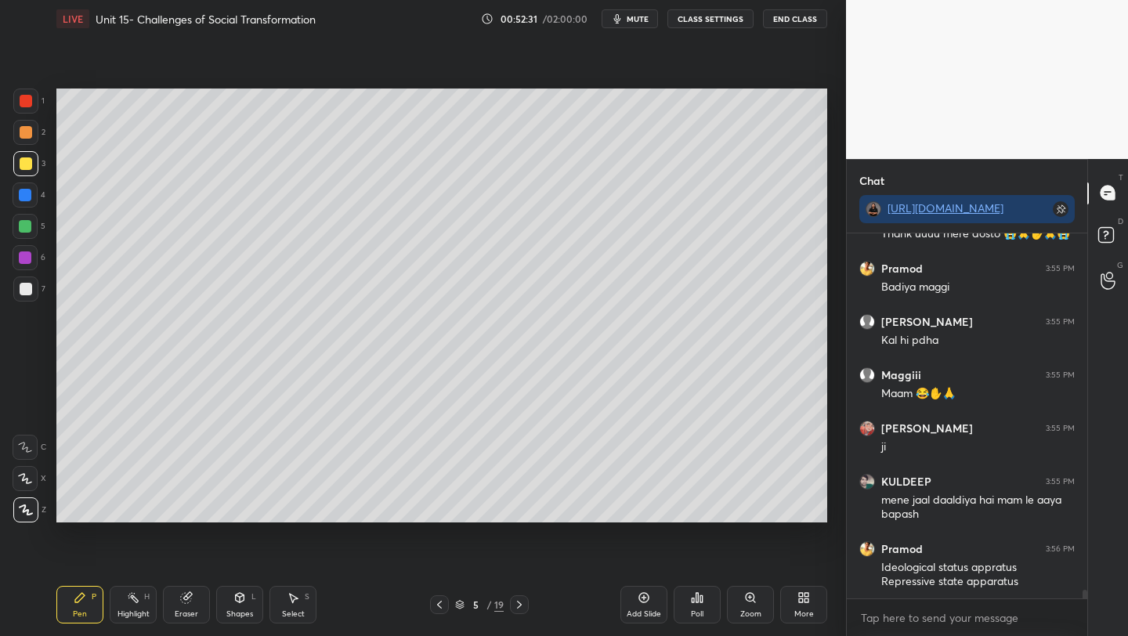
scroll to position [15829, 0]
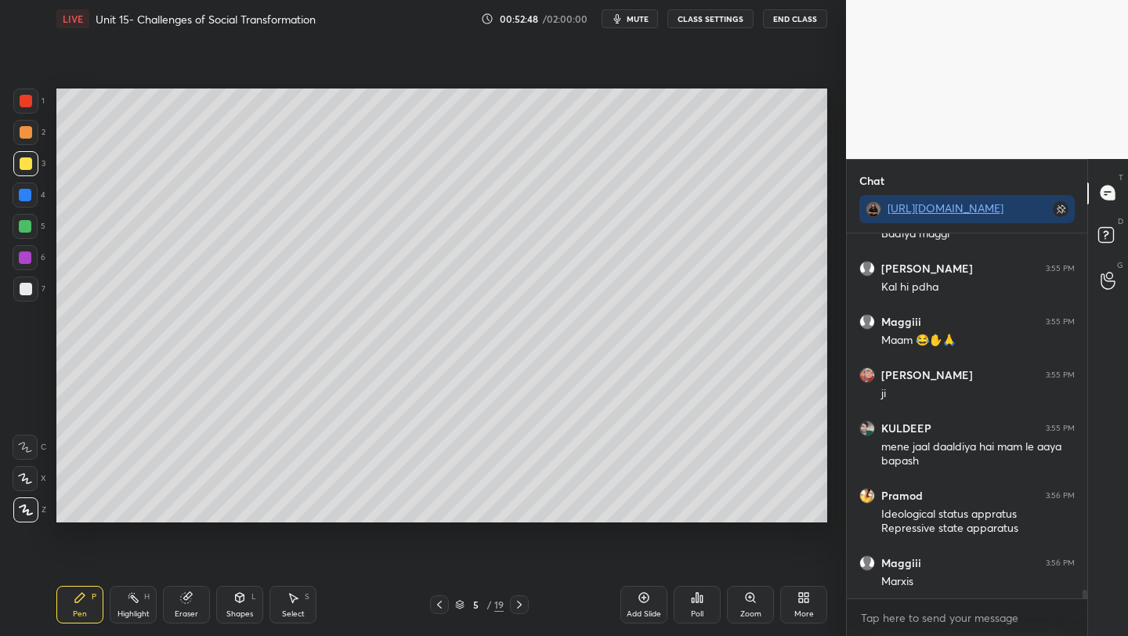
click at [436, 600] on icon at bounding box center [439, 605] width 13 height 13
click at [520, 606] on icon at bounding box center [519, 605] width 5 height 8
drag, startPoint x: 439, startPoint y: 605, endPoint x: 444, endPoint y: 613, distance: 9.1
click at [439, 605] on icon at bounding box center [439, 605] width 13 height 13
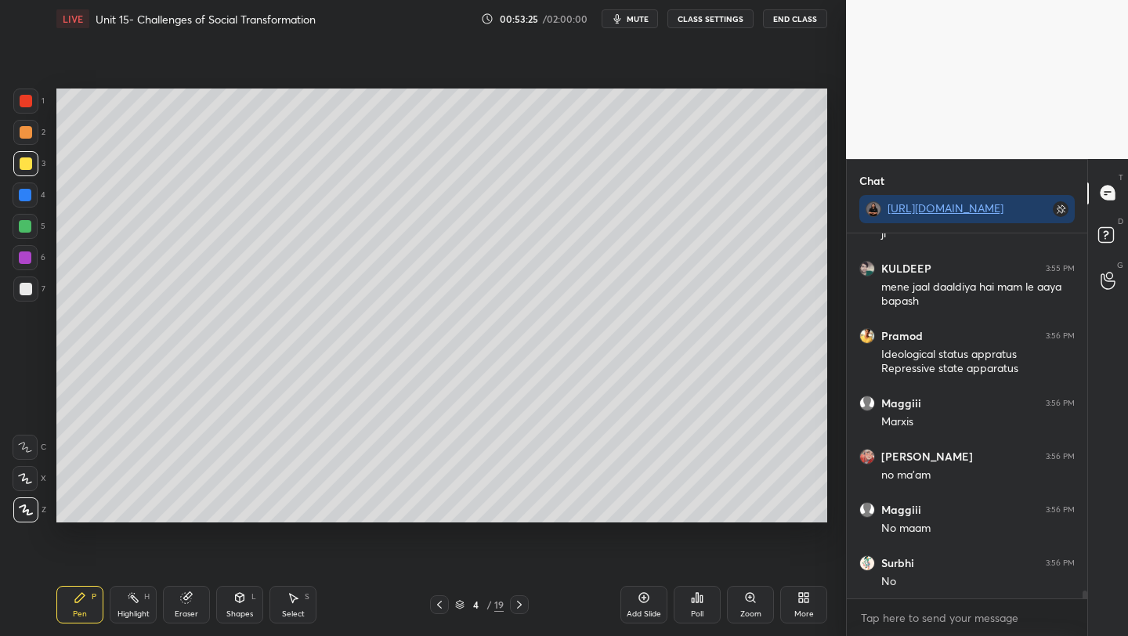
scroll to position [16042, 0]
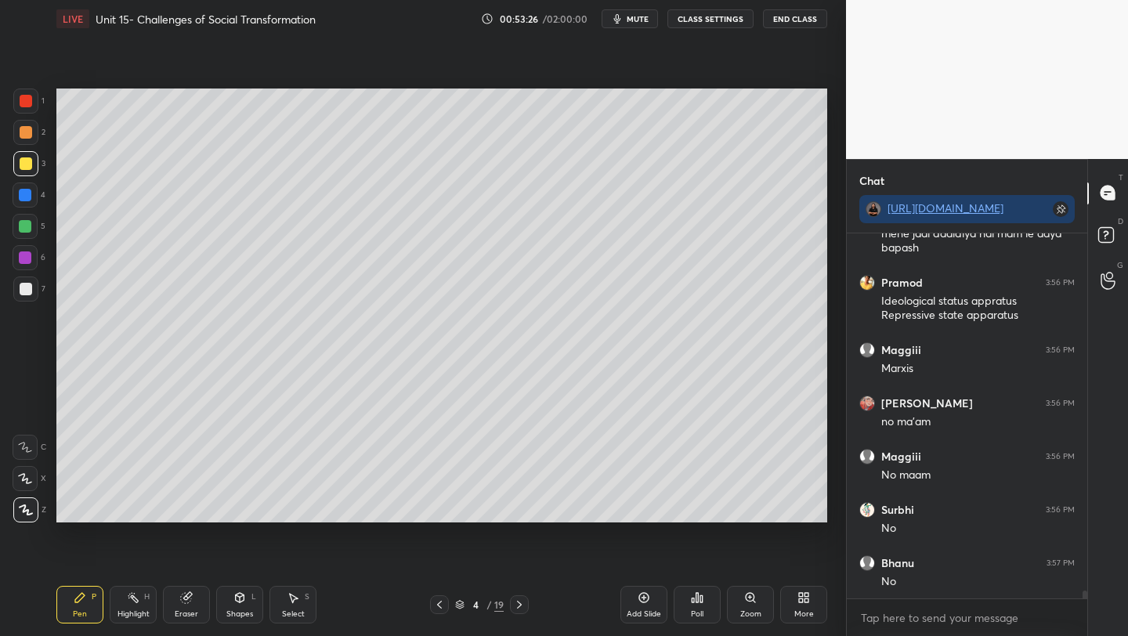
click at [517, 604] on icon at bounding box center [519, 605] width 13 height 13
click at [519, 603] on icon at bounding box center [519, 605] width 13 height 13
click at [520, 604] on icon at bounding box center [519, 605] width 13 height 13
click at [520, 605] on icon at bounding box center [519, 605] width 13 height 13
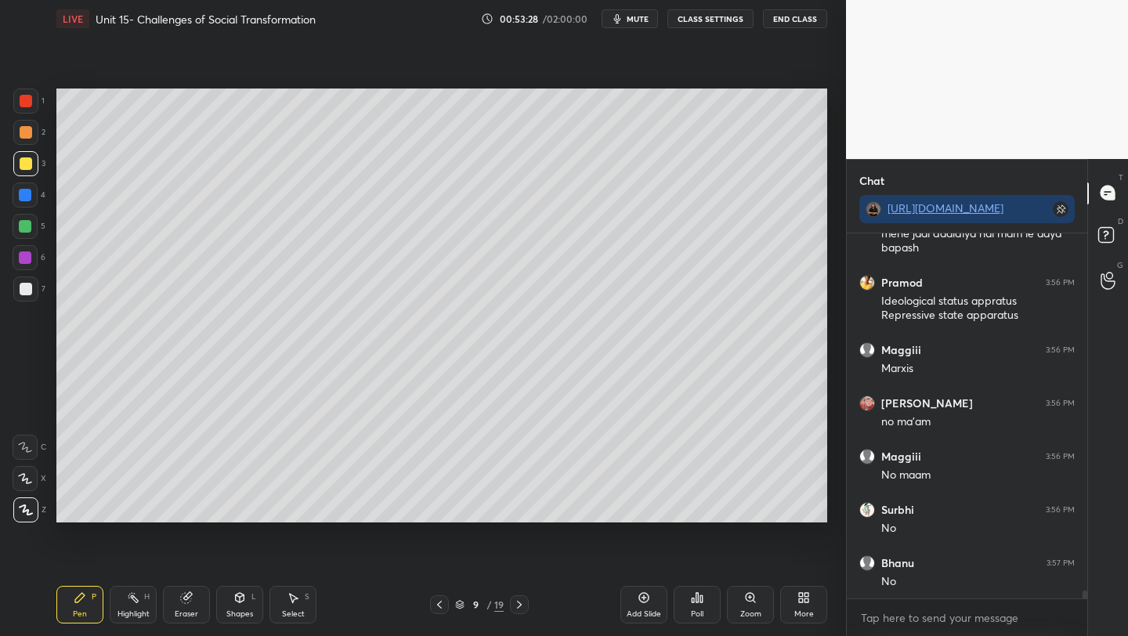
click at [520, 605] on icon at bounding box center [519, 605] width 13 height 13
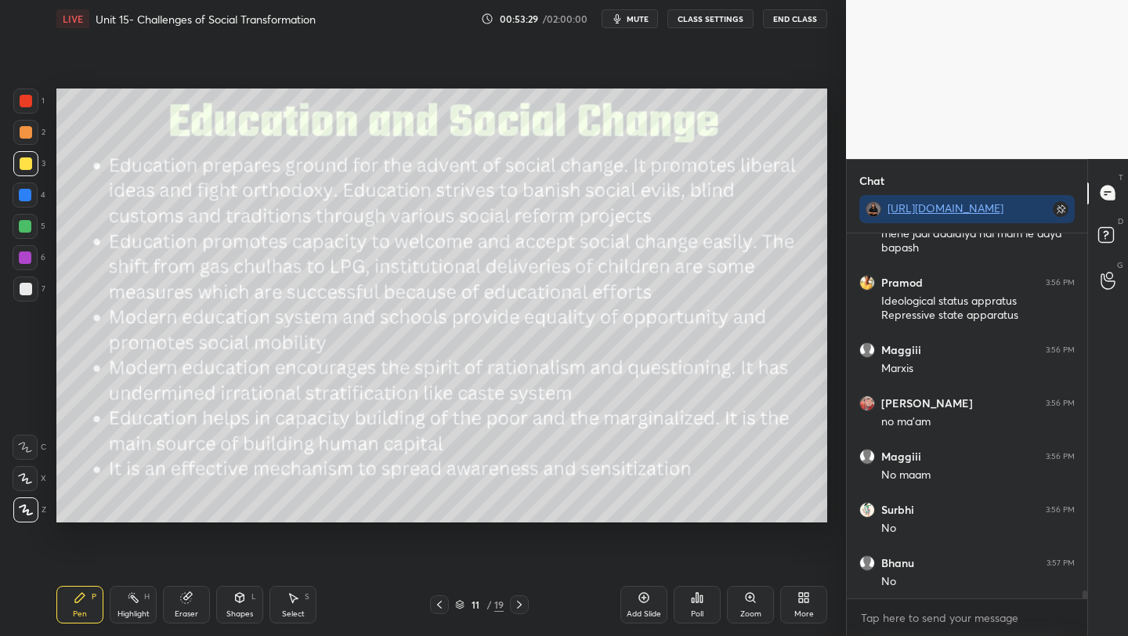
scroll to position [16096, 0]
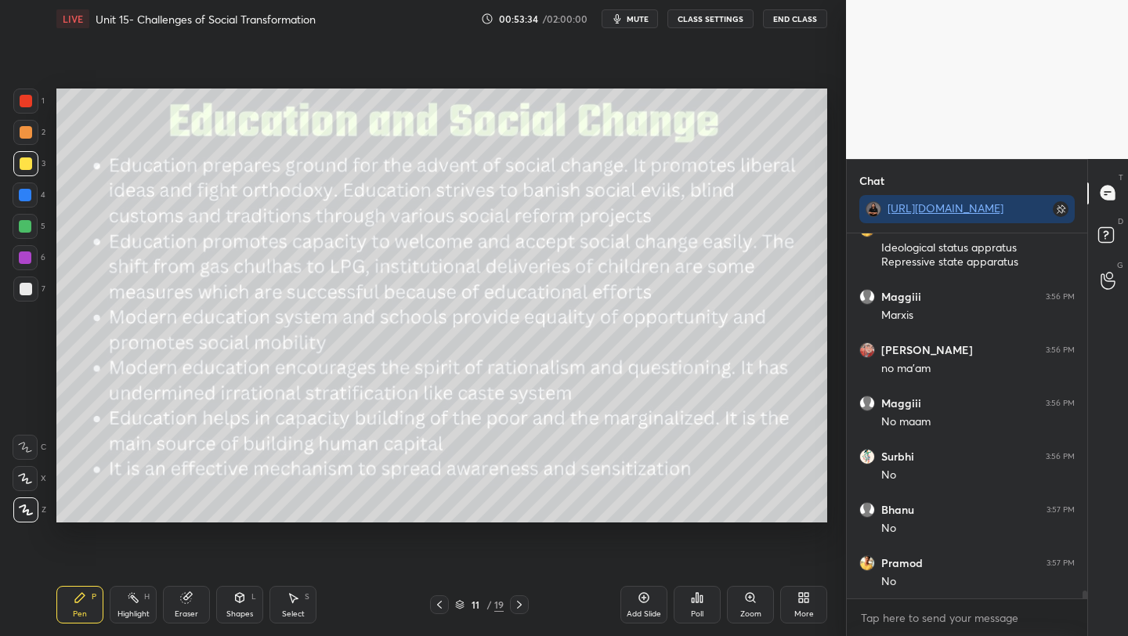
click at [759, 534] on div "Setting up your live class Poll for secs No correct answer Start poll" at bounding box center [442, 306] width 784 height 536
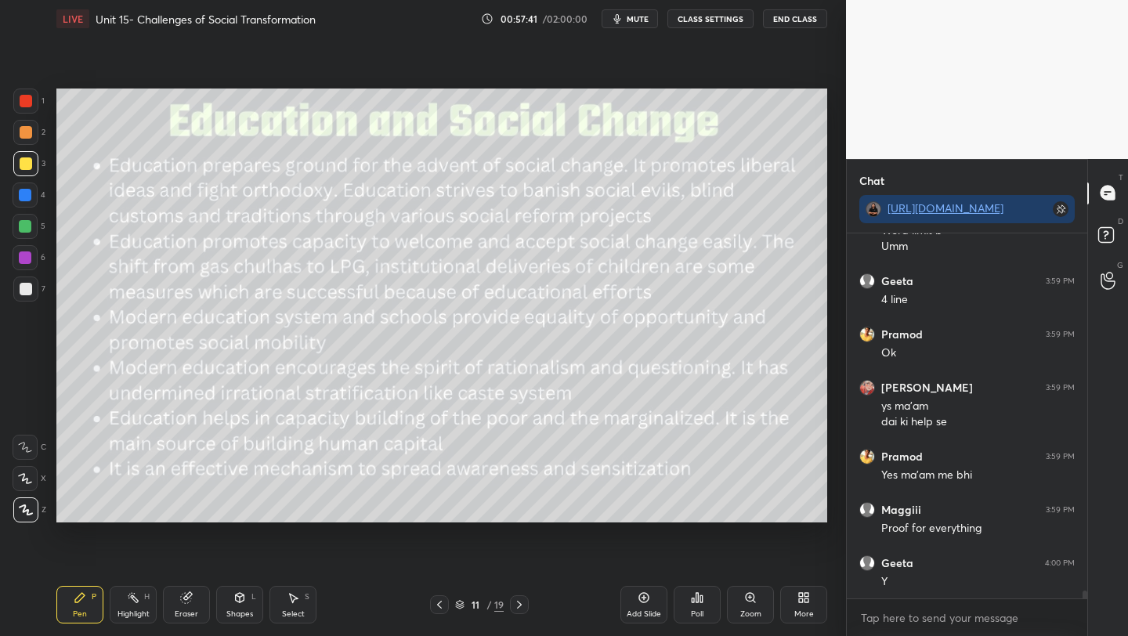
scroll to position [16837, 0]
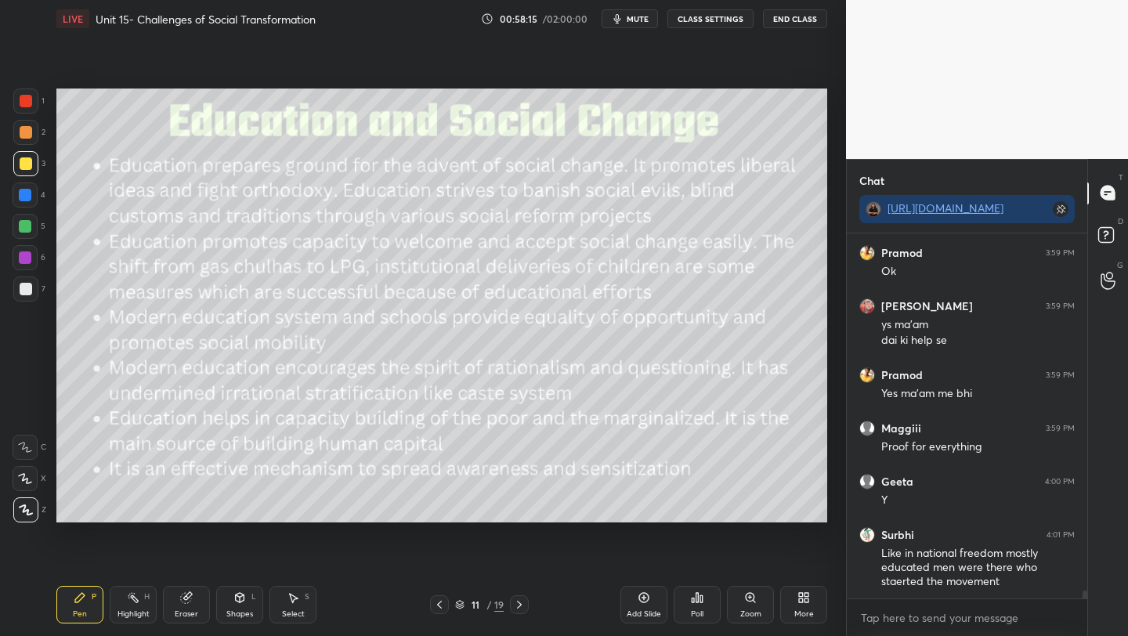
click at [28, 288] on div at bounding box center [26, 289] width 13 height 13
click at [21, 259] on div at bounding box center [25, 258] width 13 height 13
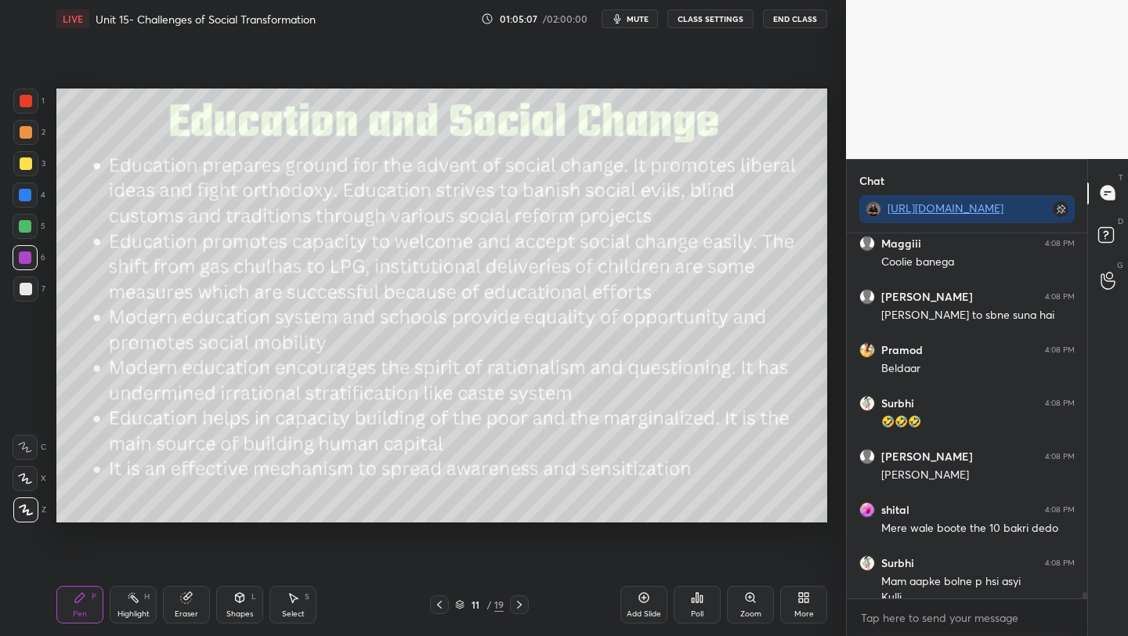
scroll to position [20195, 0]
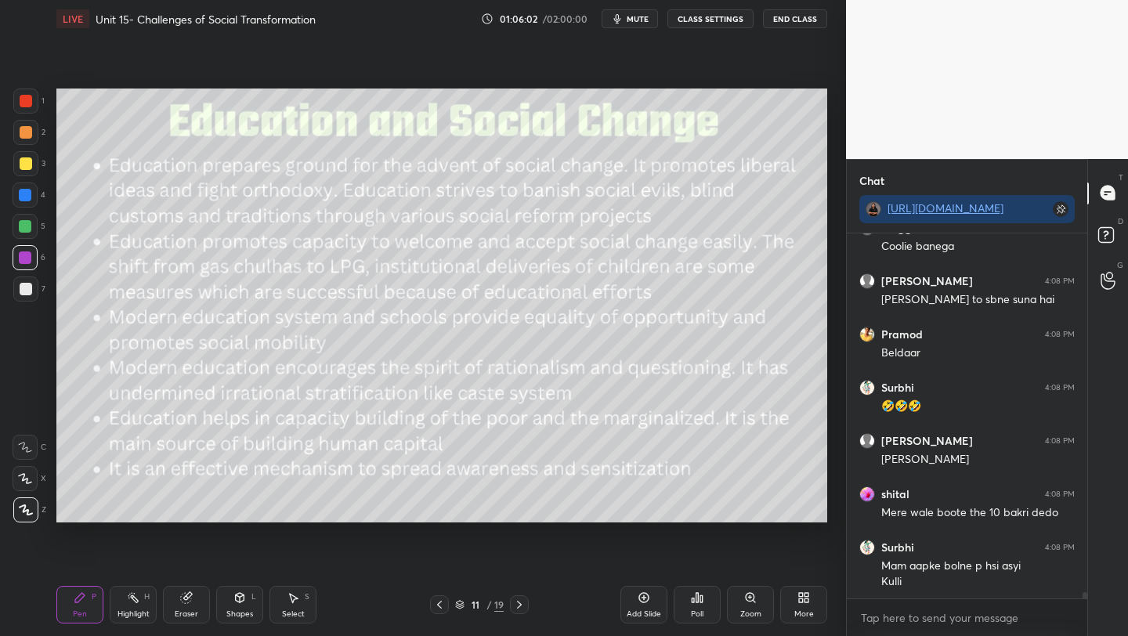
click at [643, 600] on icon at bounding box center [644, 598] width 13 height 13
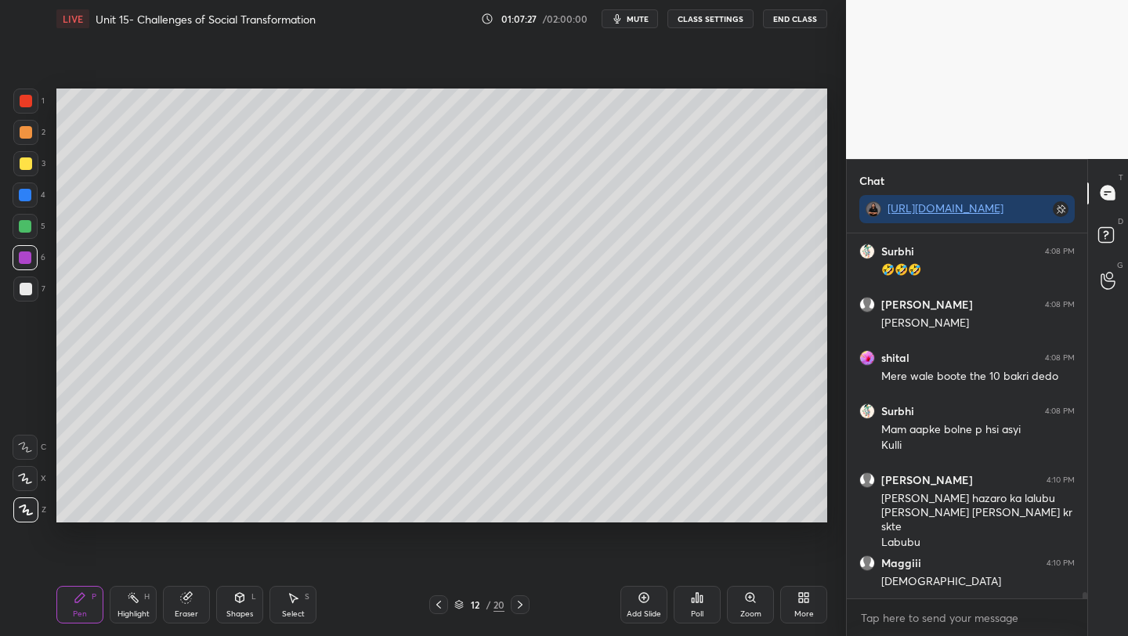
scroll to position [20385, 0]
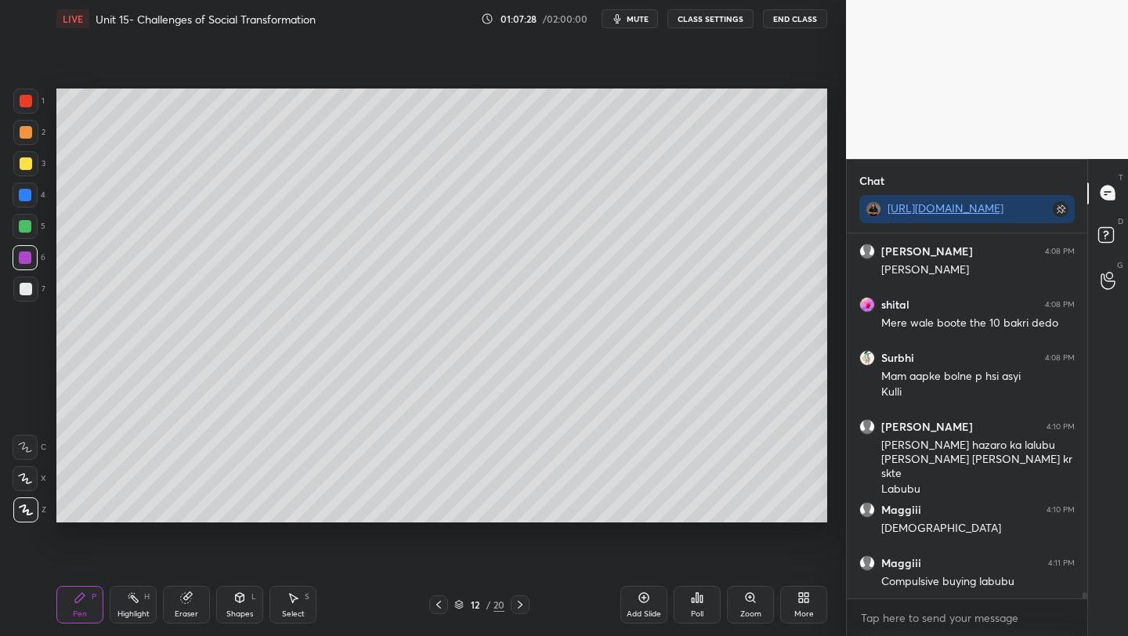
click at [22, 291] on div at bounding box center [26, 289] width 13 height 13
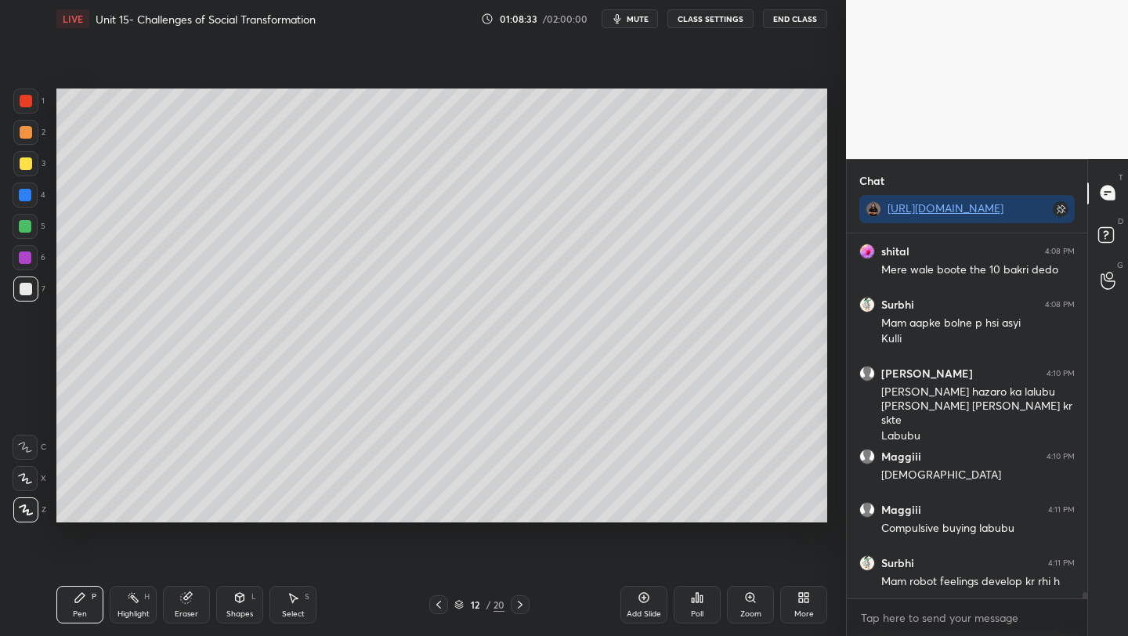
click at [22, 165] on div at bounding box center [26, 164] width 13 height 13
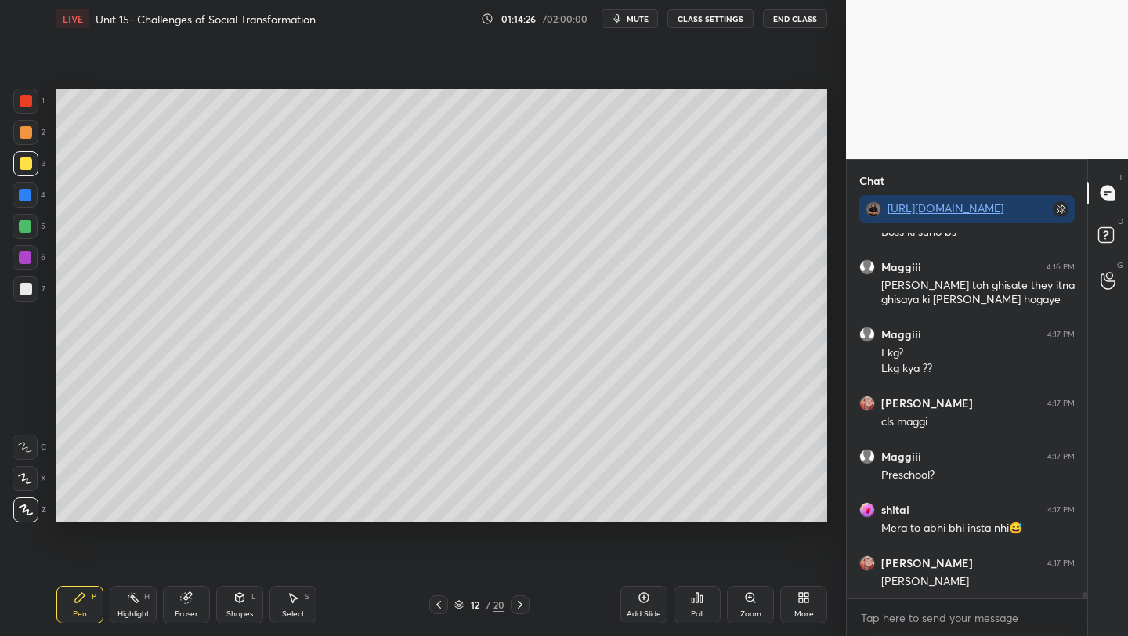
scroll to position [21286, 0]
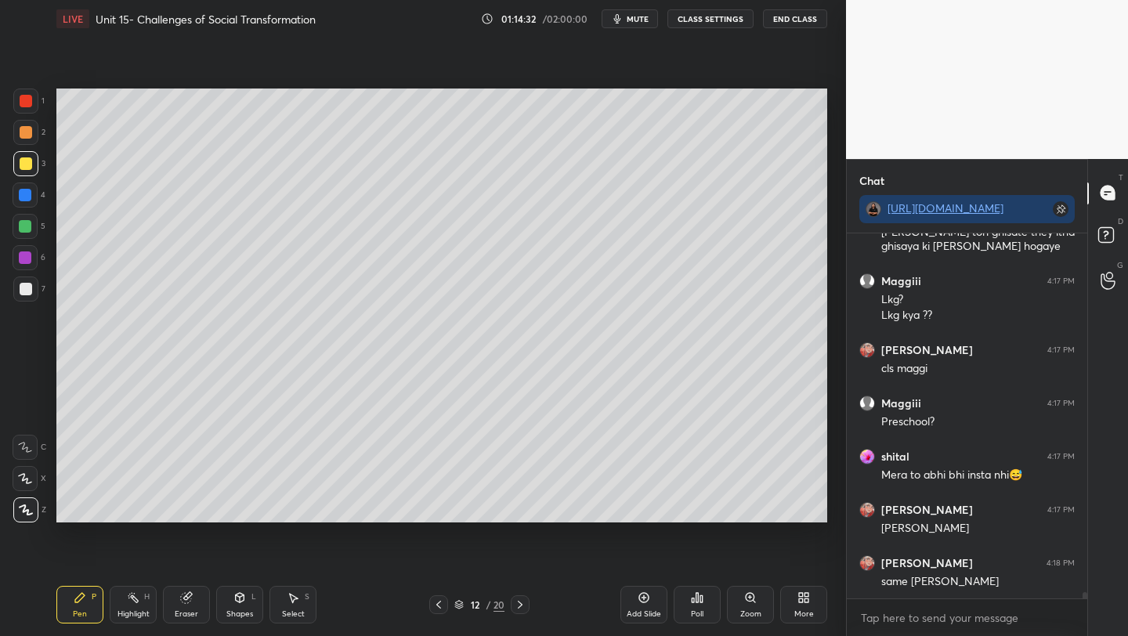
click at [437, 603] on icon at bounding box center [439, 605] width 13 height 13
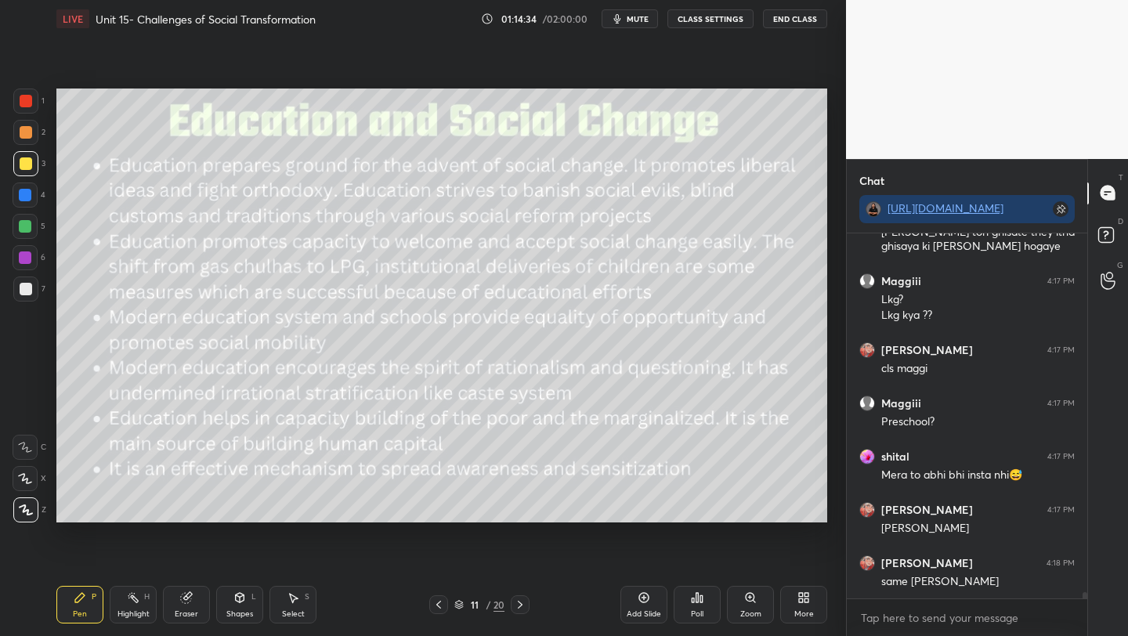
scroll to position [21340, 0]
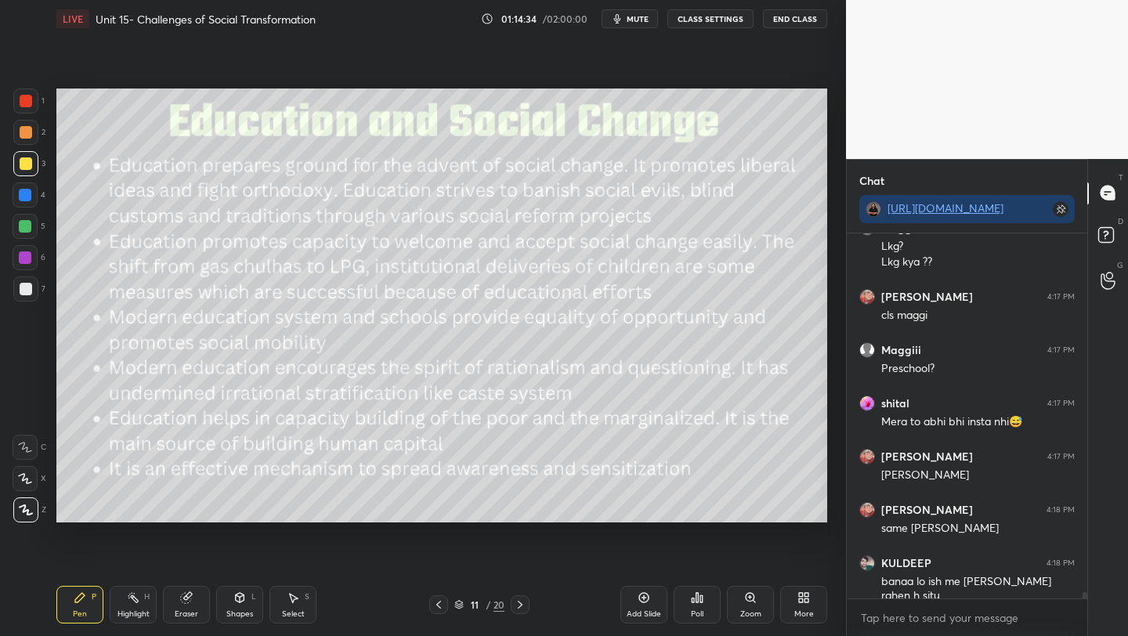
click at [520, 604] on icon at bounding box center [520, 605] width 13 height 13
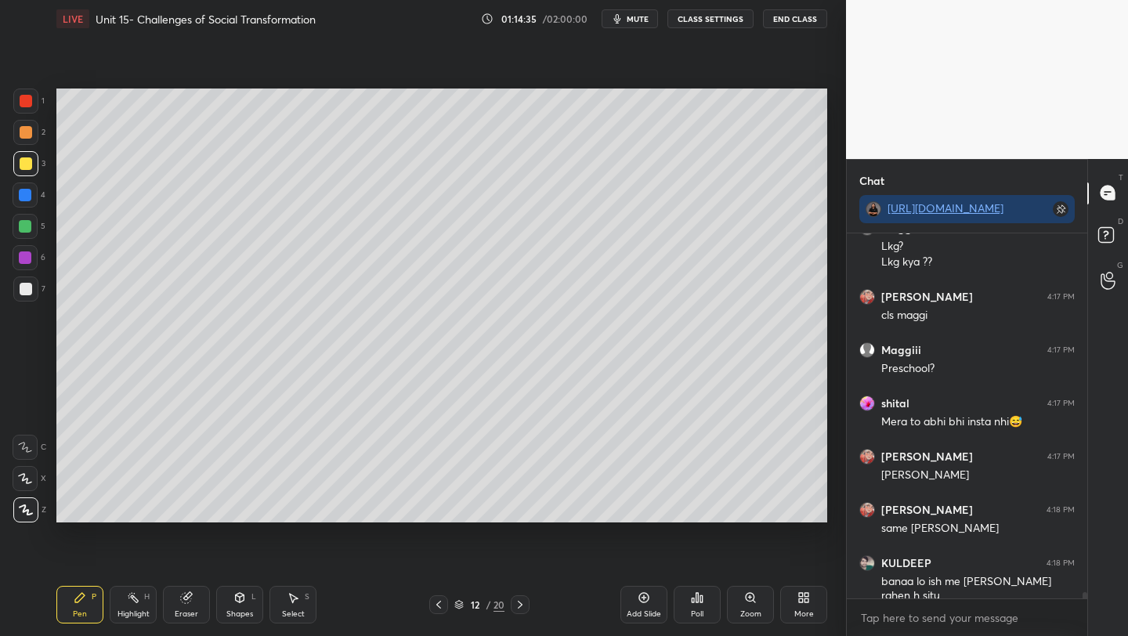
click at [518, 603] on icon at bounding box center [520, 605] width 13 height 13
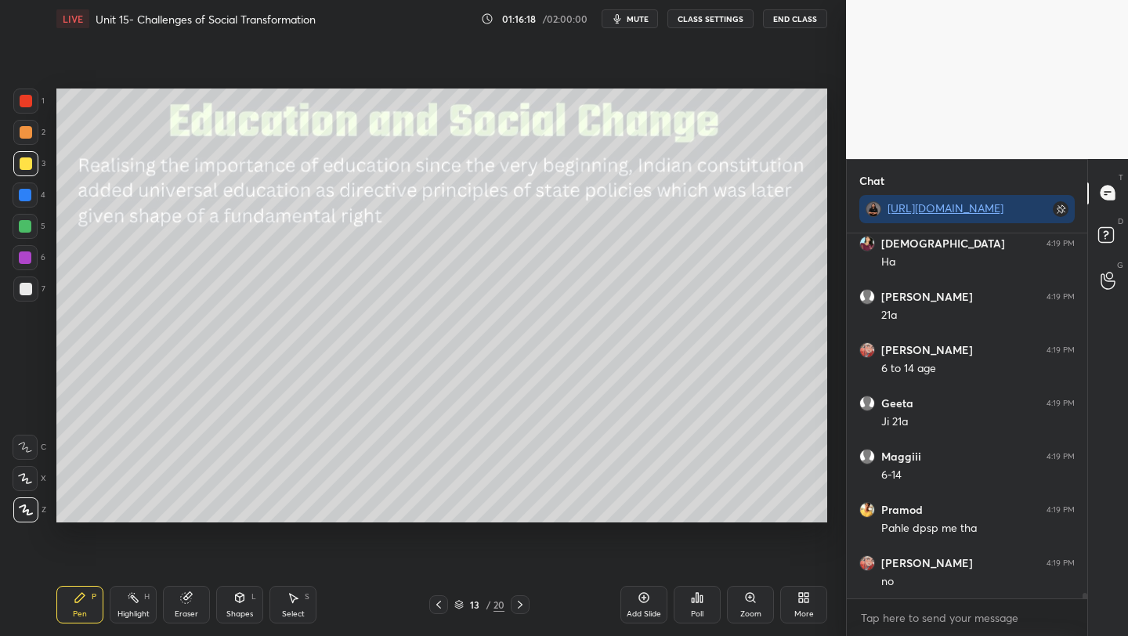
scroll to position [22609, 0]
click at [24, 194] on div at bounding box center [25, 195] width 13 height 13
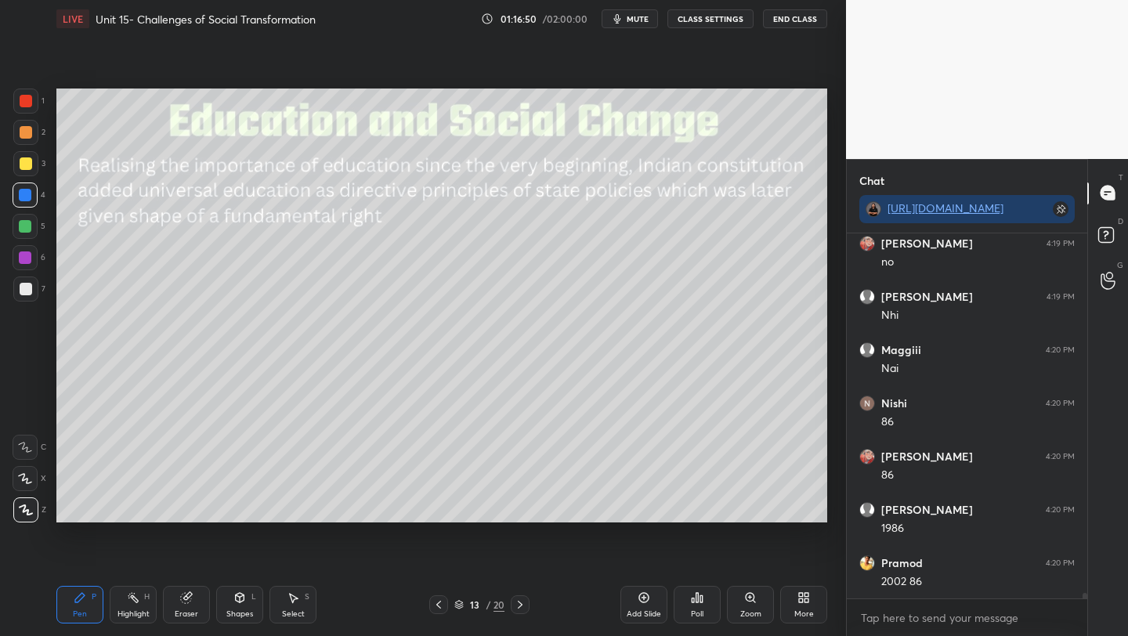
scroll to position [22929, 0]
click at [519, 603] on icon at bounding box center [520, 605] width 13 height 13
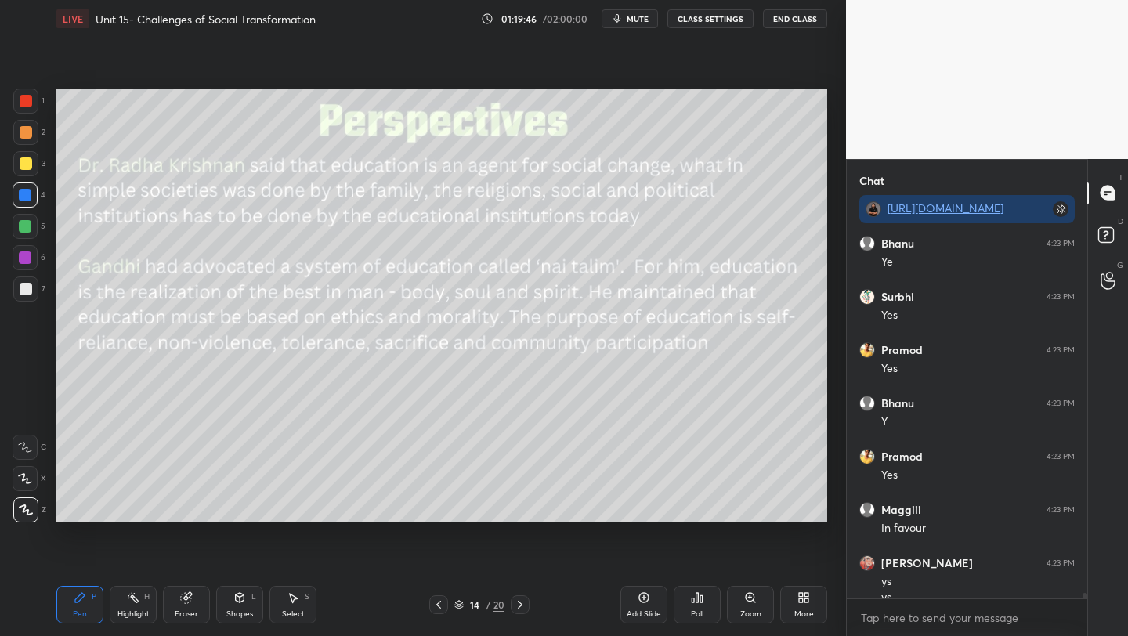
scroll to position [23913, 0]
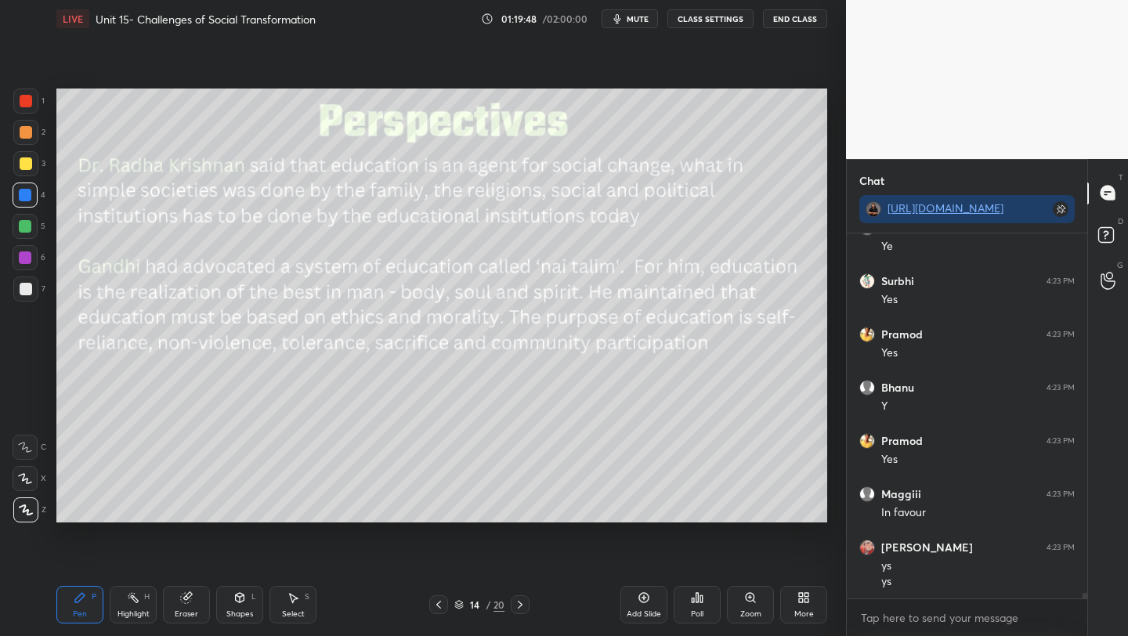
click at [27, 164] on div at bounding box center [26, 164] width 13 height 13
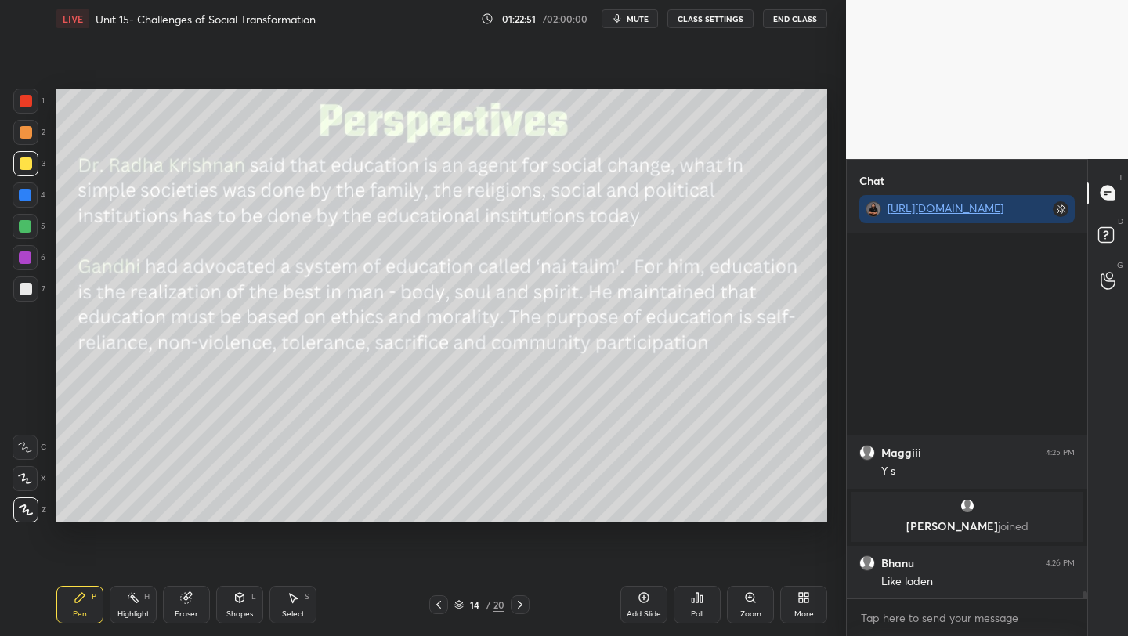
scroll to position [17916, 0]
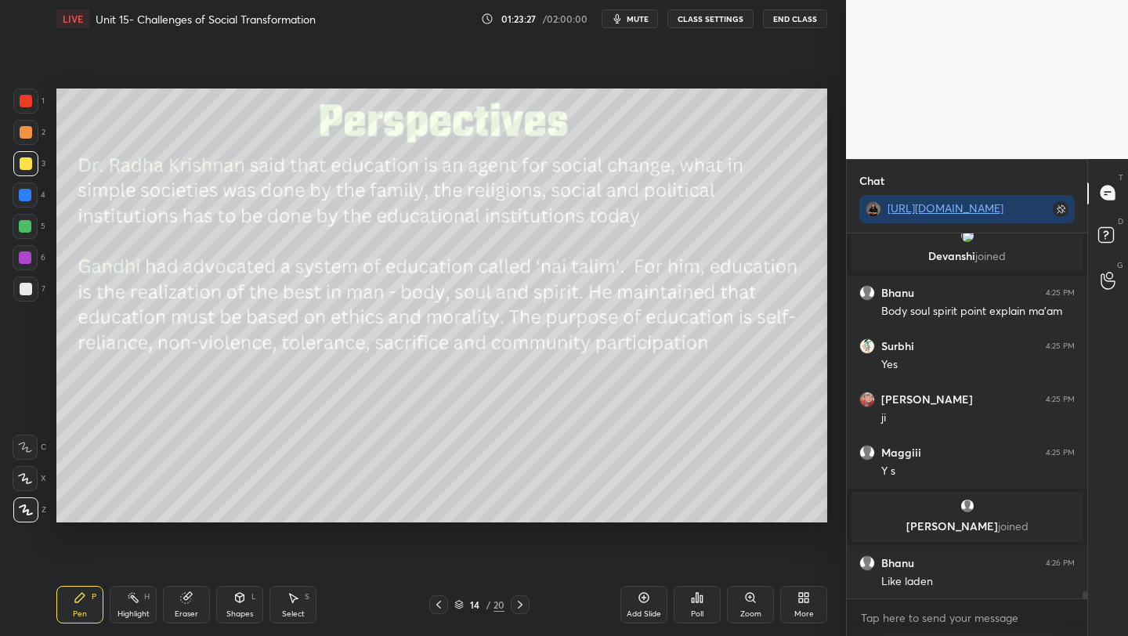
click at [637, 610] on div "Add Slide" at bounding box center [644, 614] width 34 height 8
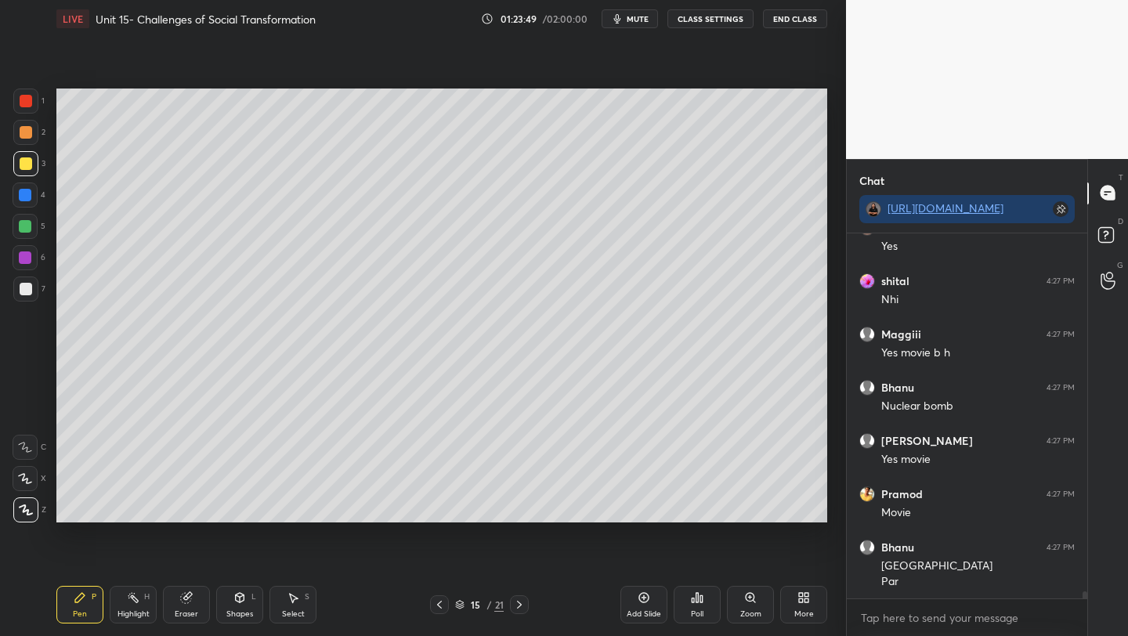
scroll to position [18571, 0]
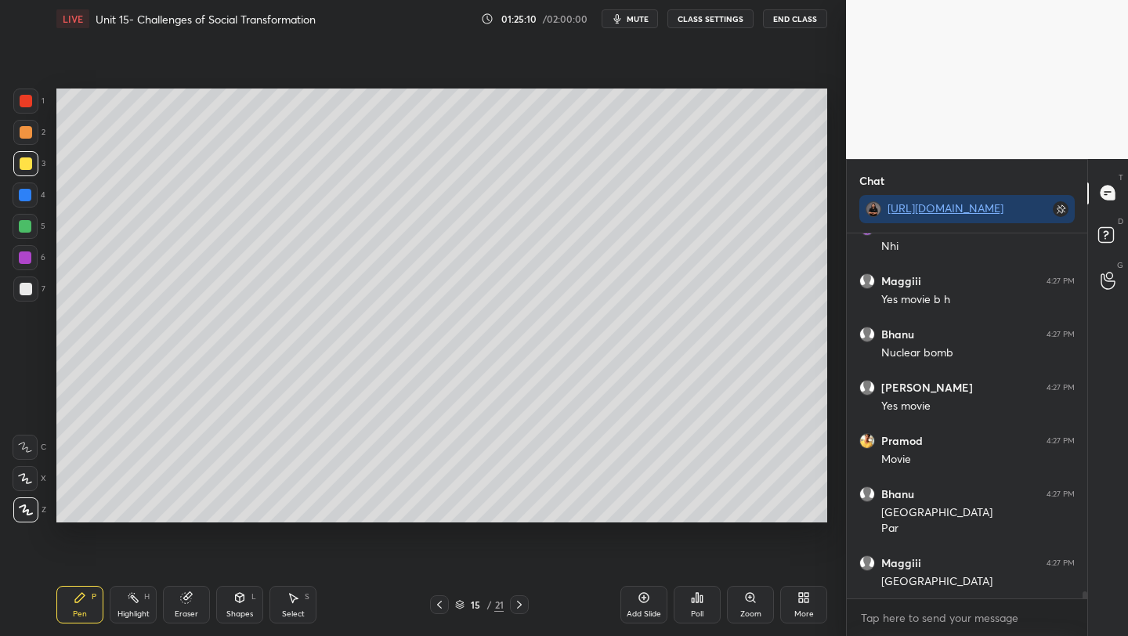
click at [523, 608] on icon at bounding box center [519, 605] width 13 height 13
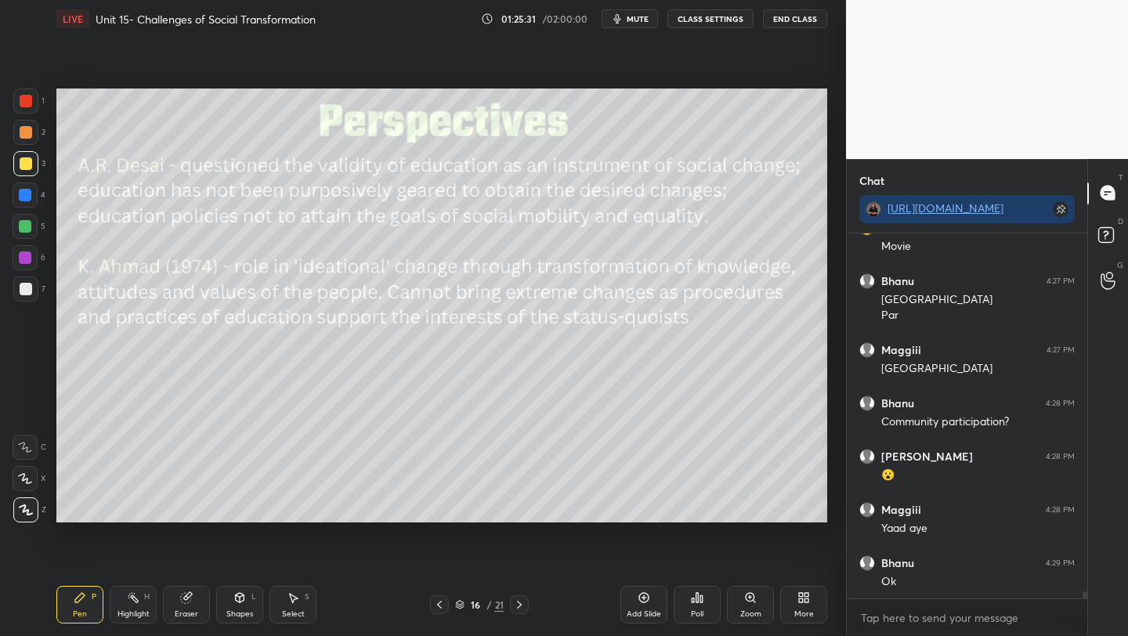
scroll to position [18852, 0]
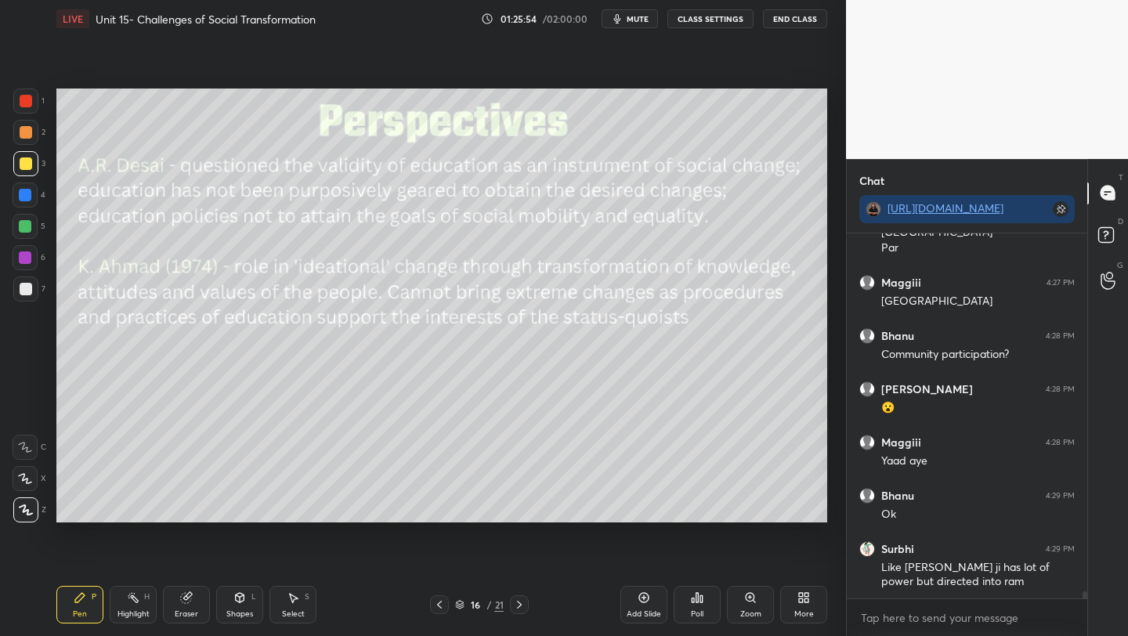
drag, startPoint x: 20, startPoint y: 163, endPoint x: 54, endPoint y: 161, distance: 34.6
click at [20, 163] on div at bounding box center [26, 164] width 13 height 13
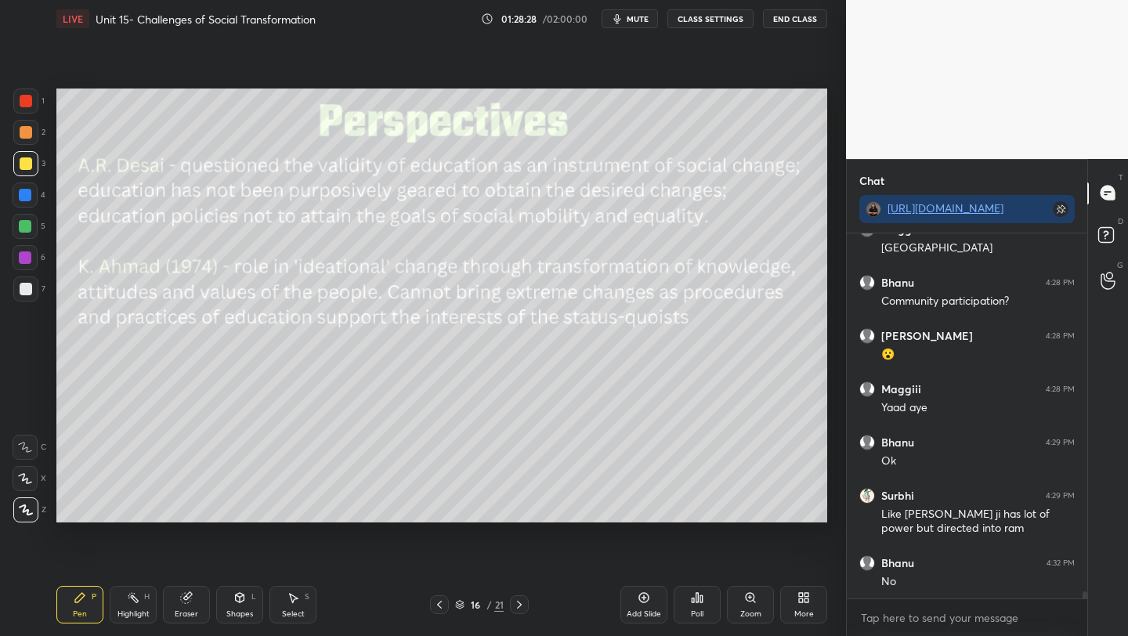
click at [644, 593] on icon at bounding box center [644, 598] width 13 height 13
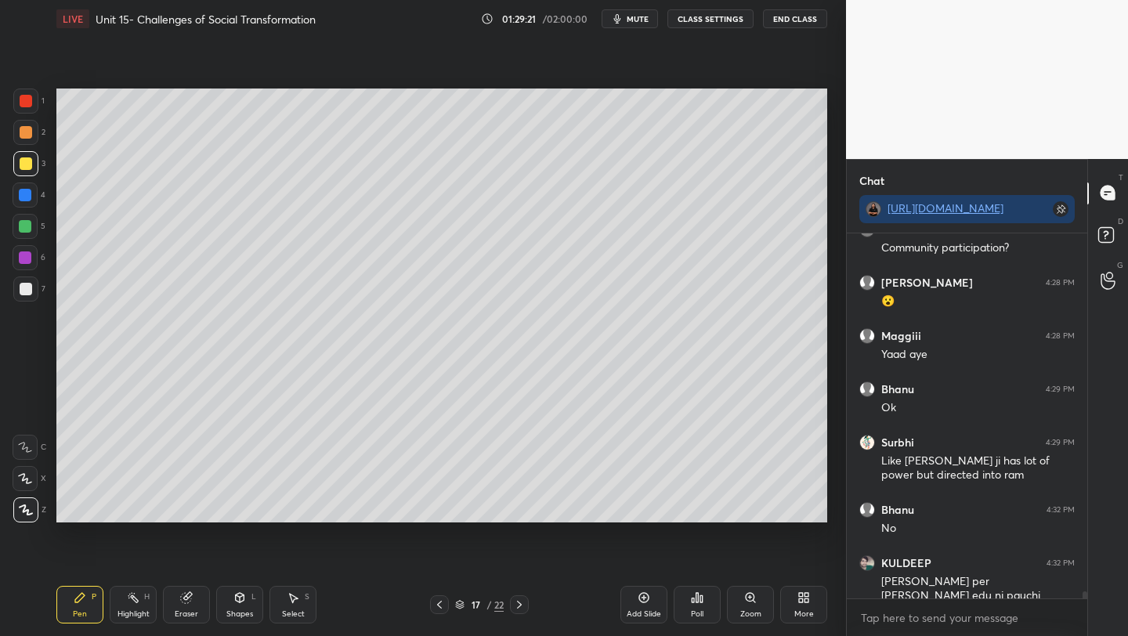
scroll to position [19026, 0]
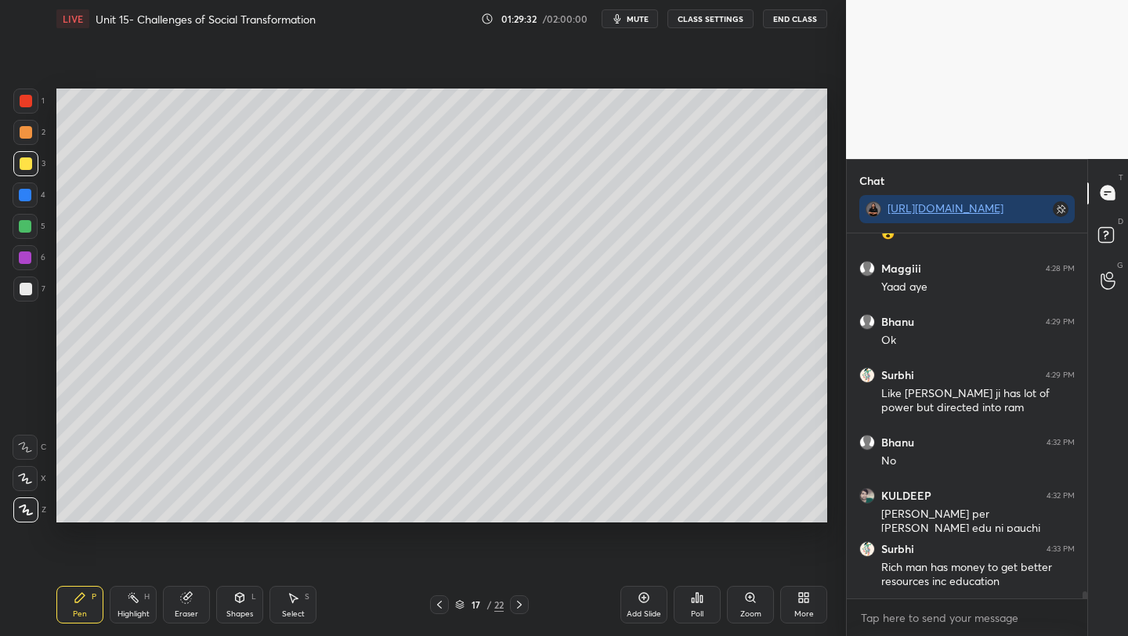
click at [25, 288] on div at bounding box center [26, 289] width 13 height 13
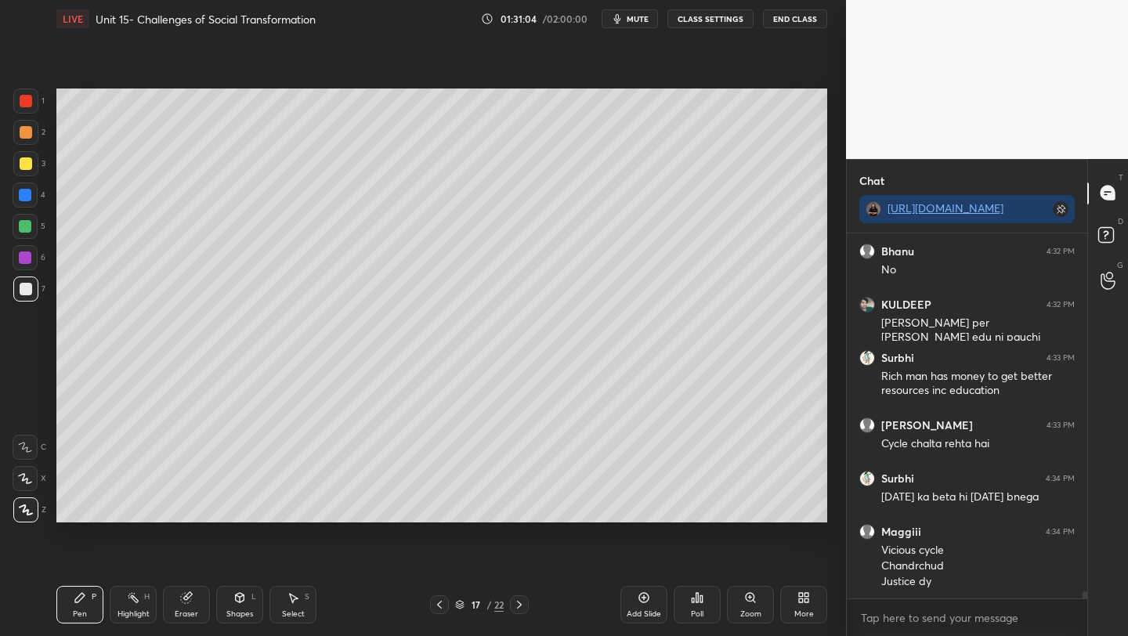
scroll to position [19270, 0]
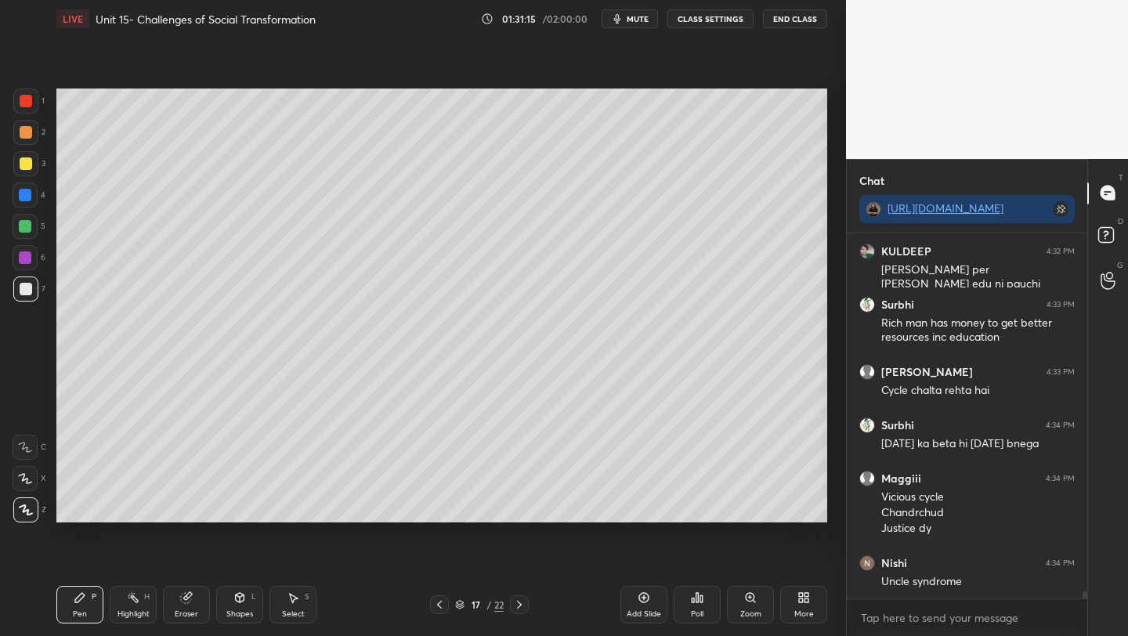
click at [440, 606] on icon at bounding box center [439, 605] width 13 height 13
click at [633, 20] on span "mute" at bounding box center [638, 18] width 22 height 11
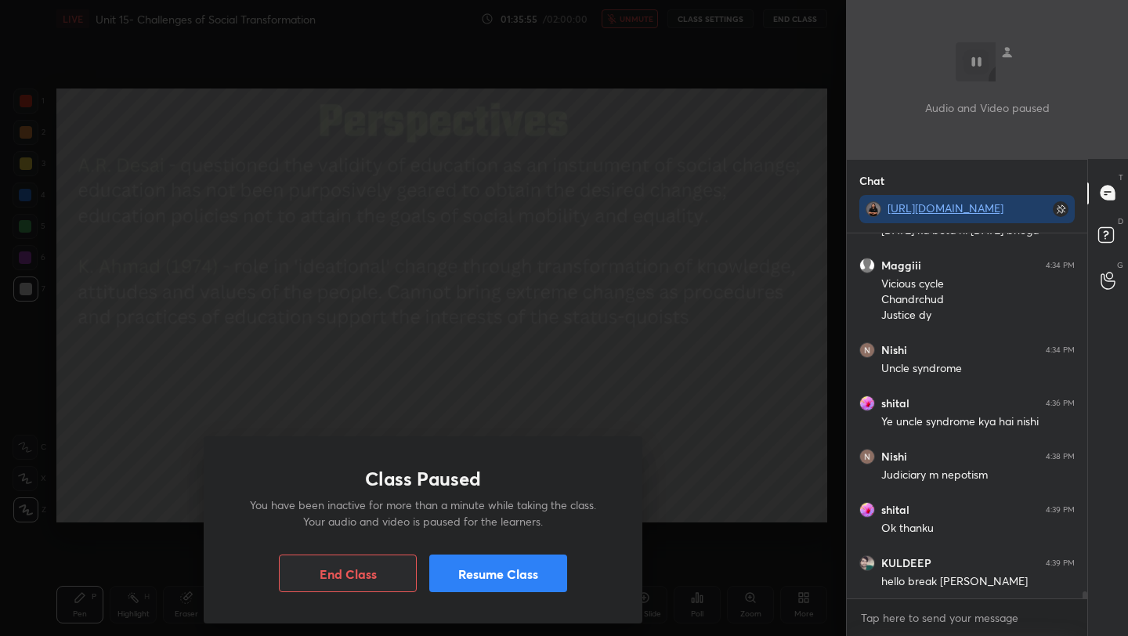
scroll to position [19536, 0]
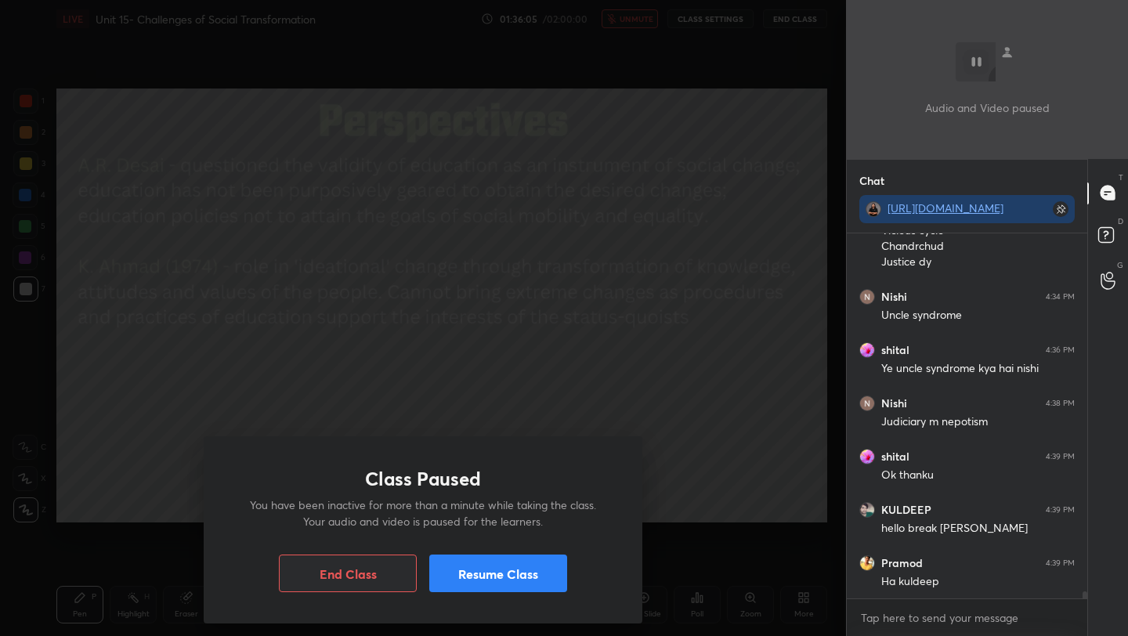
click at [513, 582] on button "Resume Class" at bounding box center [498, 574] width 138 height 38
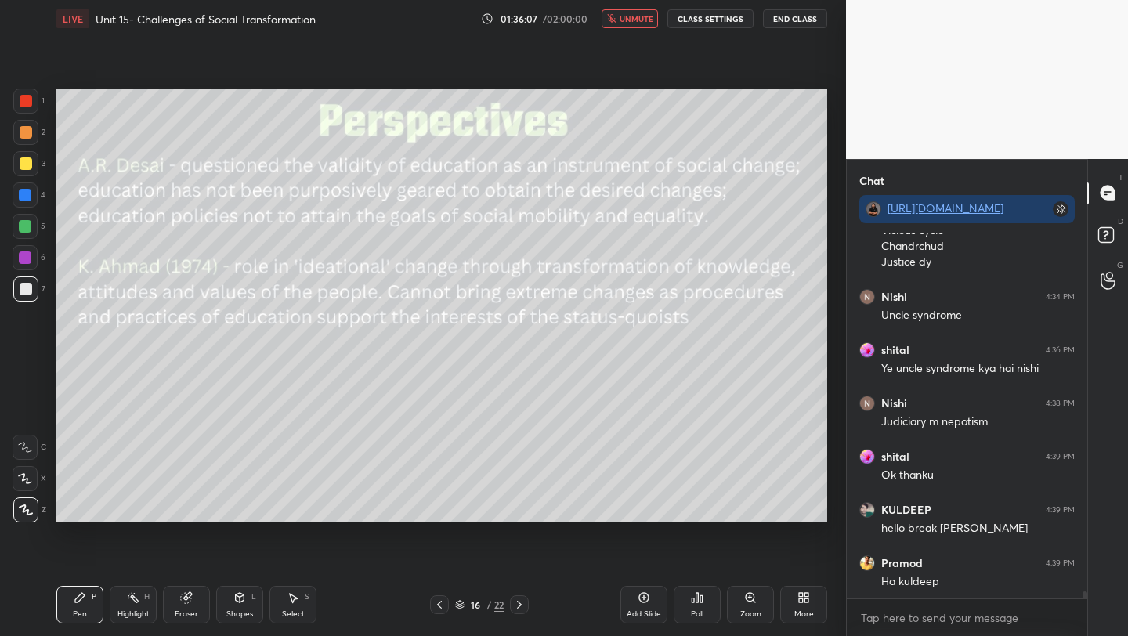
click at [638, 20] on span "unmute" at bounding box center [637, 18] width 34 height 11
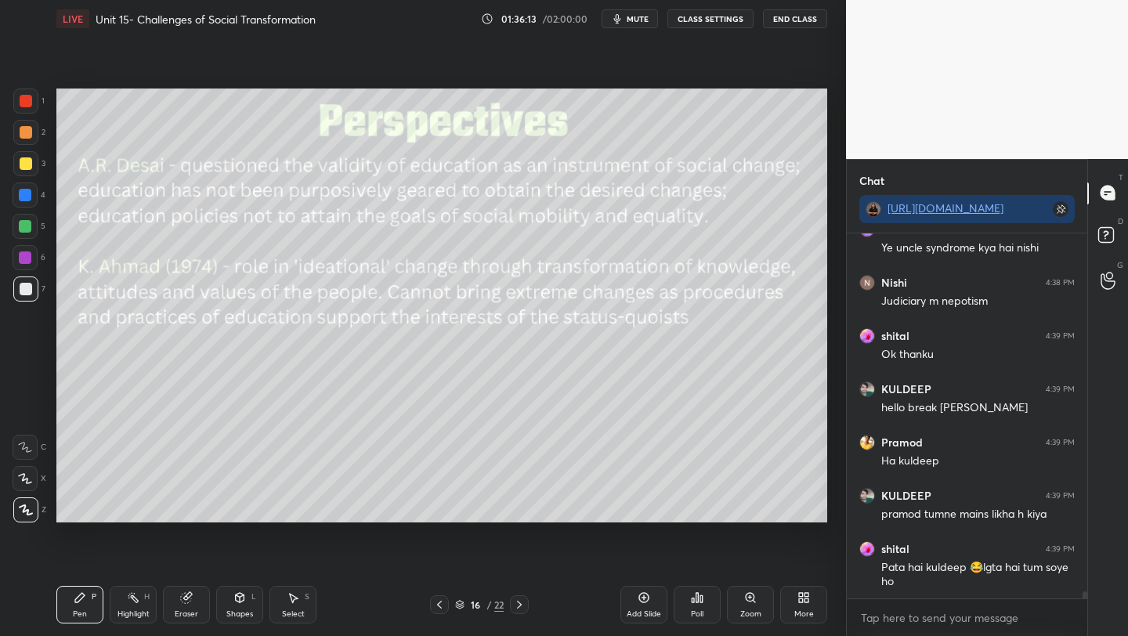
scroll to position [19710, 0]
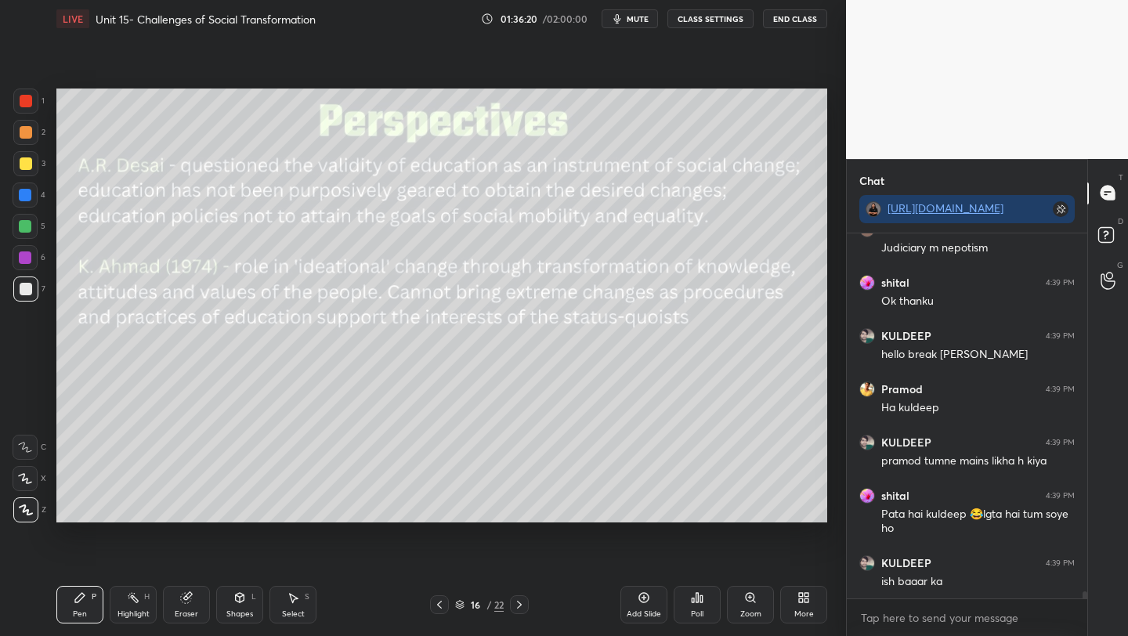
click at [23, 171] on div at bounding box center [25, 163] width 25 height 25
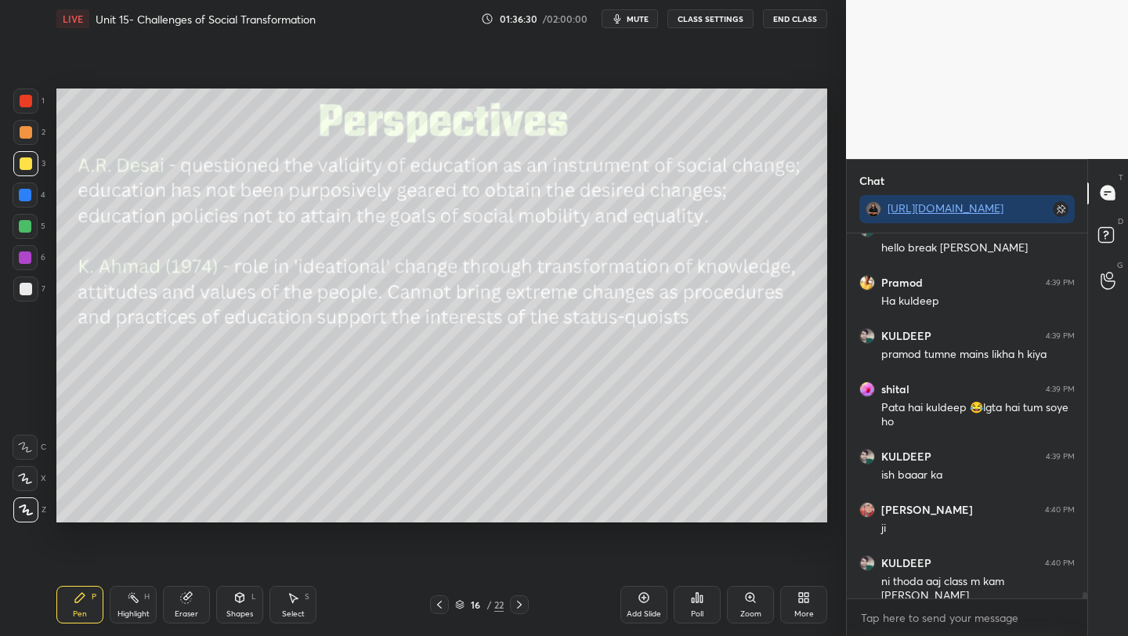
scroll to position [19870, 0]
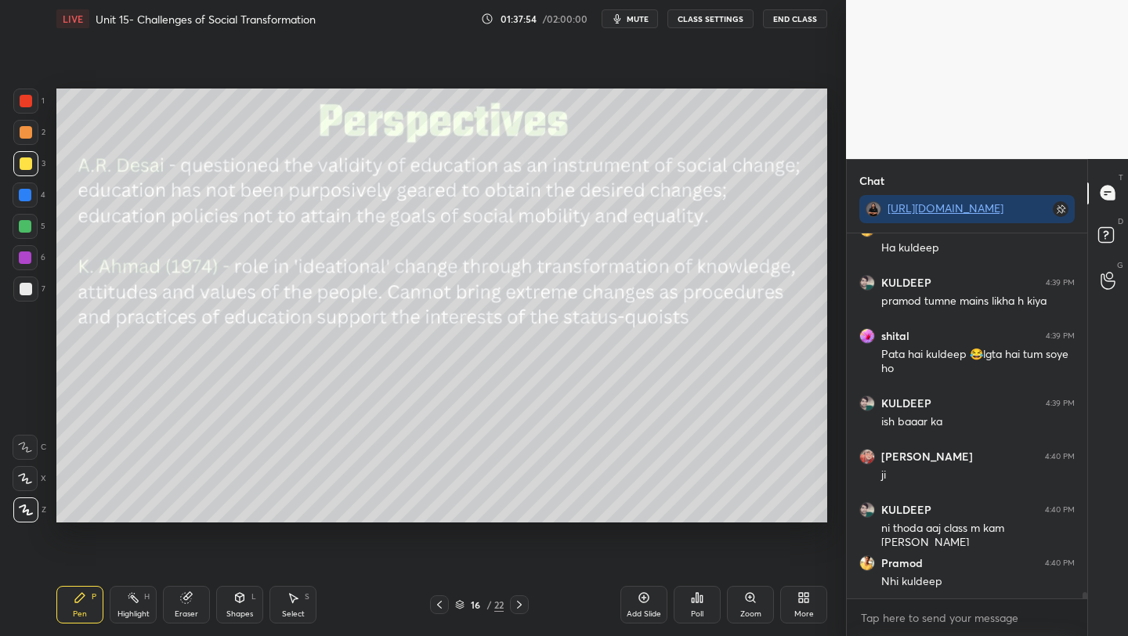
click at [695, 604] on div "Poll" at bounding box center [697, 605] width 47 height 38
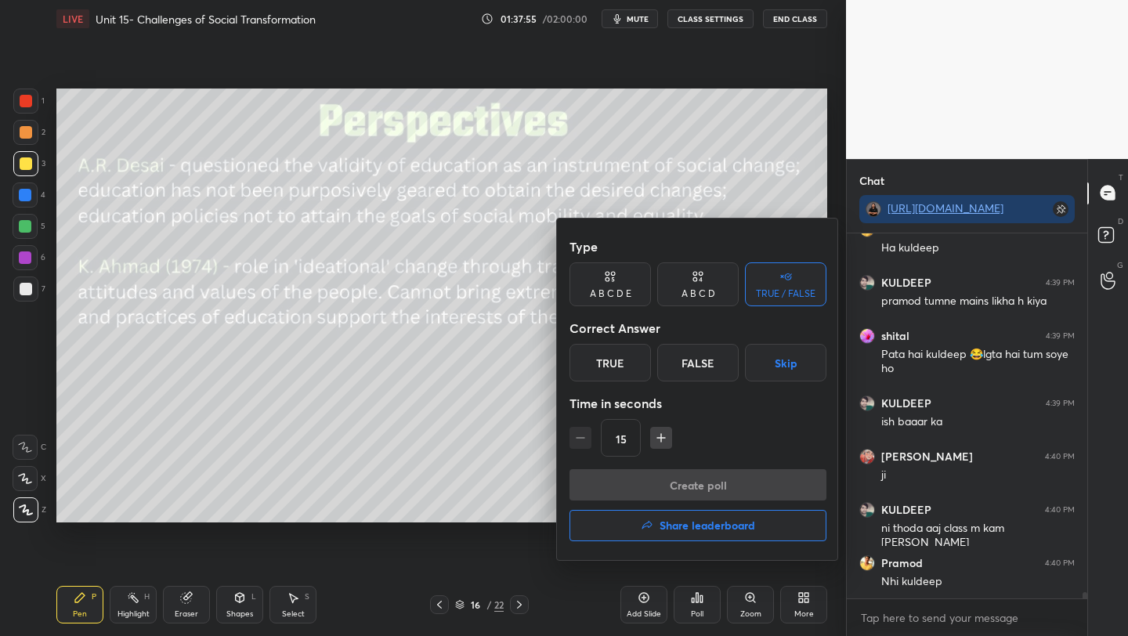
drag, startPoint x: 583, startPoint y: 364, endPoint x: 591, endPoint y: 401, distance: 38.4
click at [584, 364] on div "True" at bounding box center [610, 363] width 81 height 38
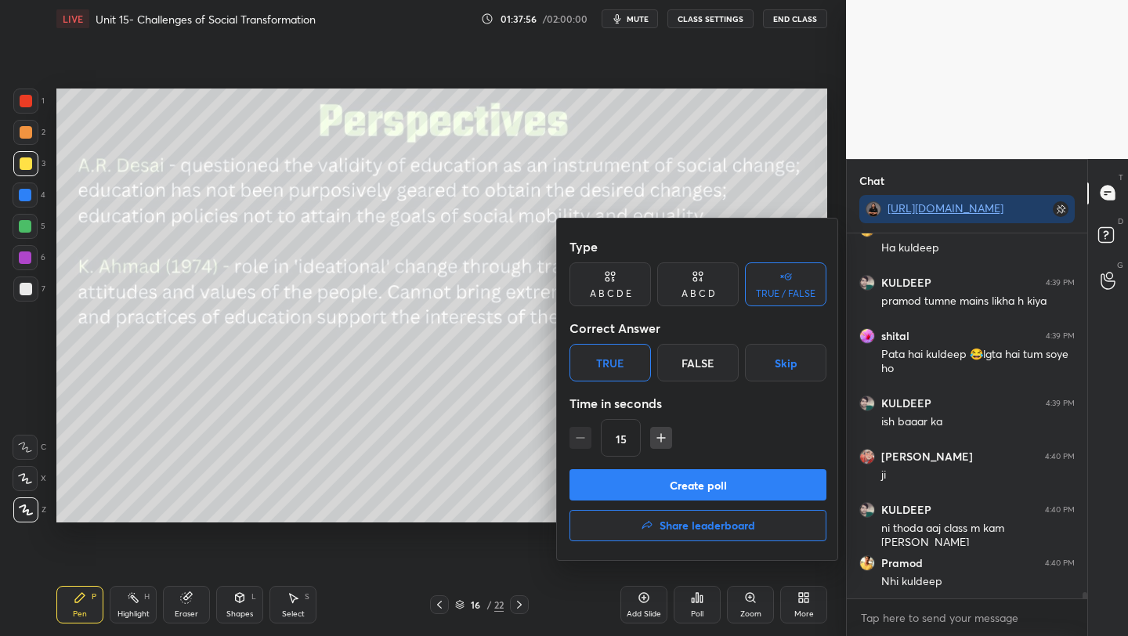
click at [637, 480] on button "Create poll" at bounding box center [698, 484] width 257 height 31
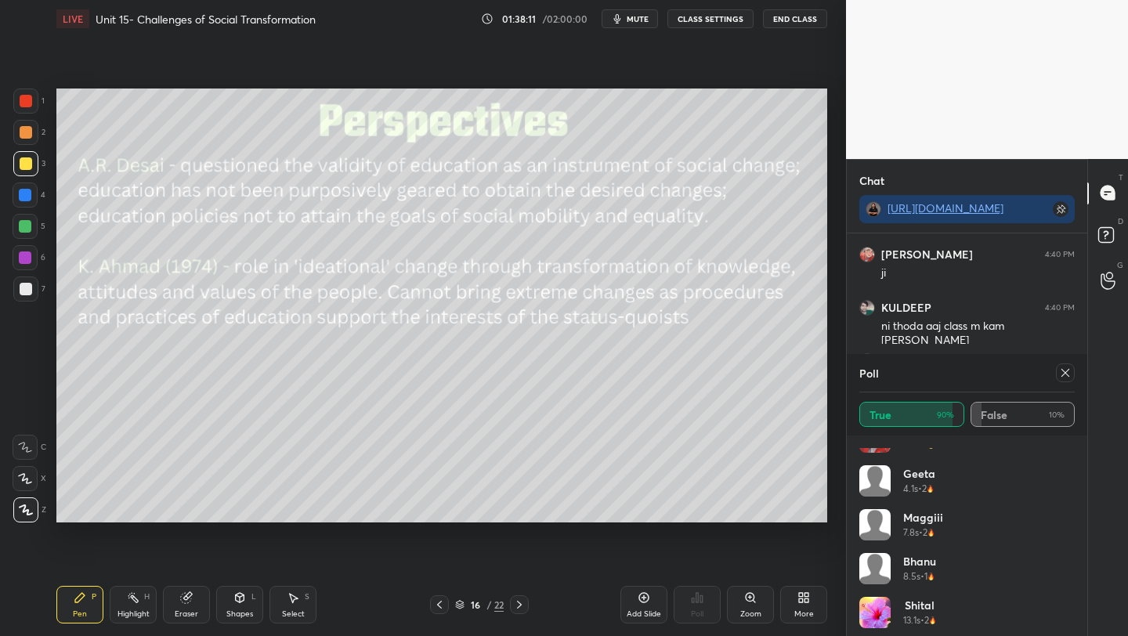
scroll to position [251, 0]
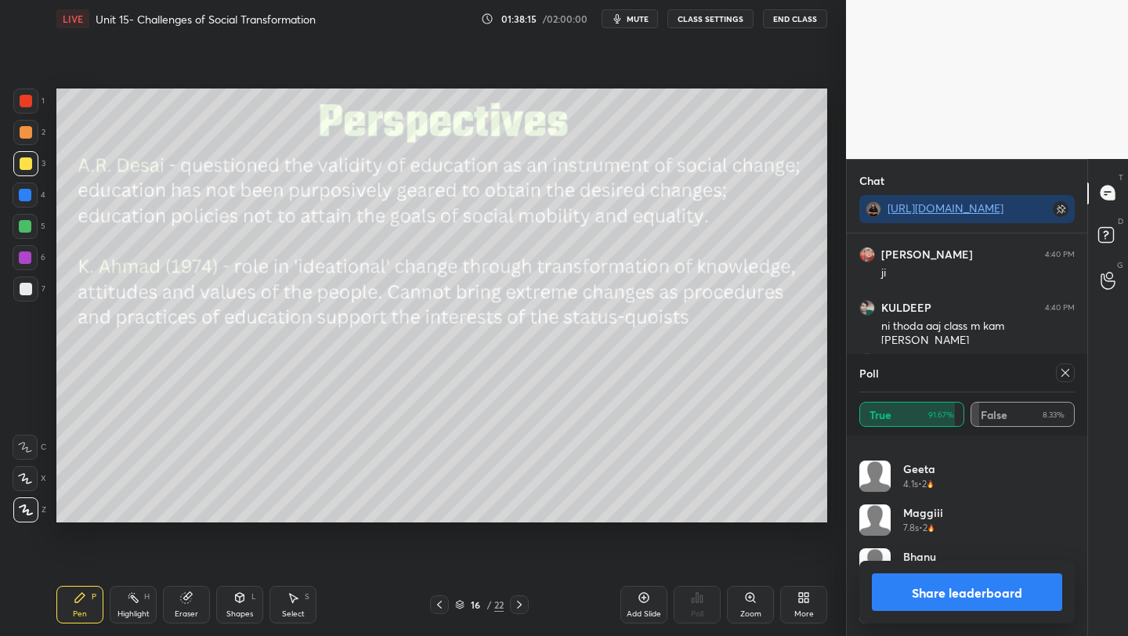
click at [1058, 374] on div at bounding box center [1065, 373] width 19 height 19
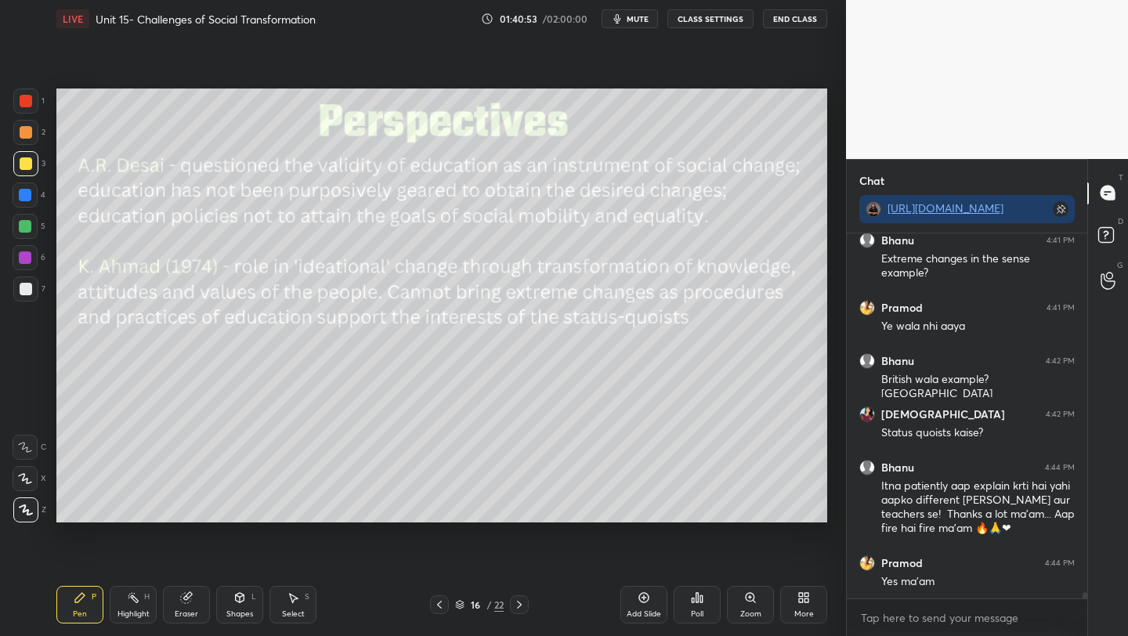
scroll to position [20300, 0]
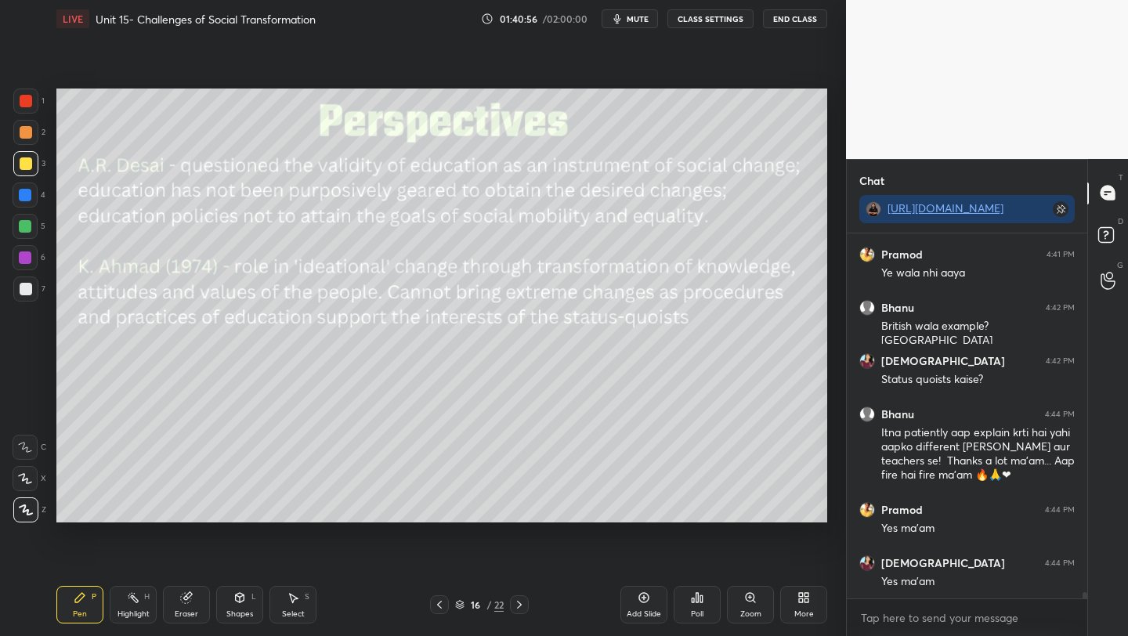
click at [517, 602] on icon at bounding box center [519, 605] width 13 height 13
click at [516, 602] on icon at bounding box center [519, 605] width 13 height 13
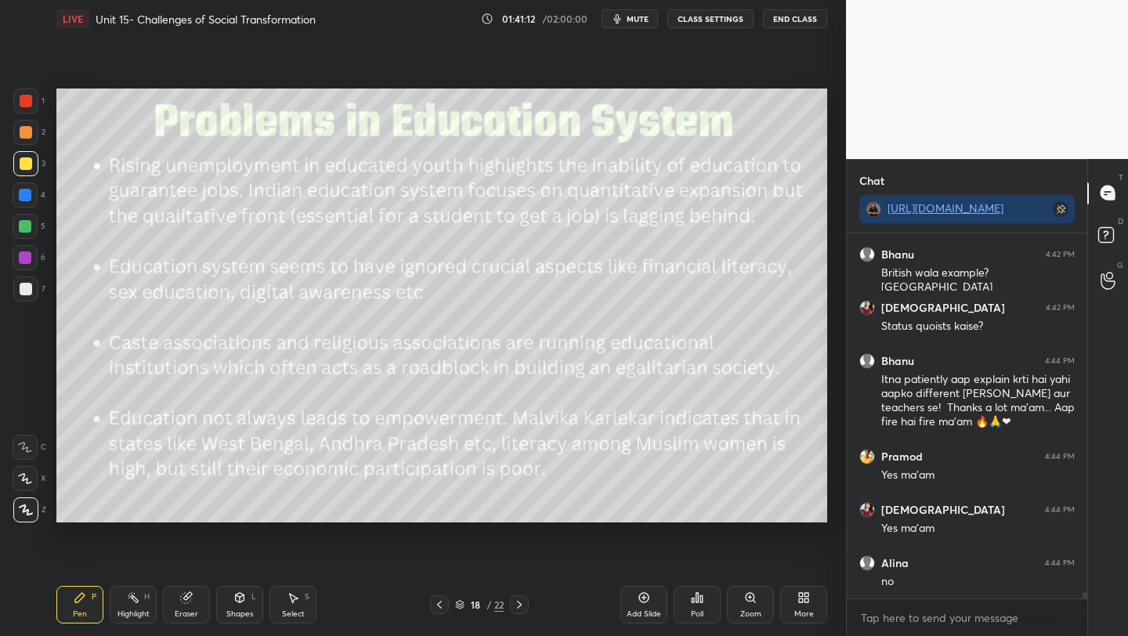
scroll to position [20460, 0]
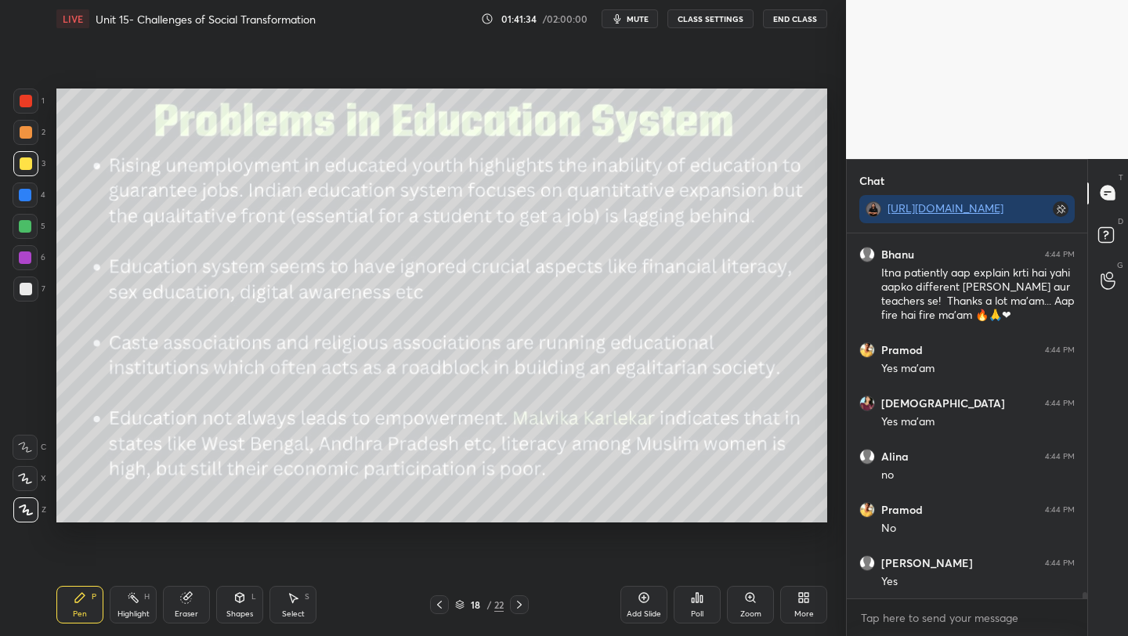
click at [24, 157] on div at bounding box center [25, 163] width 25 height 25
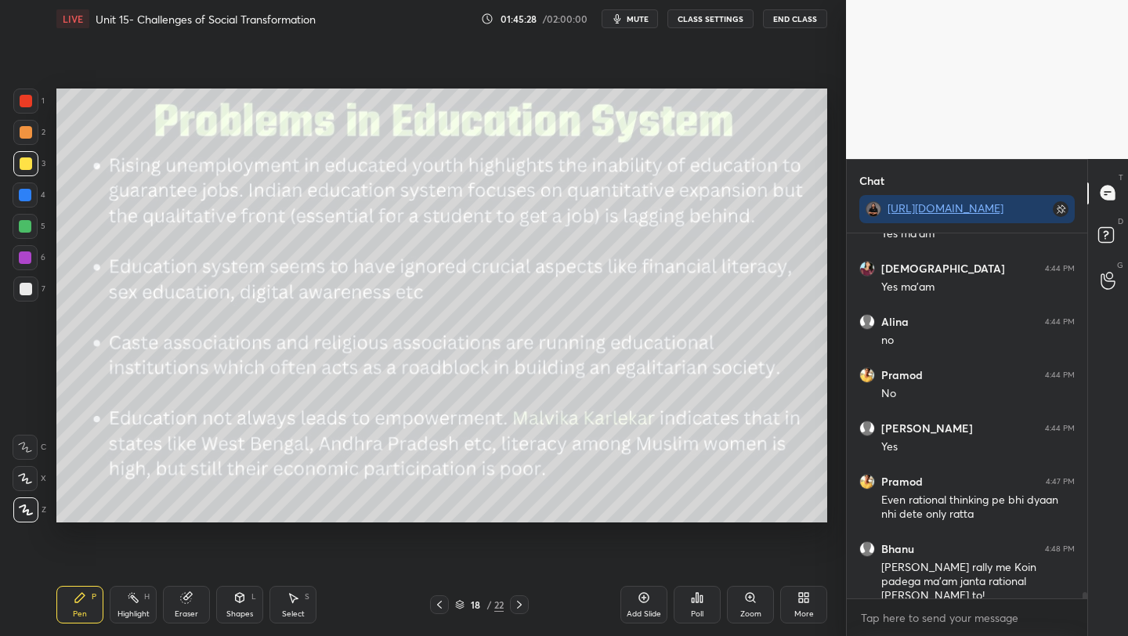
scroll to position [20648, 0]
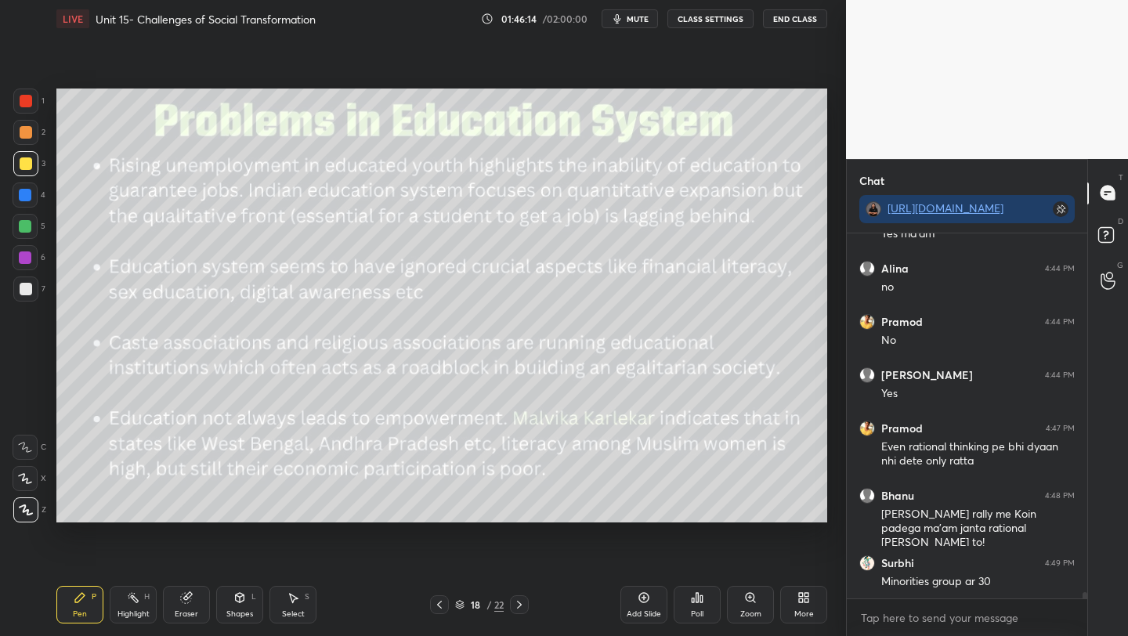
click at [518, 606] on icon at bounding box center [519, 605] width 13 height 13
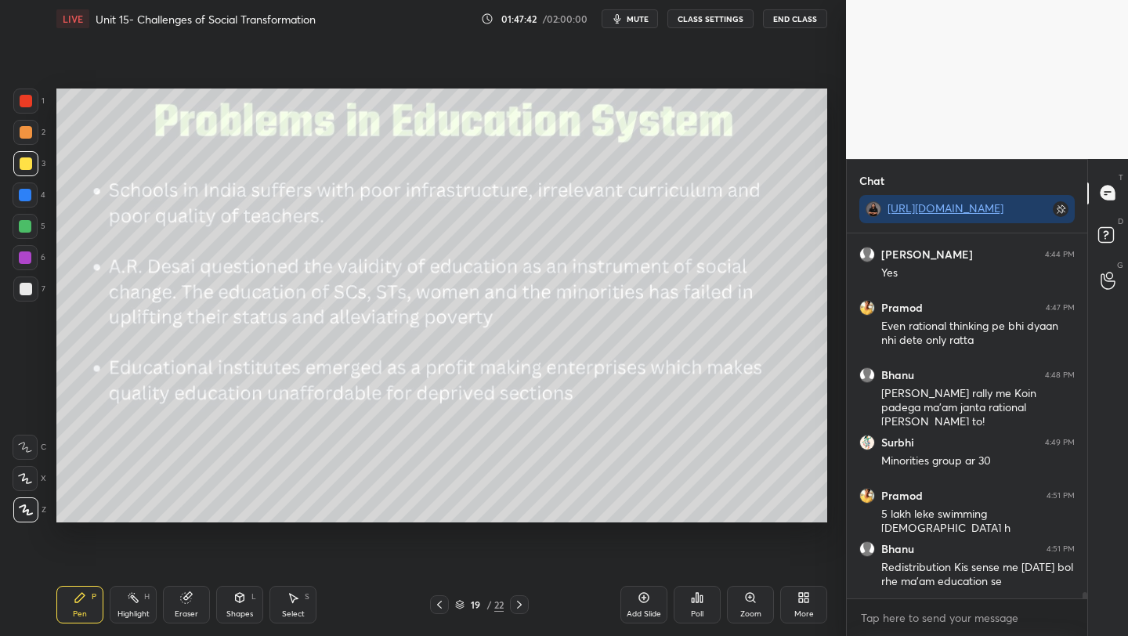
scroll to position [20784, 0]
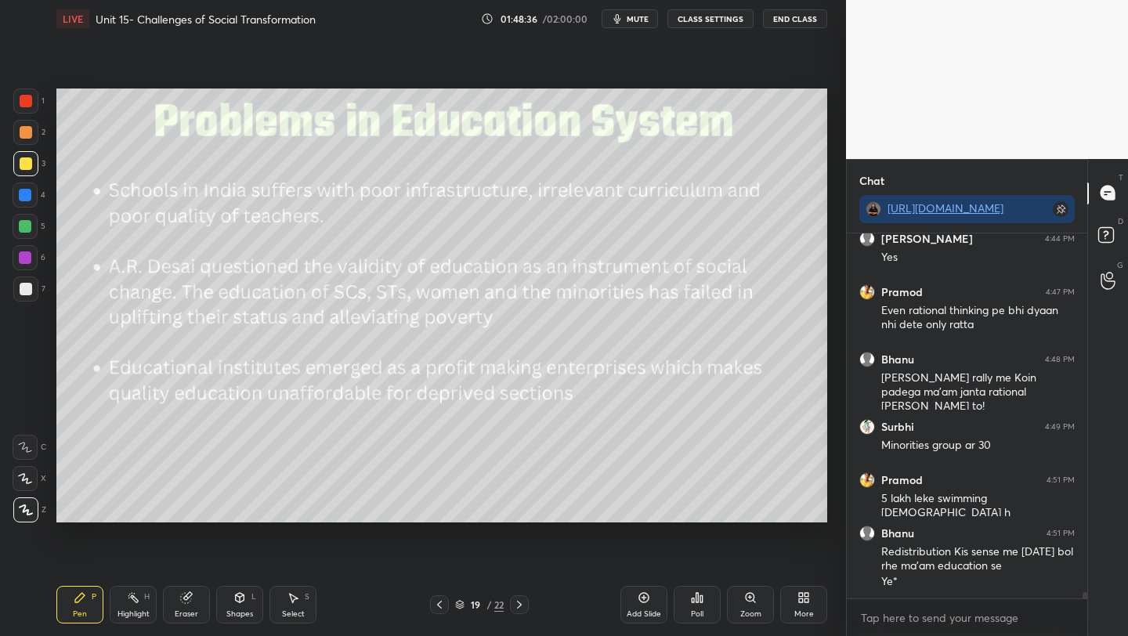
click at [512, 608] on div at bounding box center [519, 605] width 19 height 19
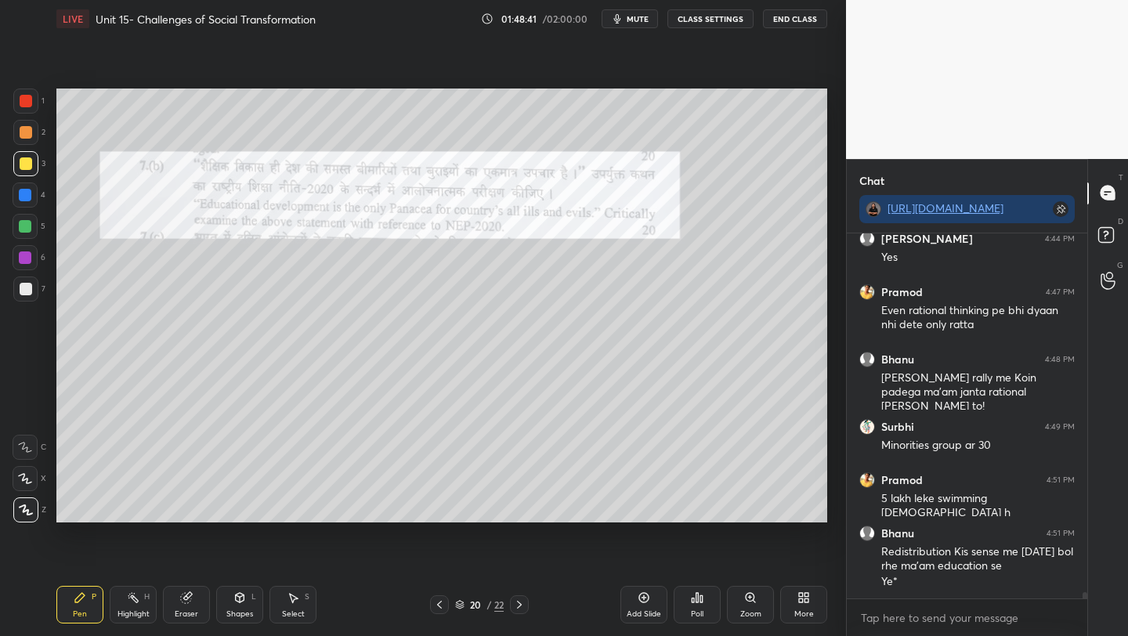
scroll to position [20851, 0]
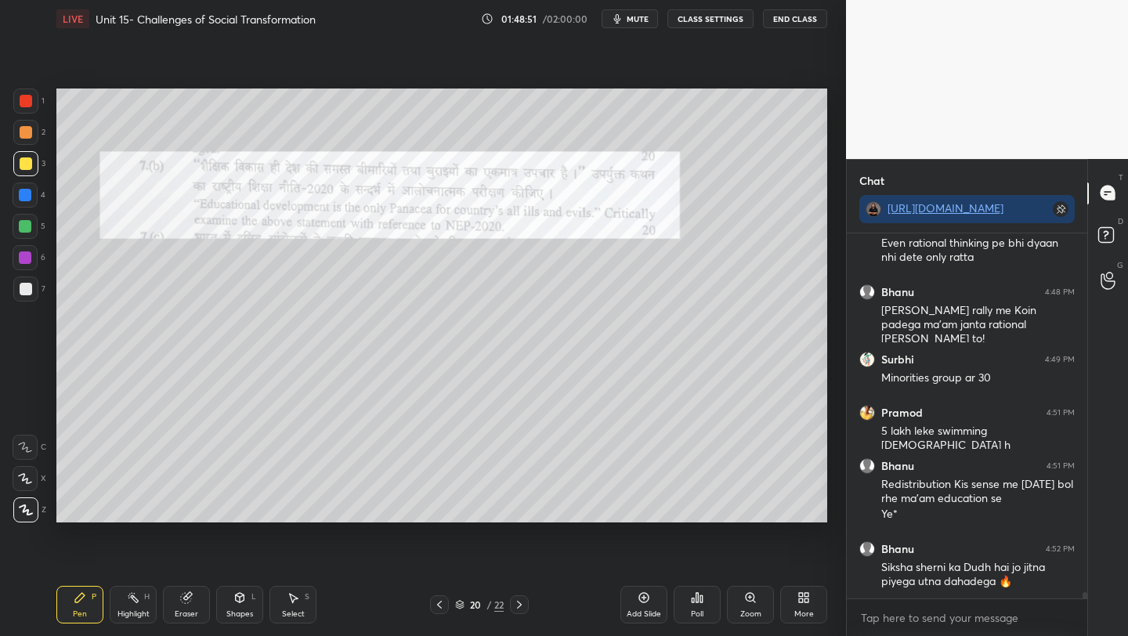
click at [21, 102] on div at bounding box center [25, 101] width 25 height 25
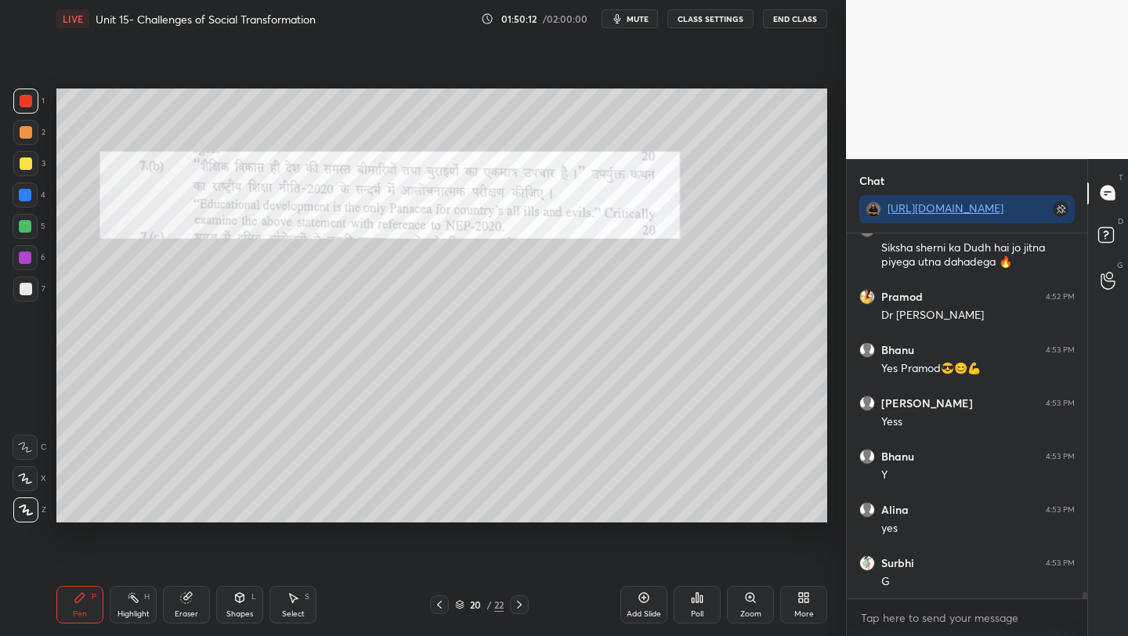
scroll to position [21224, 0]
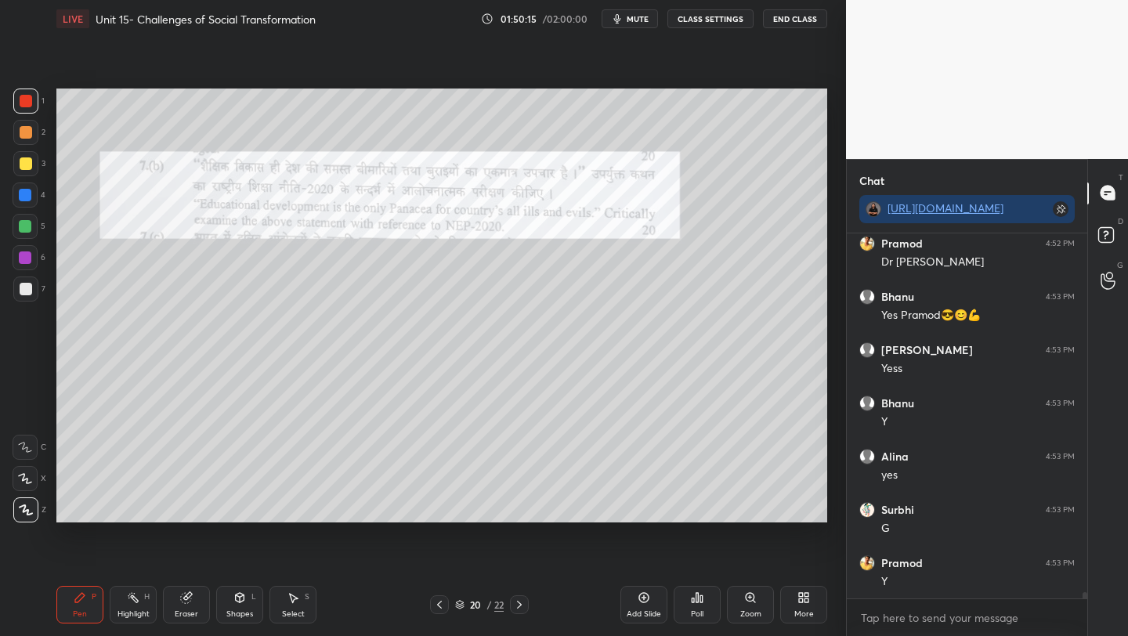
click at [653, 608] on div "Add Slide" at bounding box center [644, 605] width 47 height 38
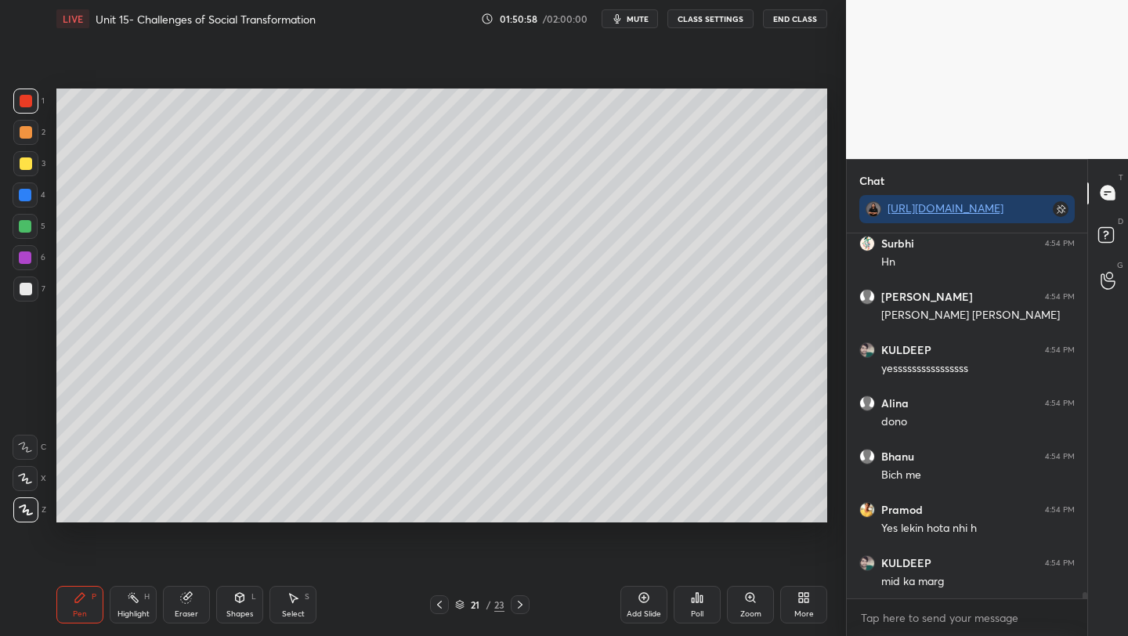
scroll to position [21732, 0]
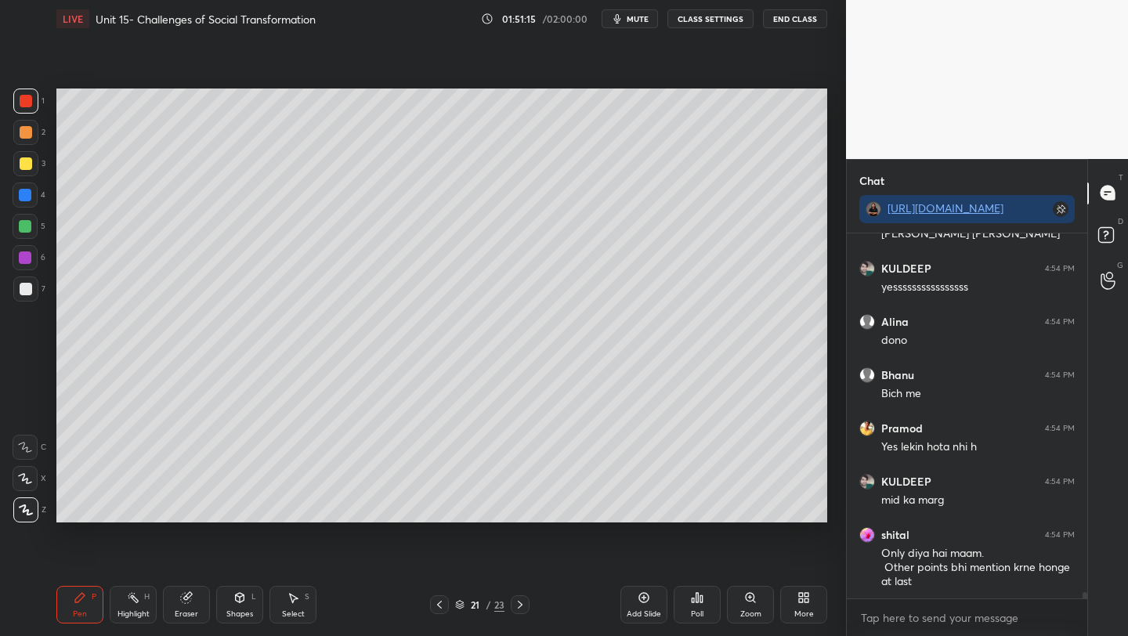
click at [494, 594] on div "Pen P Highlight H Eraser Shapes L Select S 21 / 23 Add Slide Poll Zoom More" at bounding box center [441, 605] width 771 height 63
click at [440, 607] on icon at bounding box center [439, 605] width 13 height 13
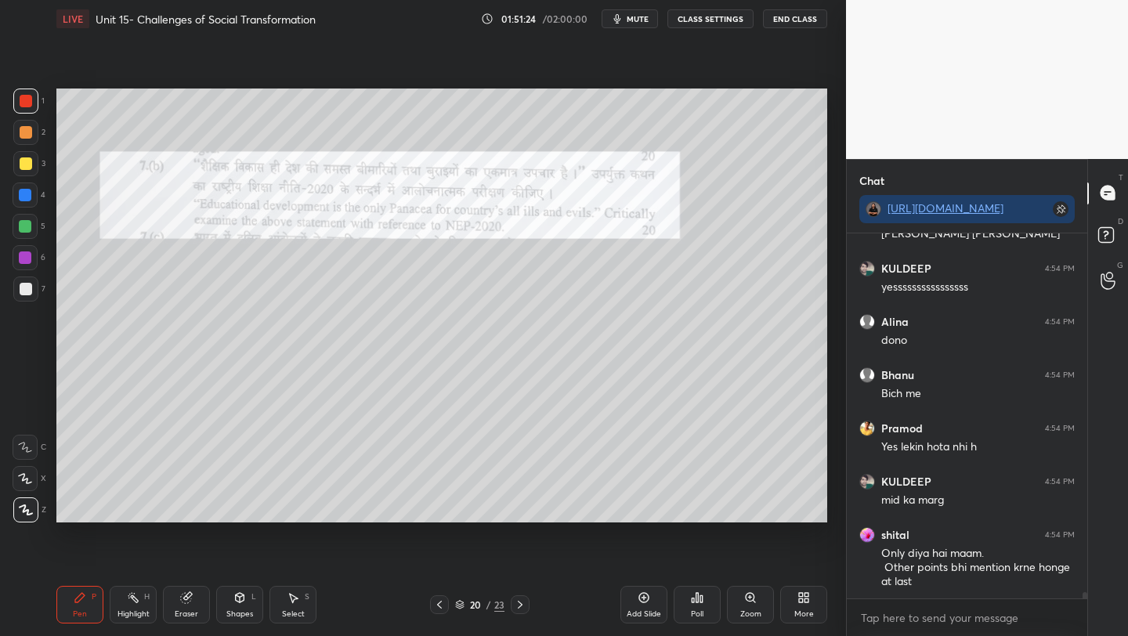
click at [516, 601] on icon at bounding box center [520, 605] width 13 height 13
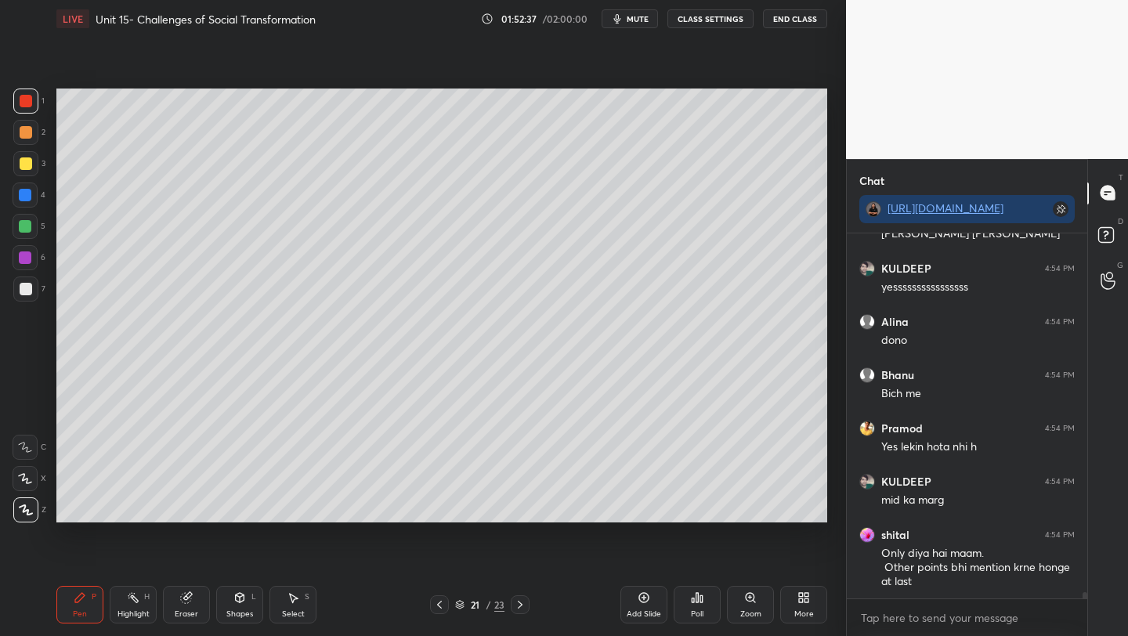
click at [435, 604] on icon at bounding box center [439, 605] width 13 height 13
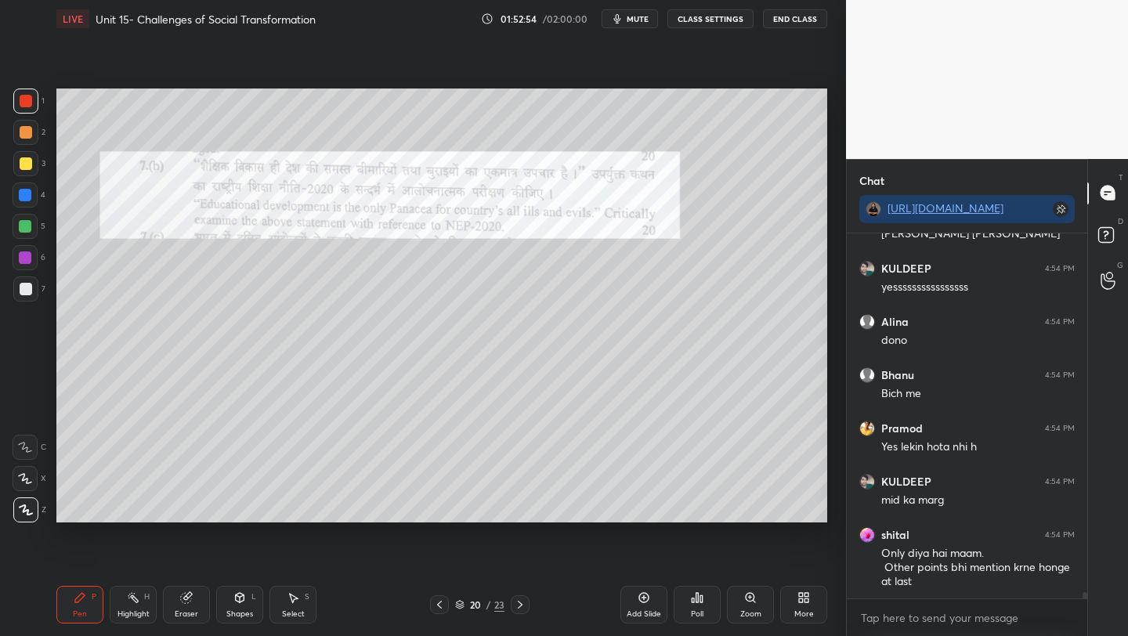
click at [185, 606] on div "Eraser" at bounding box center [186, 605] width 47 height 38
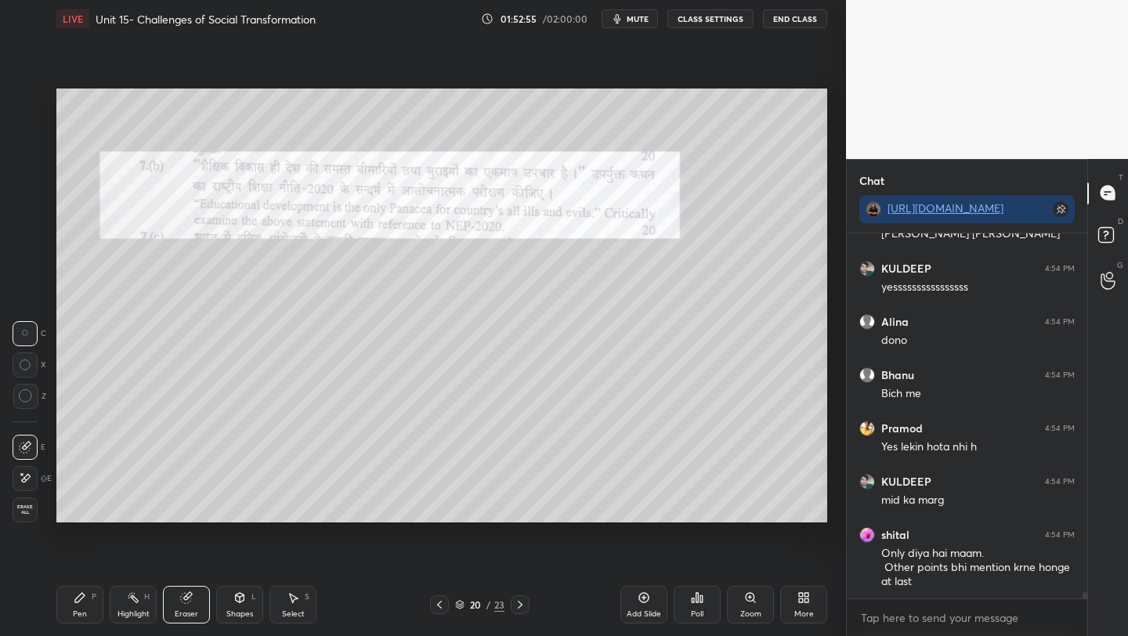
drag, startPoint x: 18, startPoint y: 389, endPoint x: 23, endPoint y: 382, distance: 9.1
click at [18, 389] on div at bounding box center [25, 396] width 25 height 25
drag, startPoint x: 75, startPoint y: 599, endPoint x: 72, endPoint y: 565, distance: 33.8
click at [78, 599] on icon at bounding box center [79, 597] width 9 height 9
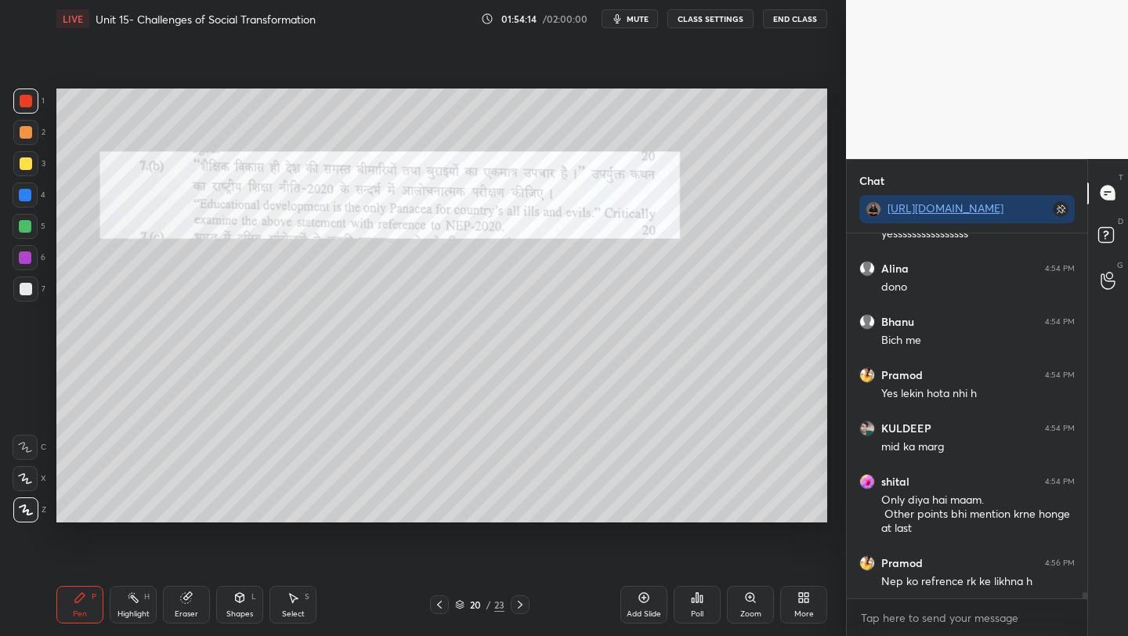
scroll to position [21839, 0]
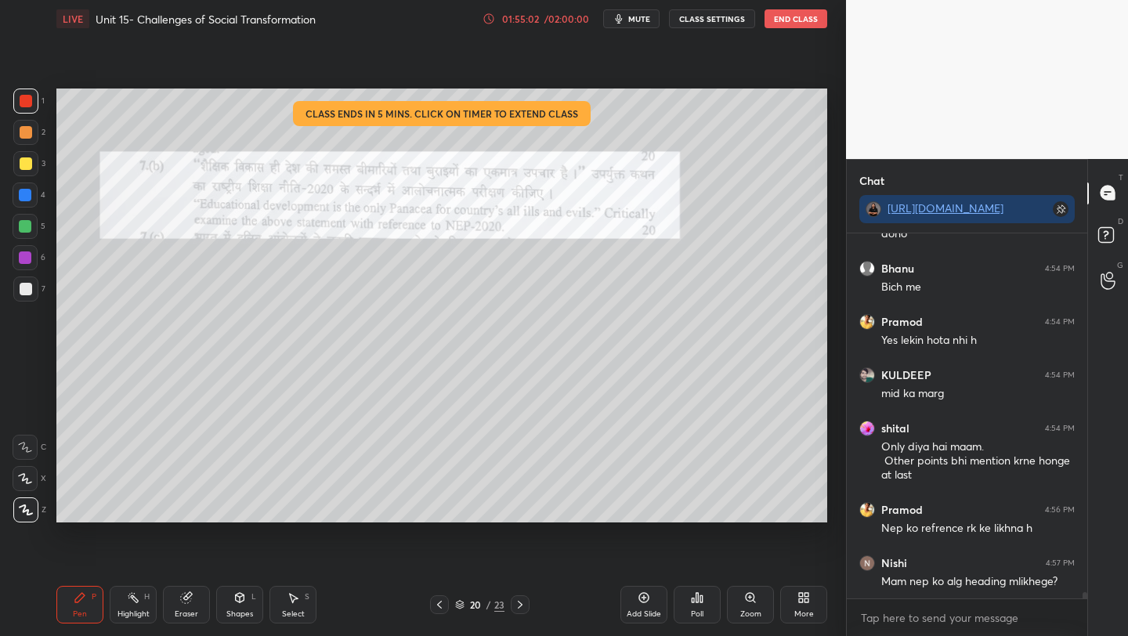
click at [515, 19] on div "01:55:02" at bounding box center [520, 18] width 44 height 9
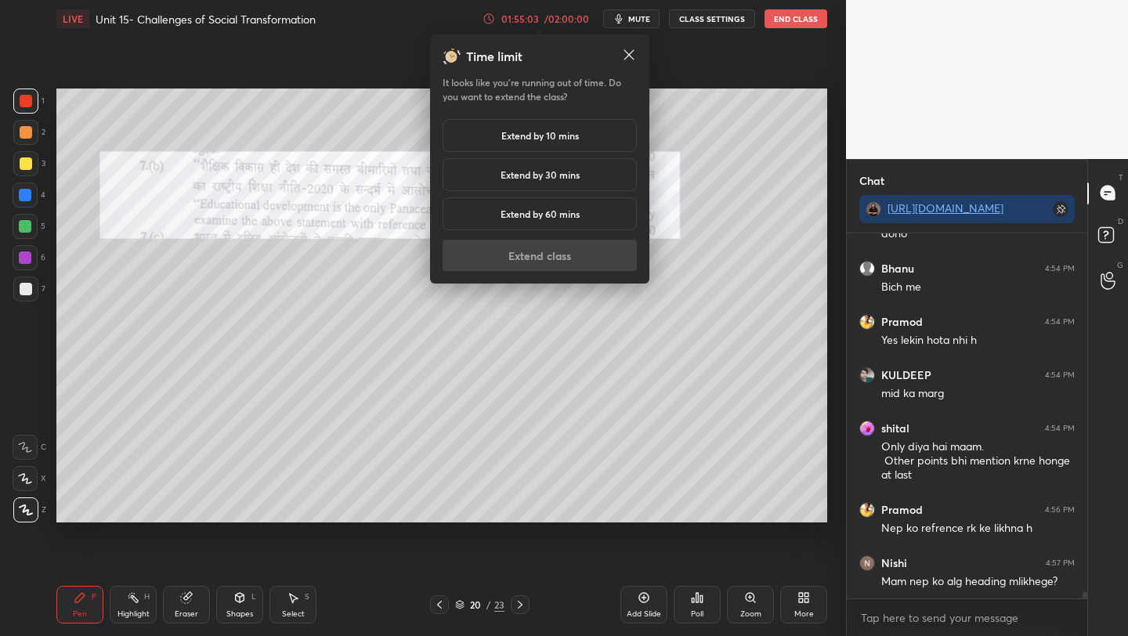
click at [527, 128] on div "Extend by 10 mins" at bounding box center [540, 135] width 194 height 33
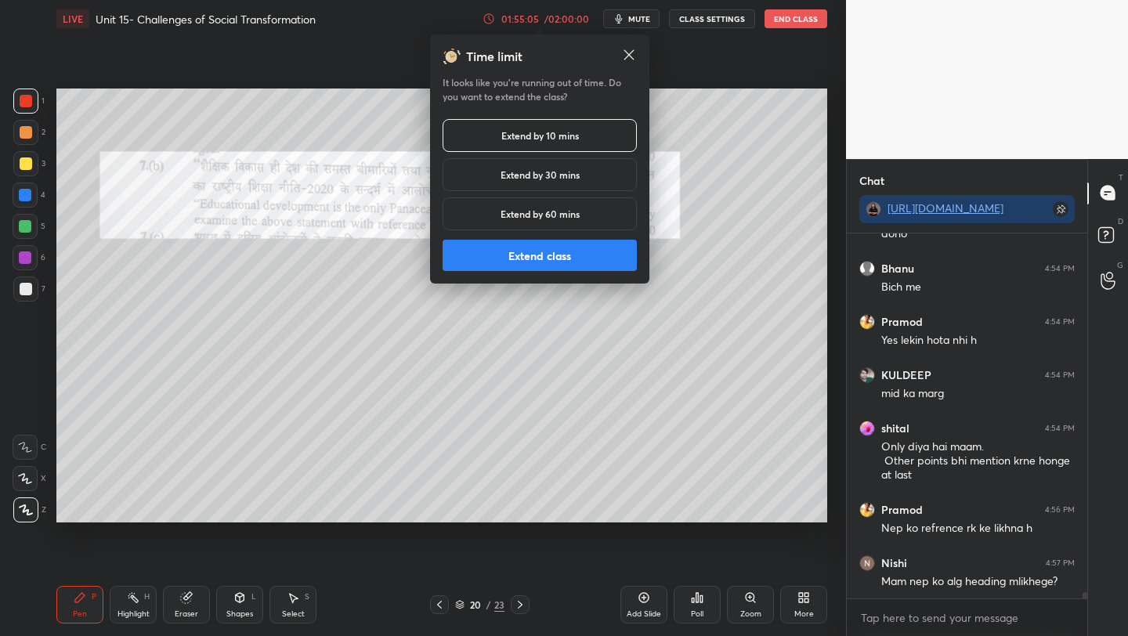
click at [548, 254] on button "Extend class" at bounding box center [540, 255] width 194 height 31
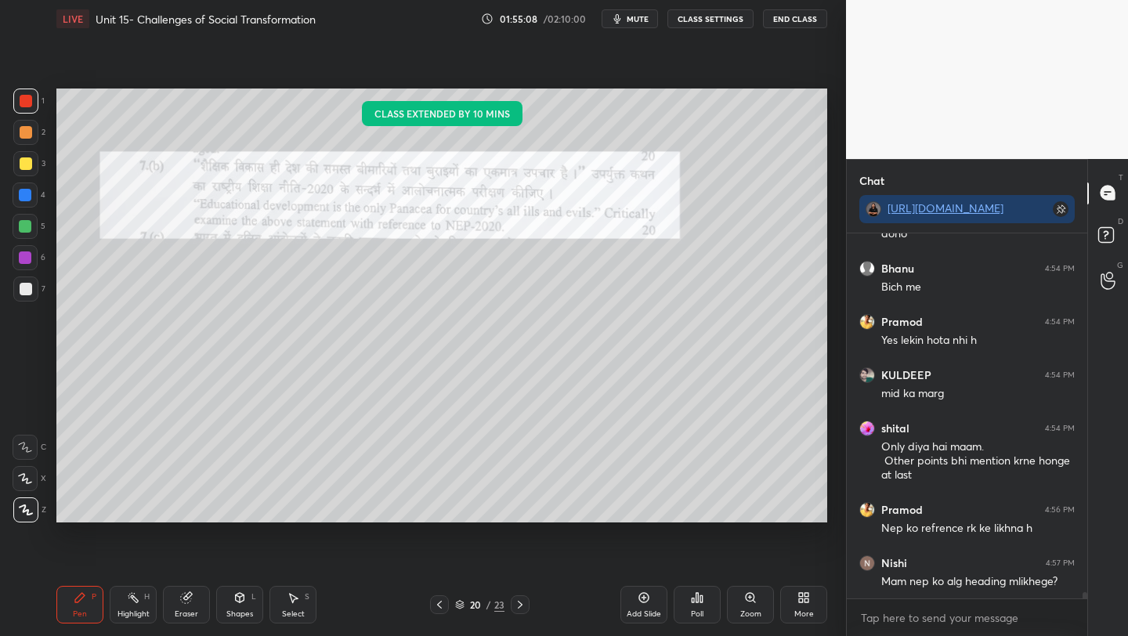
scroll to position [21892, 0]
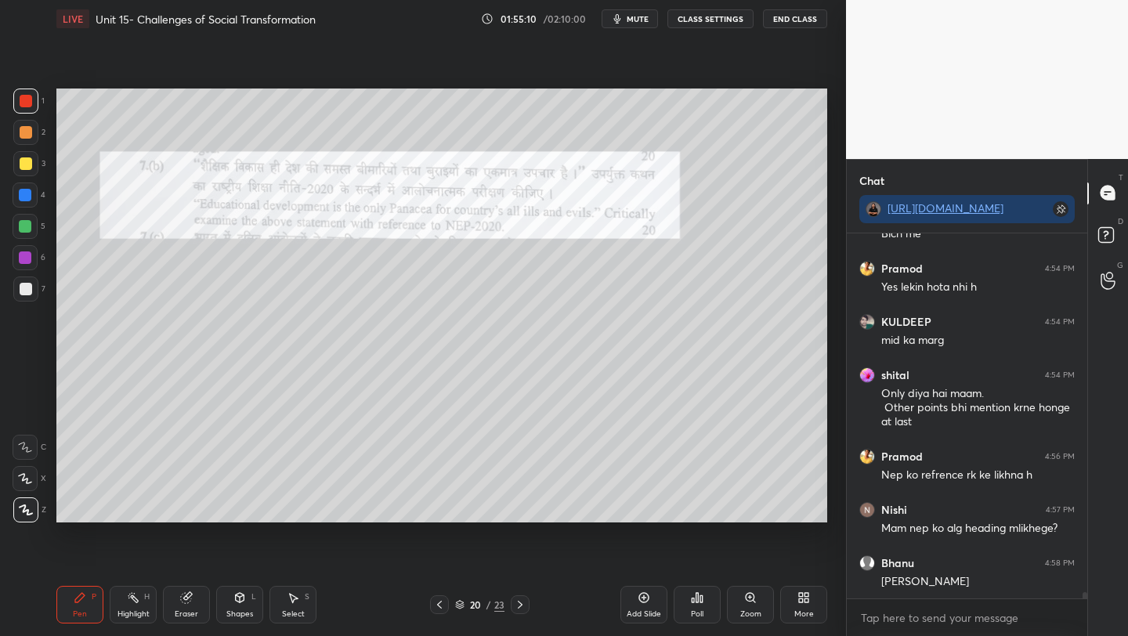
drag, startPoint x: 28, startPoint y: 162, endPoint x: 39, endPoint y: 170, distance: 13.5
click at [29, 163] on div at bounding box center [26, 164] width 13 height 13
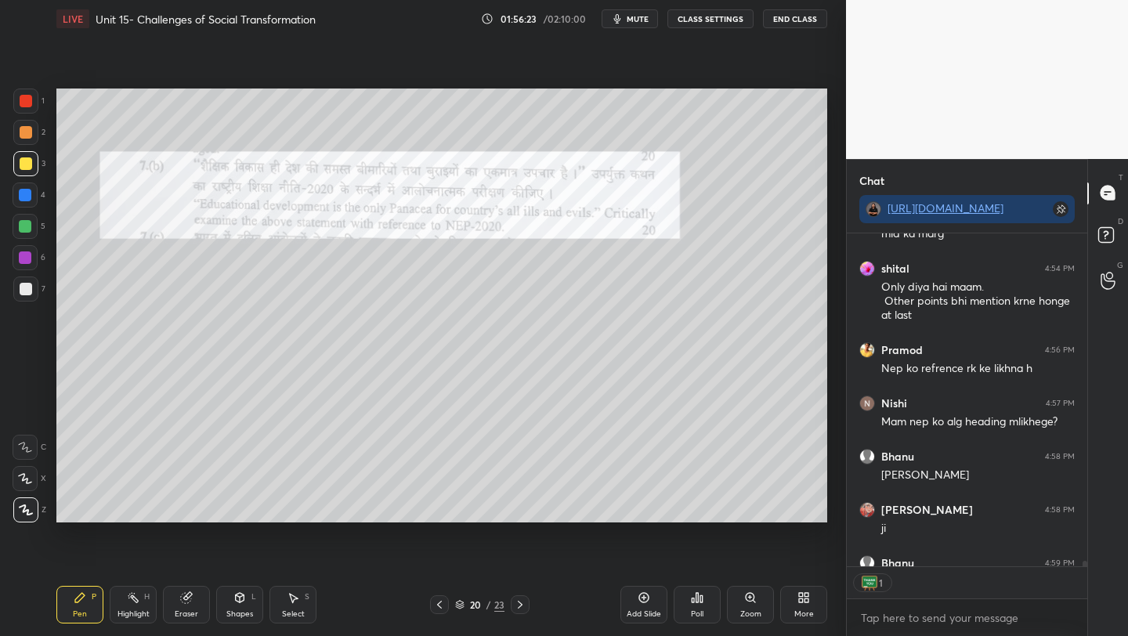
scroll to position [5, 5]
click at [516, 606] on icon at bounding box center [520, 605] width 13 height 13
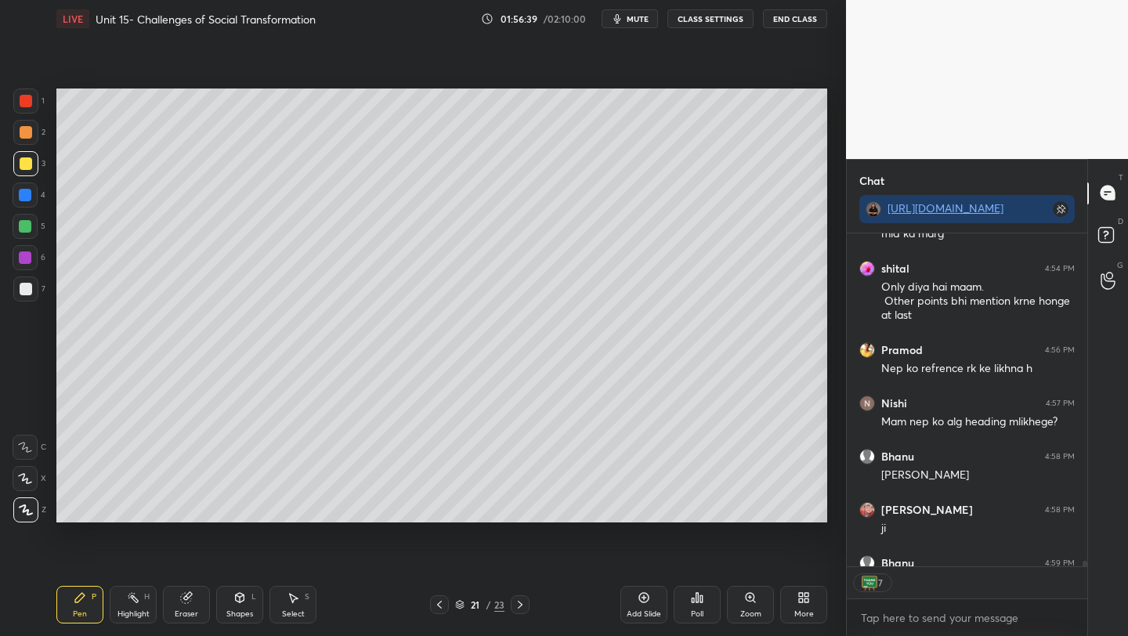
click at [516, 606] on icon at bounding box center [520, 605] width 13 height 13
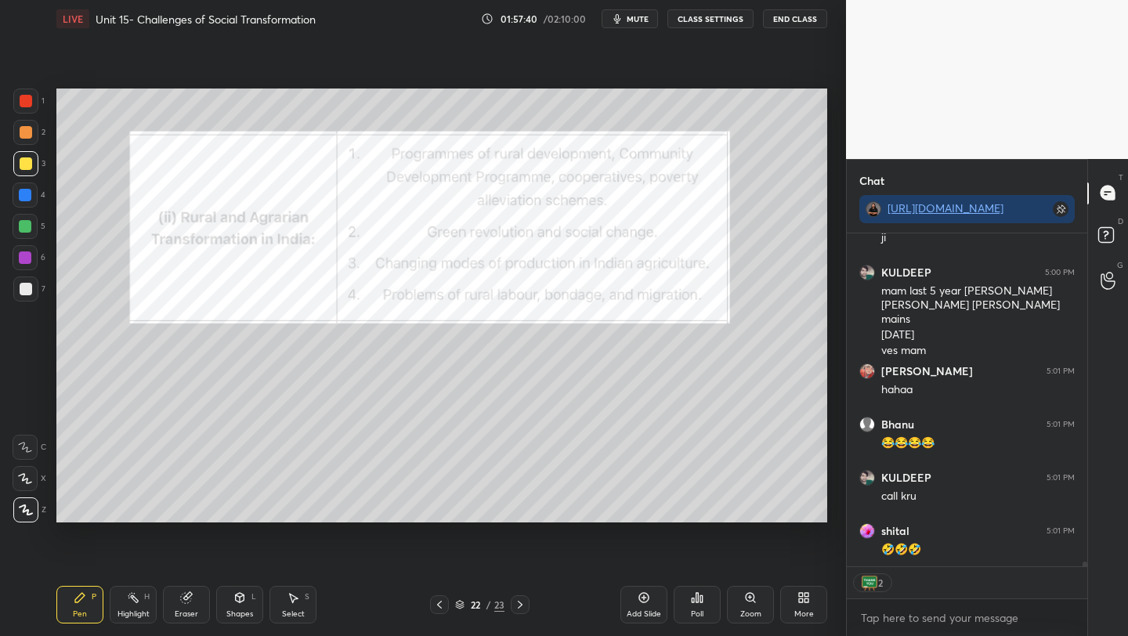
scroll to position [22571, 0]
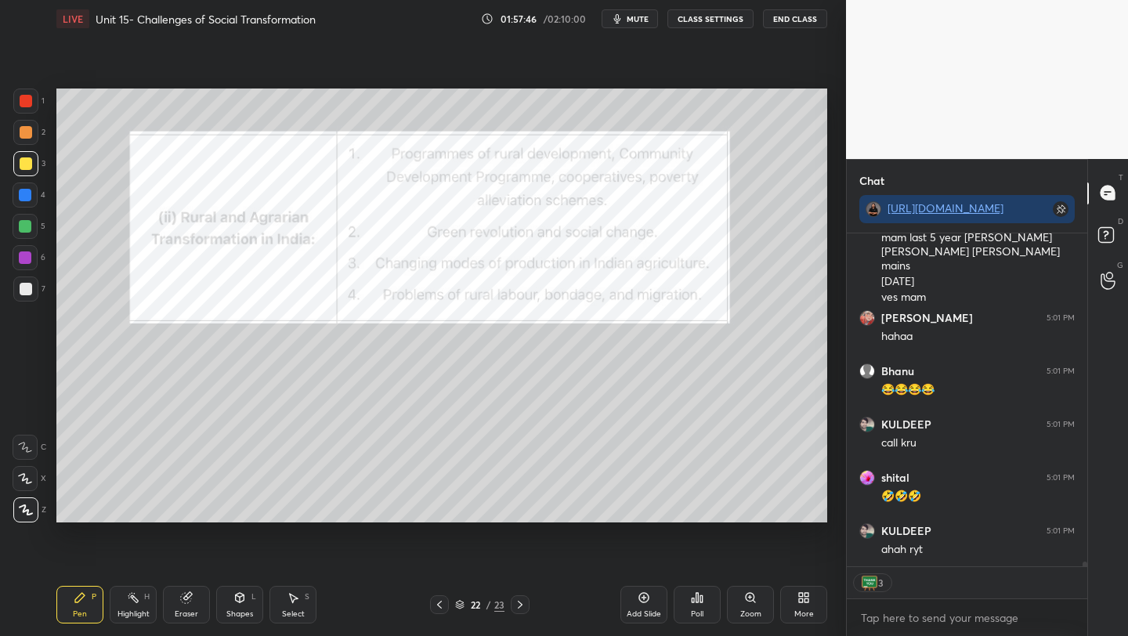
click at [537, 23] on div "01:57:46 / 02:10:00 mute CLASS SETTINGS End Class" at bounding box center [654, 18] width 346 height 19
click at [512, 16] on div "01:57:47 / 02:10:00 mute CLASS SETTINGS End Class" at bounding box center [654, 18] width 346 height 19
click at [520, 22] on div "01:57:49 / 02:10:00 mute CLASS SETTINGS End Class" at bounding box center [654, 18] width 346 height 19
click at [1106, 269] on icon at bounding box center [1108, 273] width 15 height 18
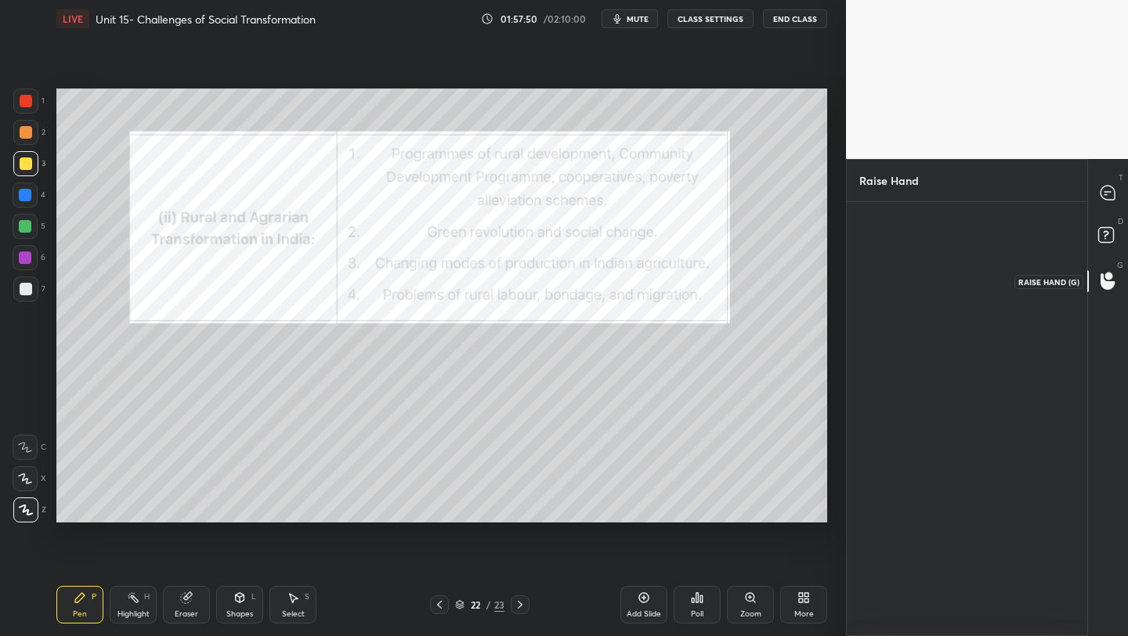
scroll to position [5, 5]
click at [884, 265] on img "grid" at bounding box center [895, 264] width 44 height 44
click at [896, 313] on button "INVITE" at bounding box center [895, 310] width 57 height 20
click at [1107, 194] on icon at bounding box center [1108, 193] width 14 height 14
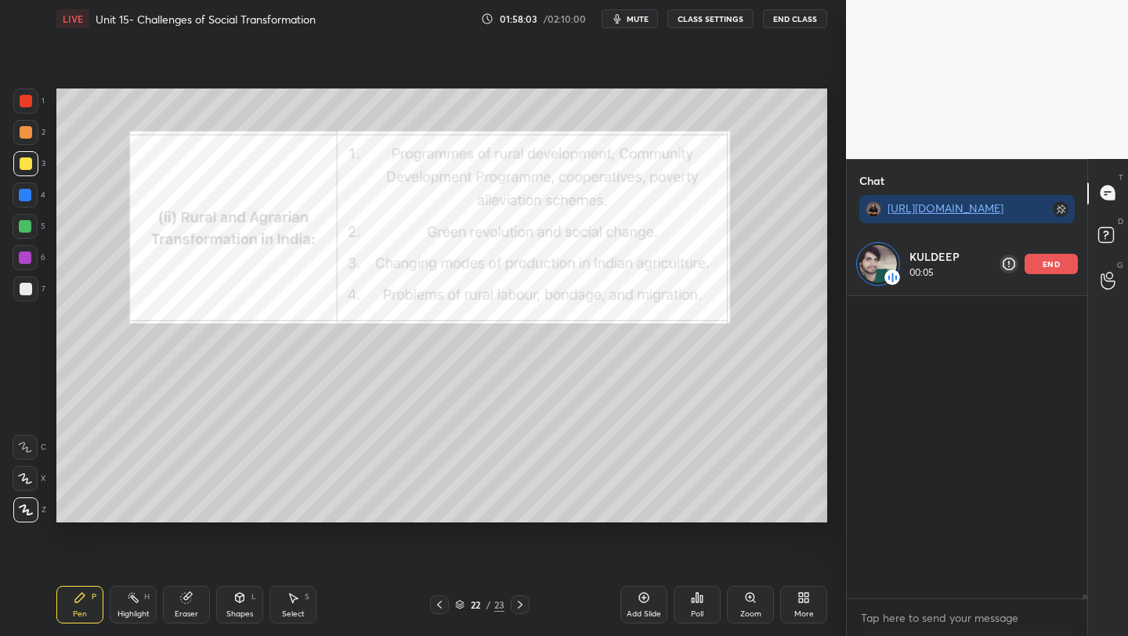
scroll to position [297, 236]
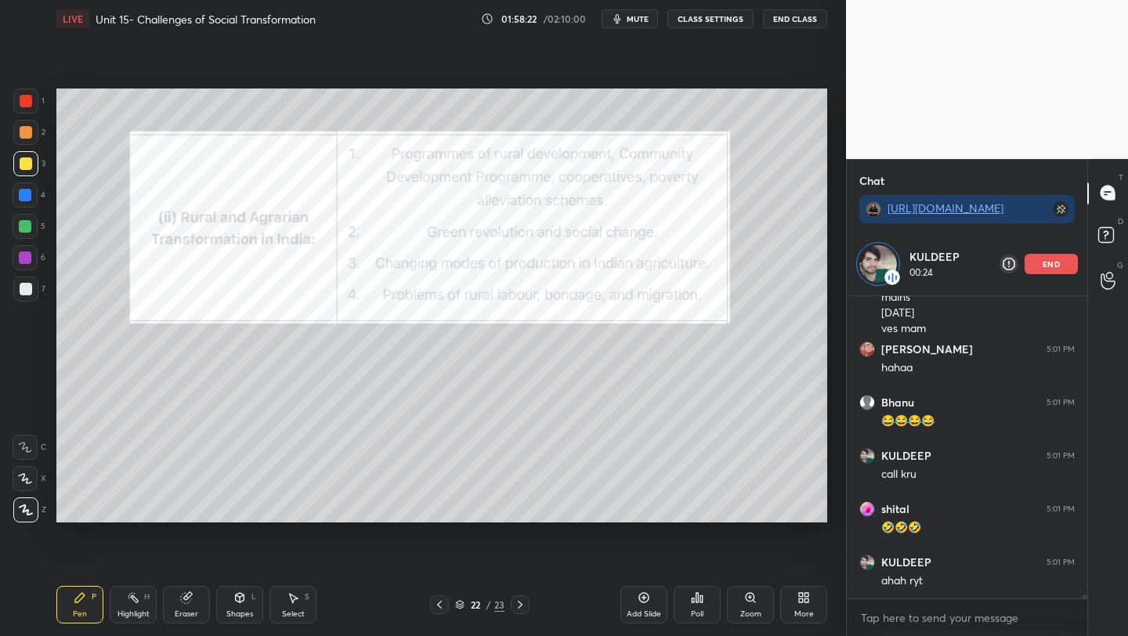
click at [636, 603] on div "Add Slide" at bounding box center [644, 605] width 47 height 38
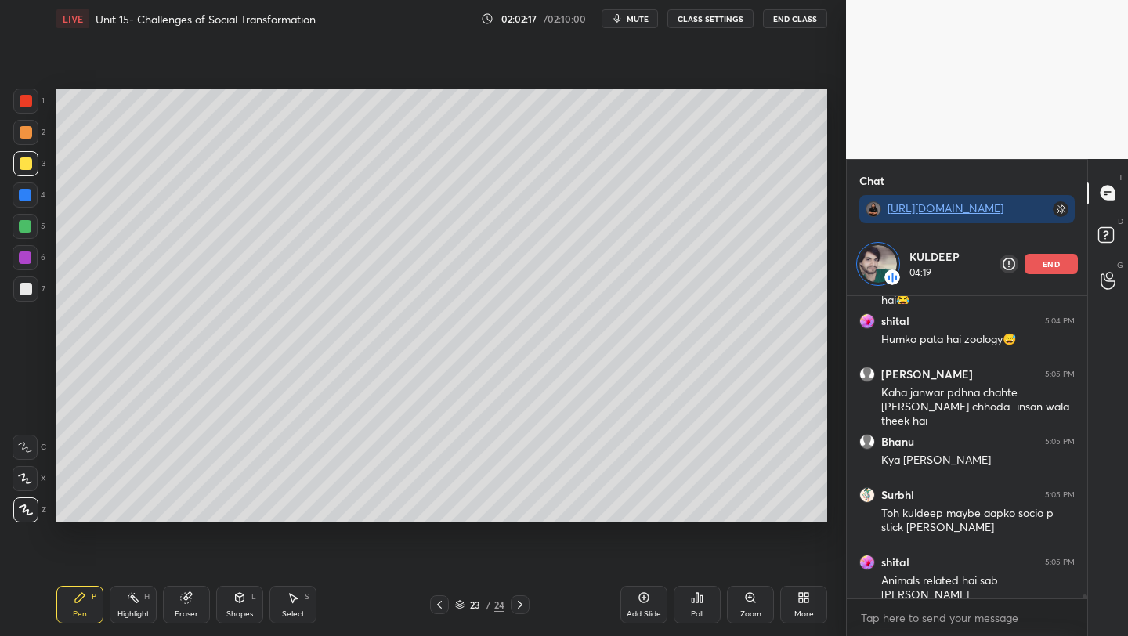
scroll to position [24658, 0]
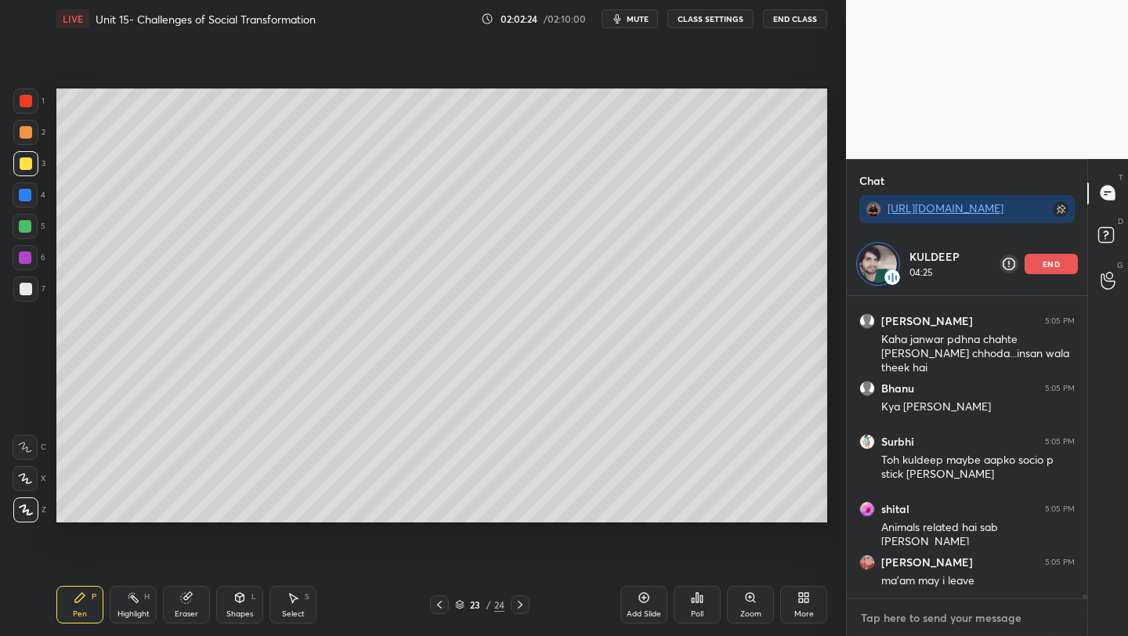
type textarea "x"
click at [922, 621] on textarea at bounding box center [967, 618] width 215 height 25
type textarea "y"
type textarea "x"
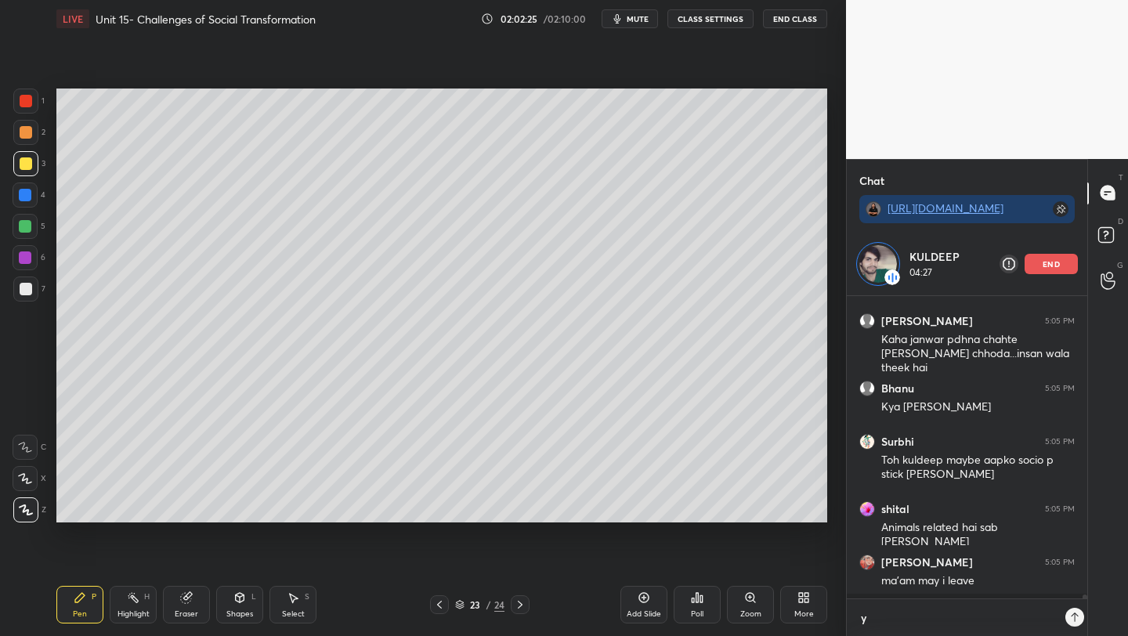
type textarea "ye"
type textarea "x"
type textarea "yes"
type textarea "x"
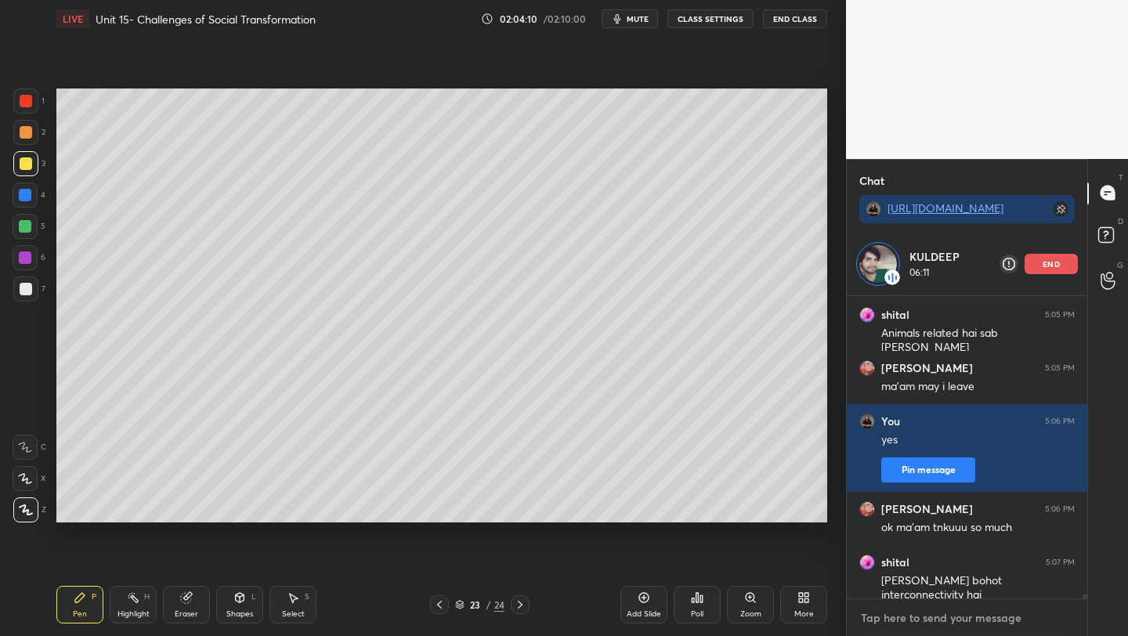
scroll to position [24934, 0]
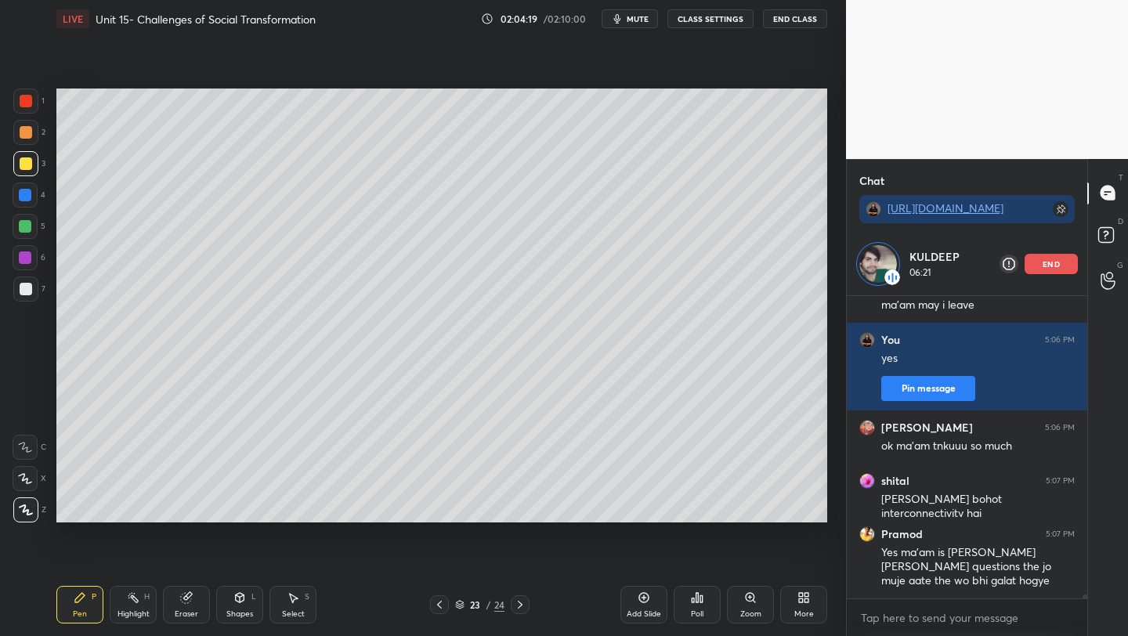
click at [1054, 262] on p "end" at bounding box center [1051, 264] width 17 height 8
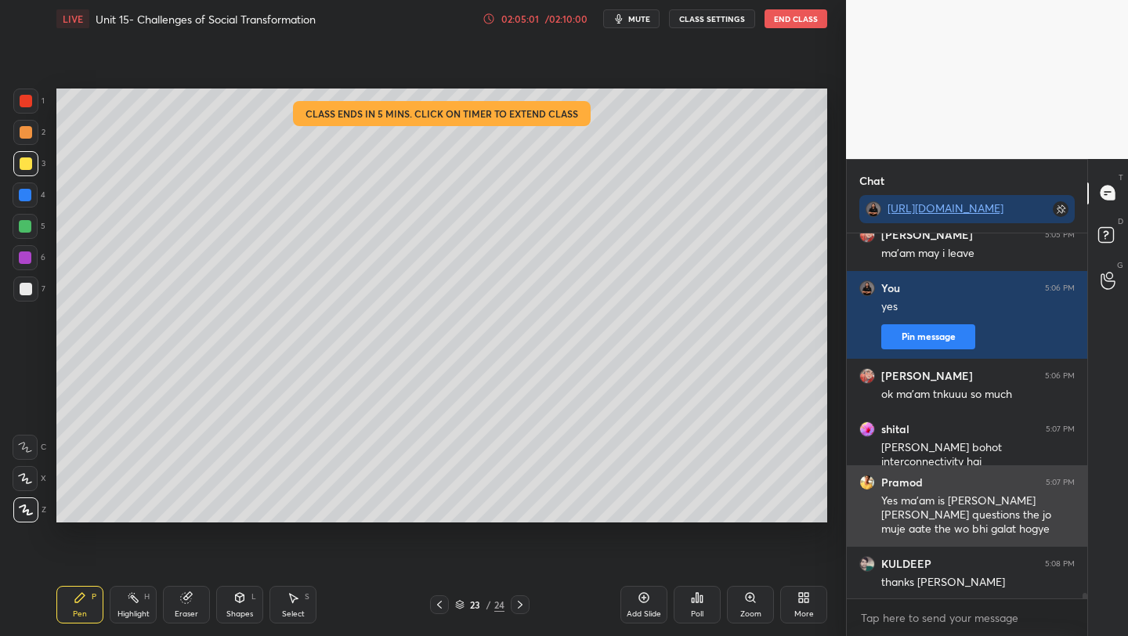
scroll to position [24924, 0]
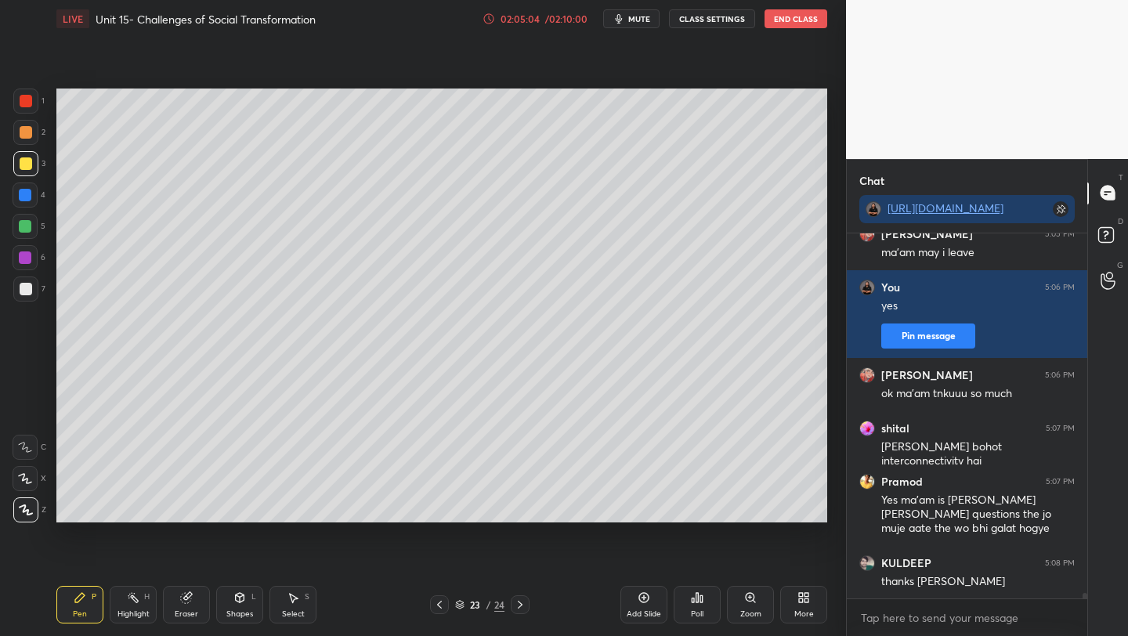
click at [526, 25] on div "02:05:04 / 02:10:00 mute CLASS SETTINGS End Class" at bounding box center [655, 18] width 345 height 19
click at [528, 18] on div "02:05:05" at bounding box center [520, 18] width 44 height 9
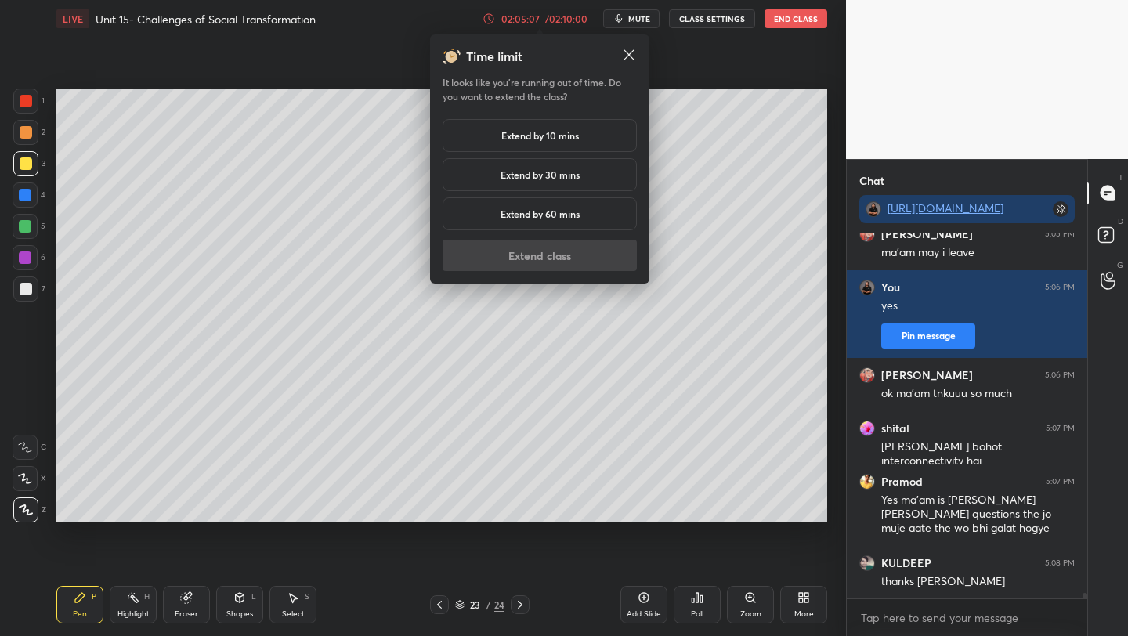
scroll to position [25005, 0]
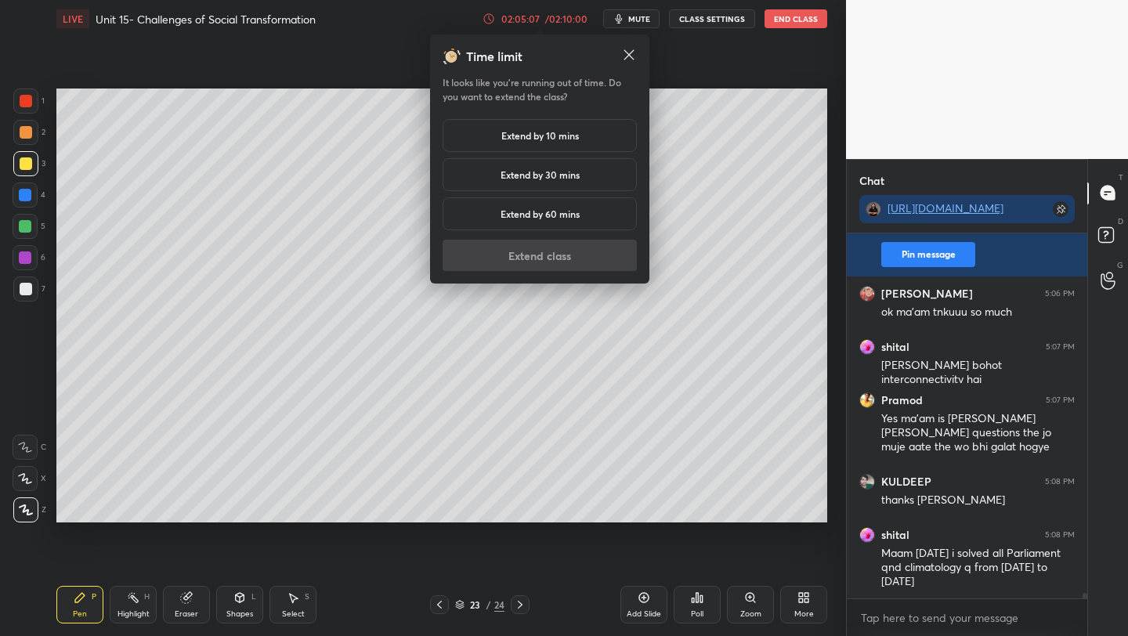
click at [522, 134] on h5 "Extend by 10 mins" at bounding box center [541, 136] width 78 height 14
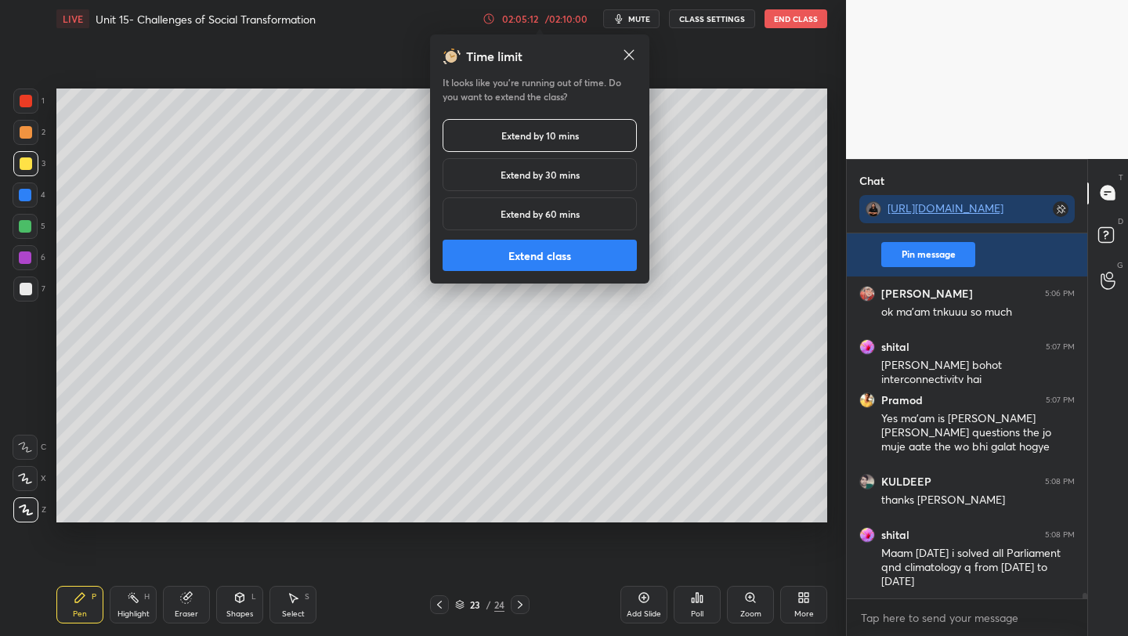
click at [511, 268] on button "Extend class" at bounding box center [540, 255] width 194 height 31
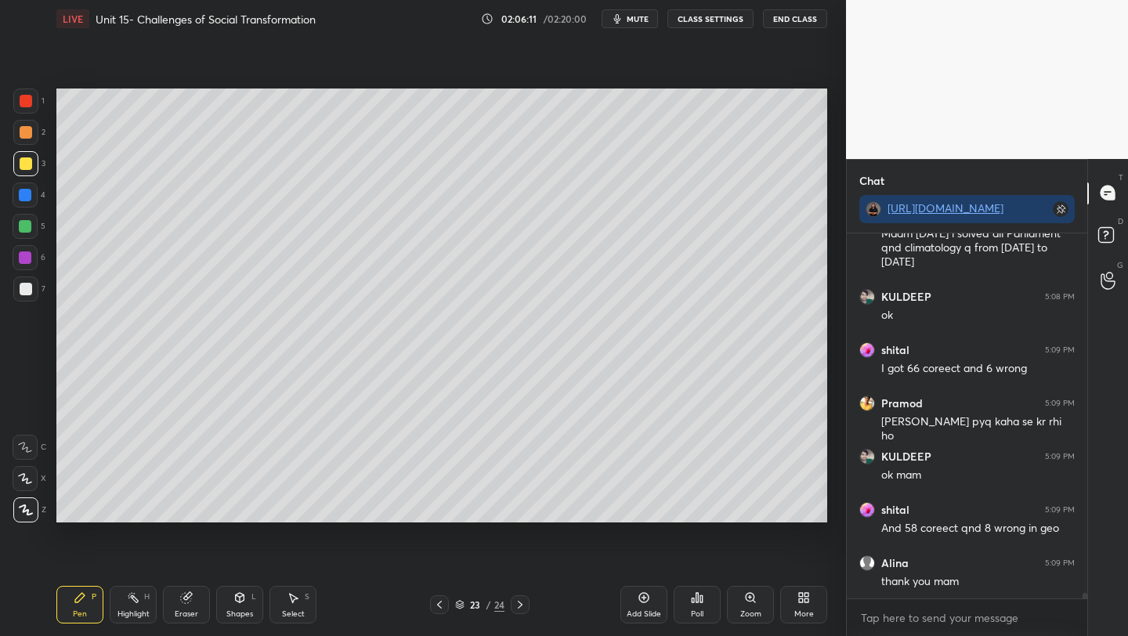
scroll to position [25378, 0]
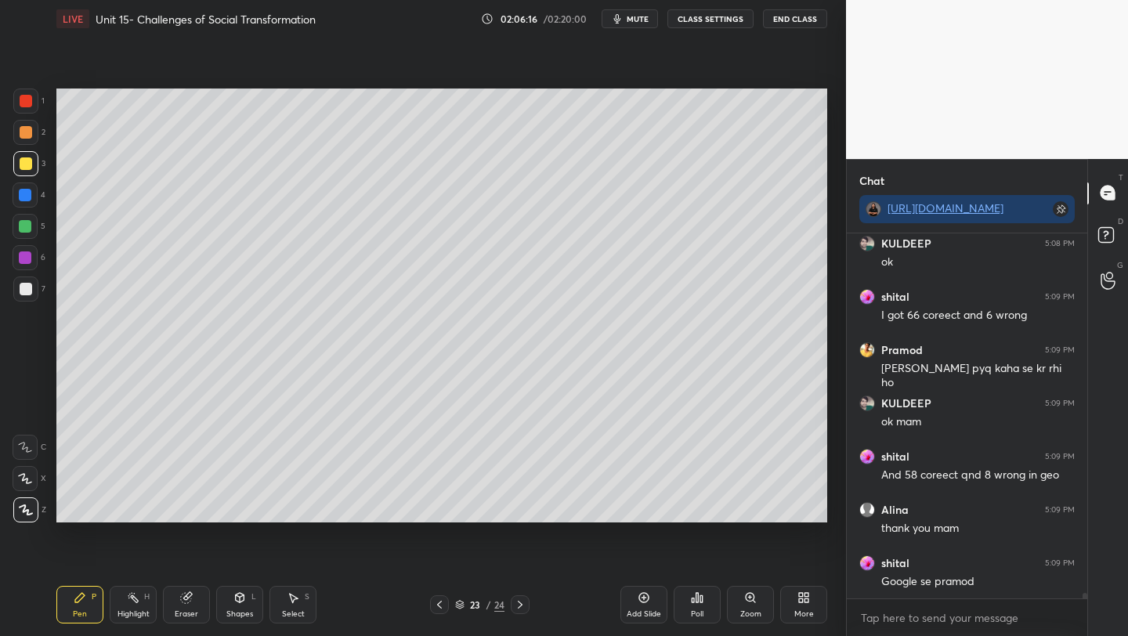
click at [780, 24] on button "End Class" at bounding box center [795, 18] width 64 height 19
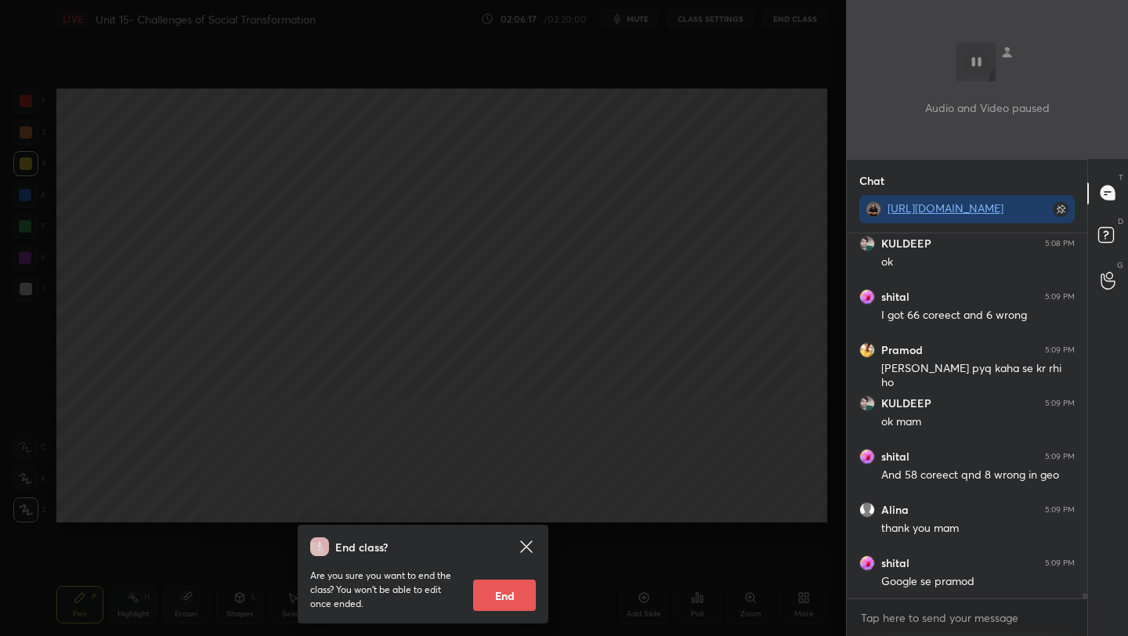
scroll to position [25432, 0]
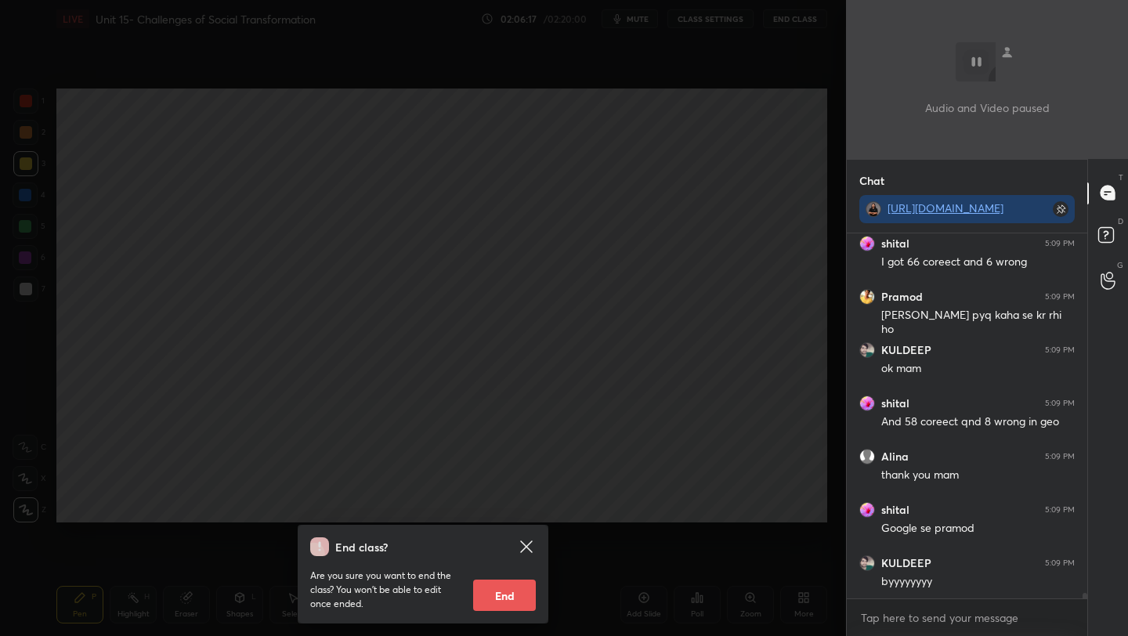
click at [483, 596] on button "End" at bounding box center [504, 595] width 63 height 31
type textarea "x"
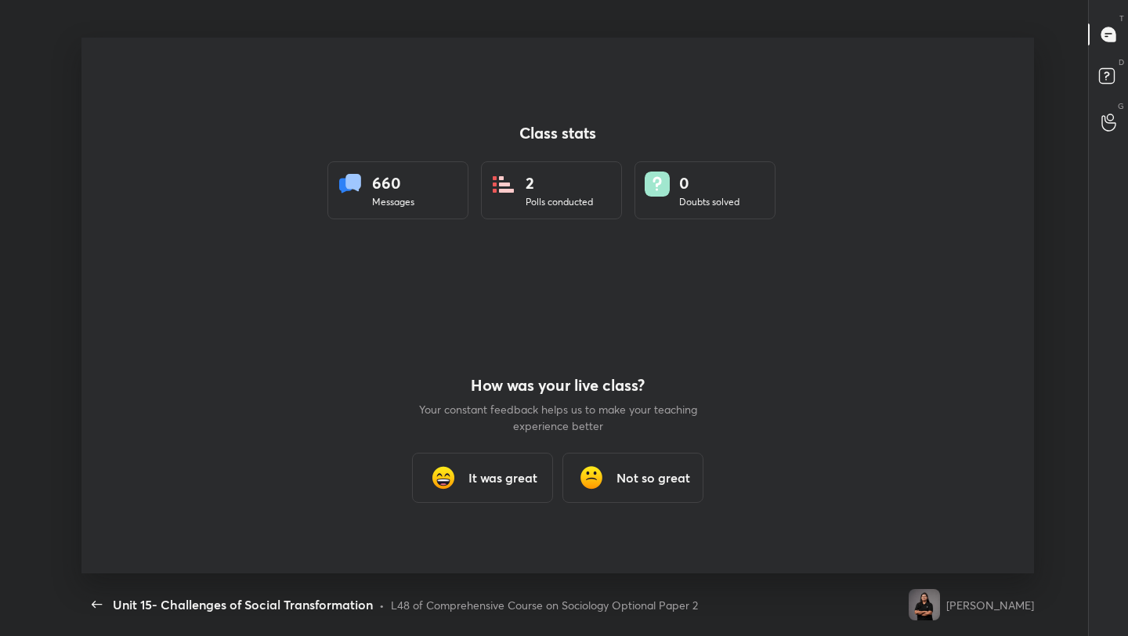
scroll to position [0, 0]
click at [474, 482] on h3 "It was great" at bounding box center [503, 478] width 69 height 19
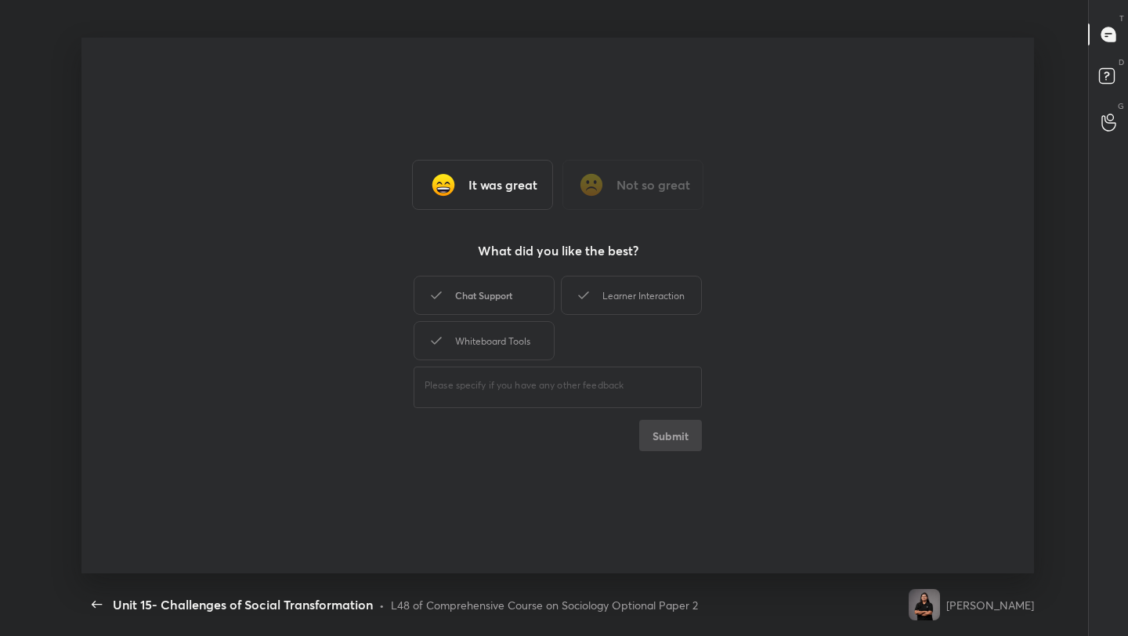
click at [496, 300] on div "Chat Support" at bounding box center [484, 295] width 141 height 39
click at [649, 289] on div "Learner Interaction" at bounding box center [631, 295] width 141 height 39
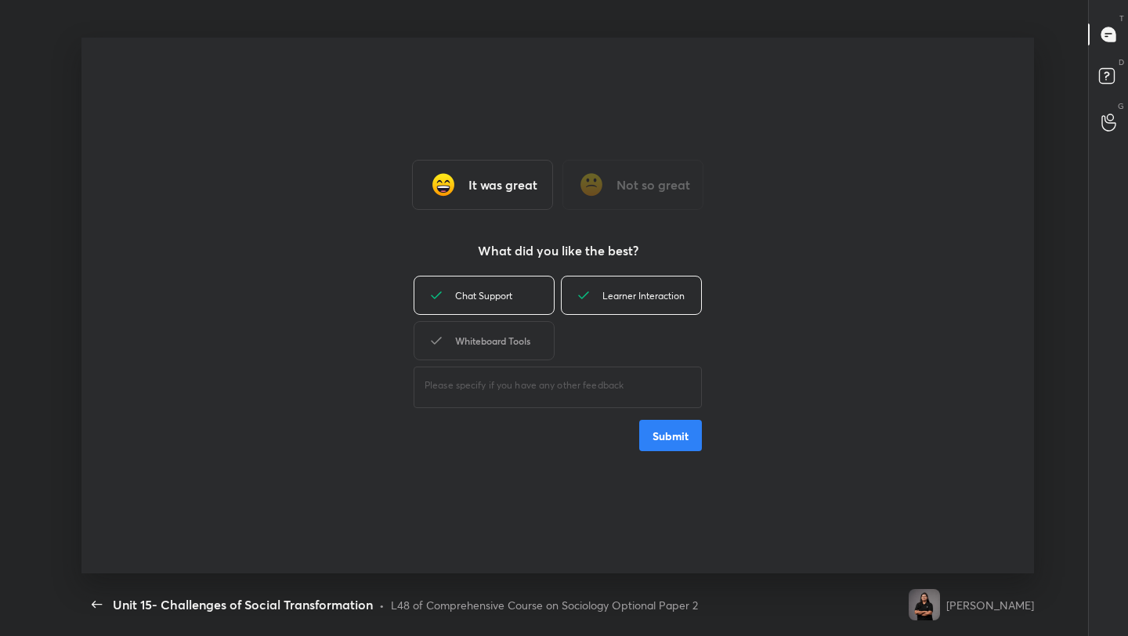
click at [475, 331] on div "Whiteboard Tools" at bounding box center [484, 340] width 141 height 39
click at [672, 446] on button "Submit" at bounding box center [670, 435] width 63 height 31
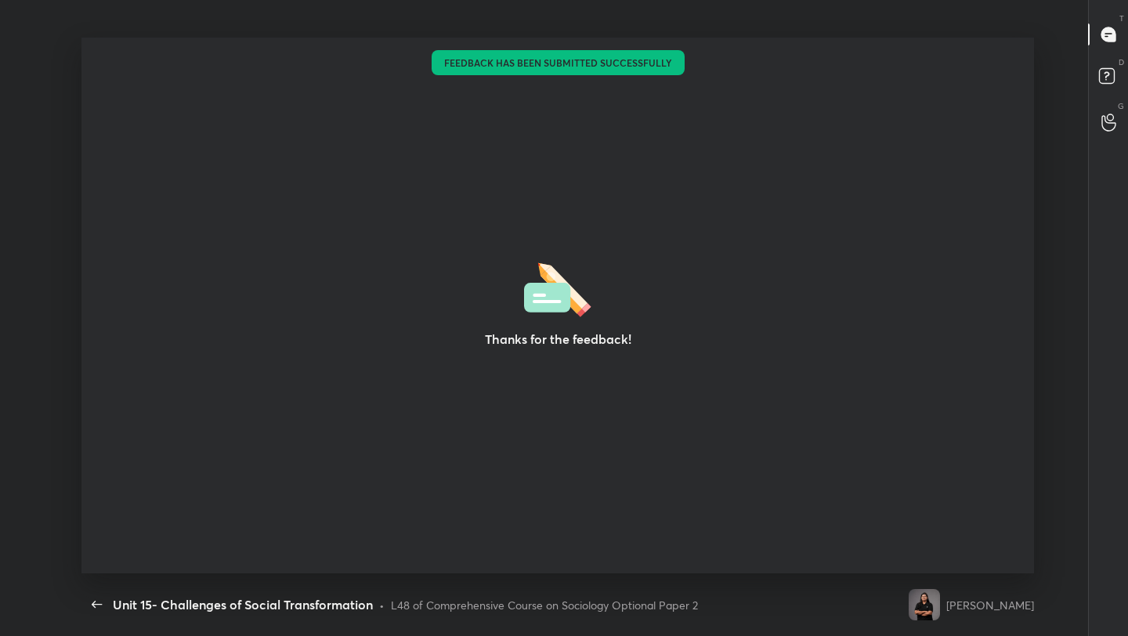
click at [182, 597] on div "Unit 15- Challenges of Social Transformation" at bounding box center [243, 605] width 260 height 19
click at [181, 604] on div "Unit 15- Challenges of Social Transformation" at bounding box center [243, 605] width 260 height 19
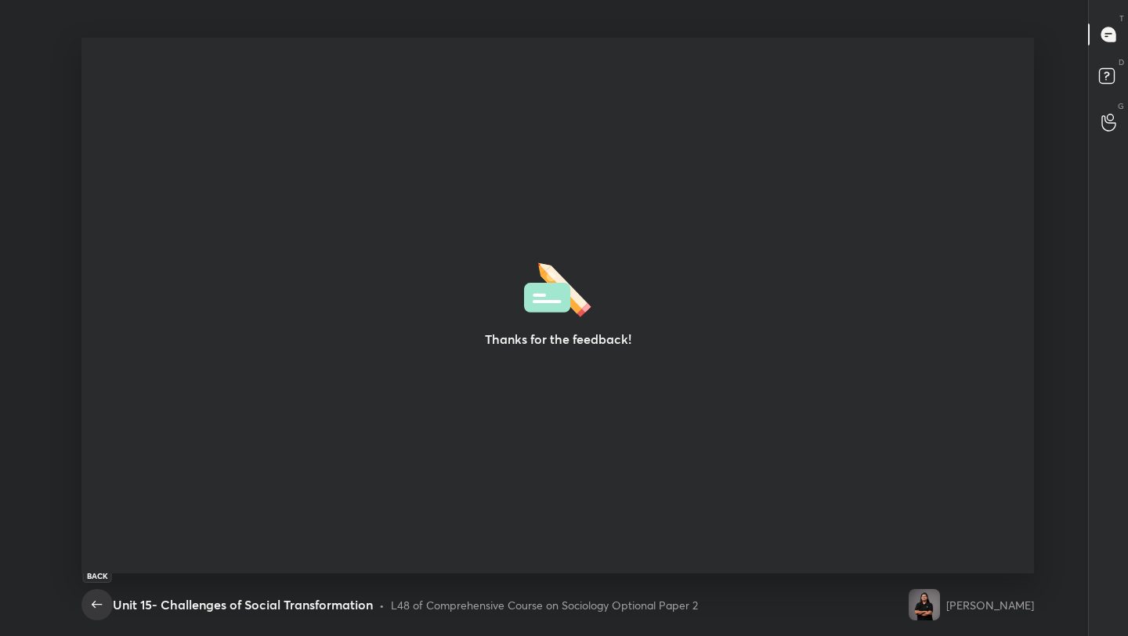
click at [94, 603] on icon "button" at bounding box center [97, 604] width 10 height 7
